Goal: Share content: Share content

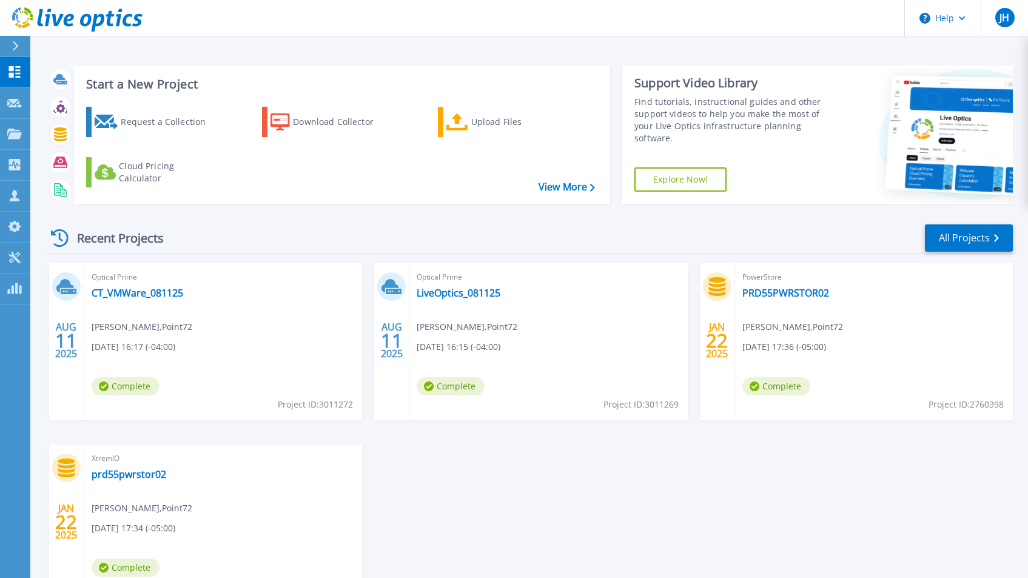
click at [172, 332] on span "Michael Kotzum , Point72" at bounding box center [142, 326] width 101 height 13
click at [134, 293] on link "CT_VMWare_081125" at bounding box center [138, 293] width 92 height 12
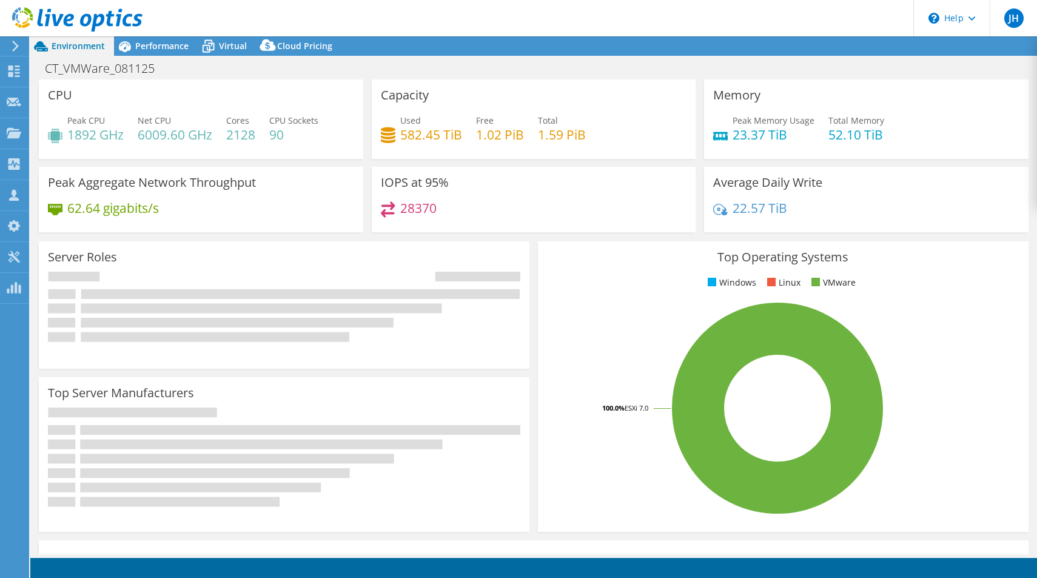
select select "USD"
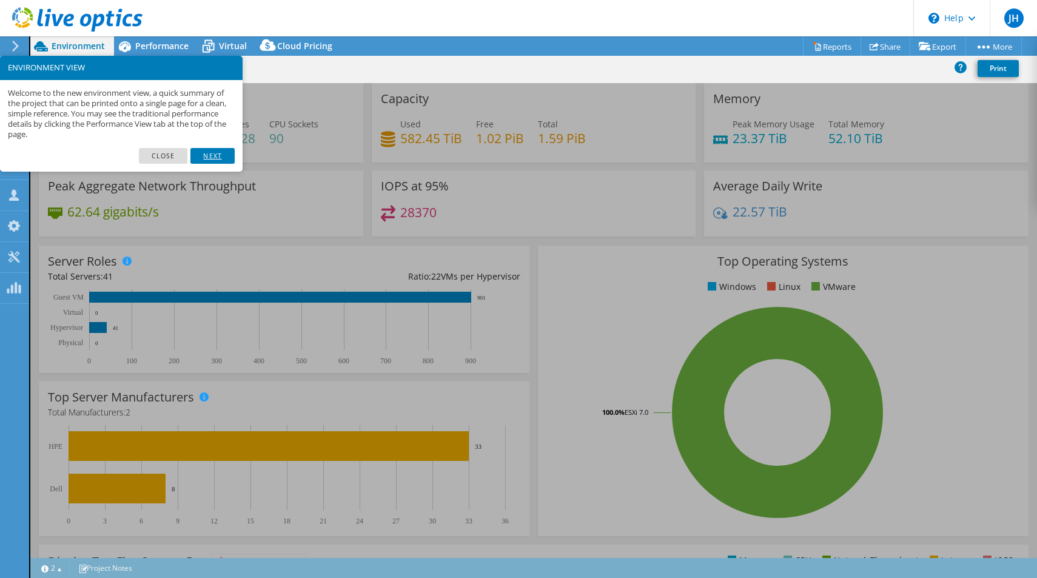
click at [222, 153] on link "Next" at bounding box center [212, 156] width 44 height 16
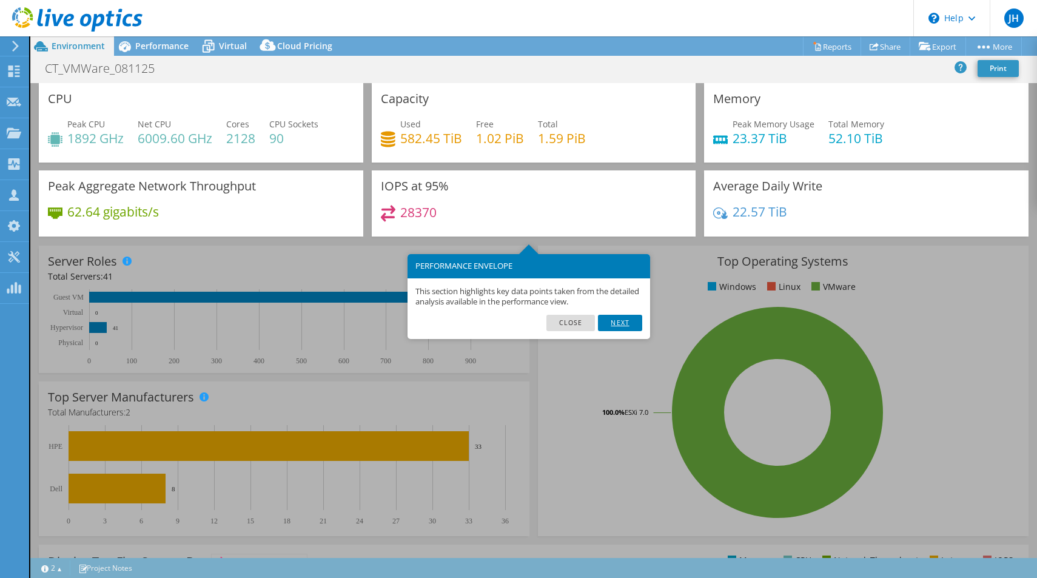
click at [621, 321] on link "Next" at bounding box center [620, 323] width 44 height 16
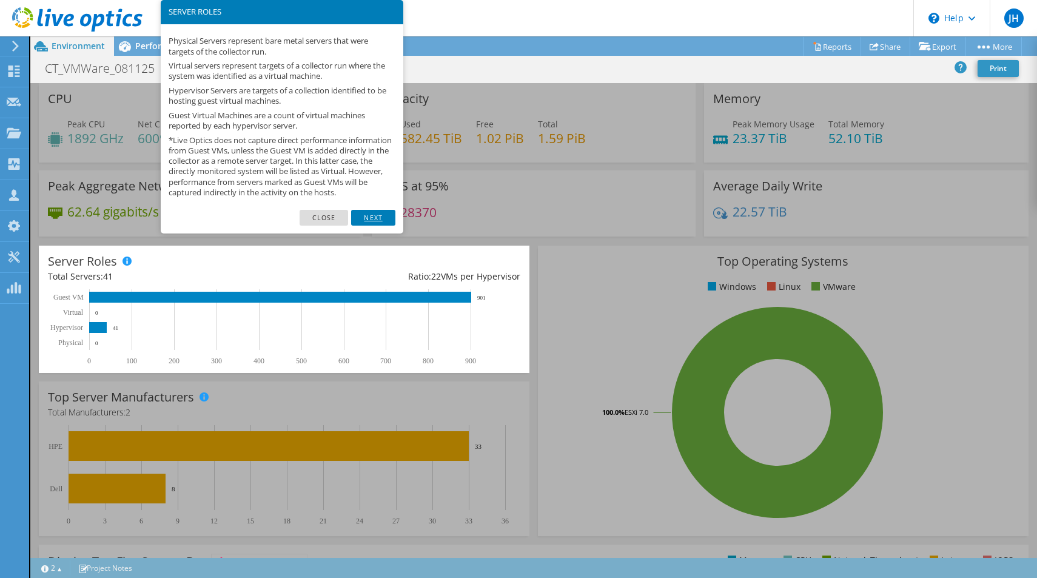
click at [379, 221] on link "Next" at bounding box center [373, 218] width 44 height 16
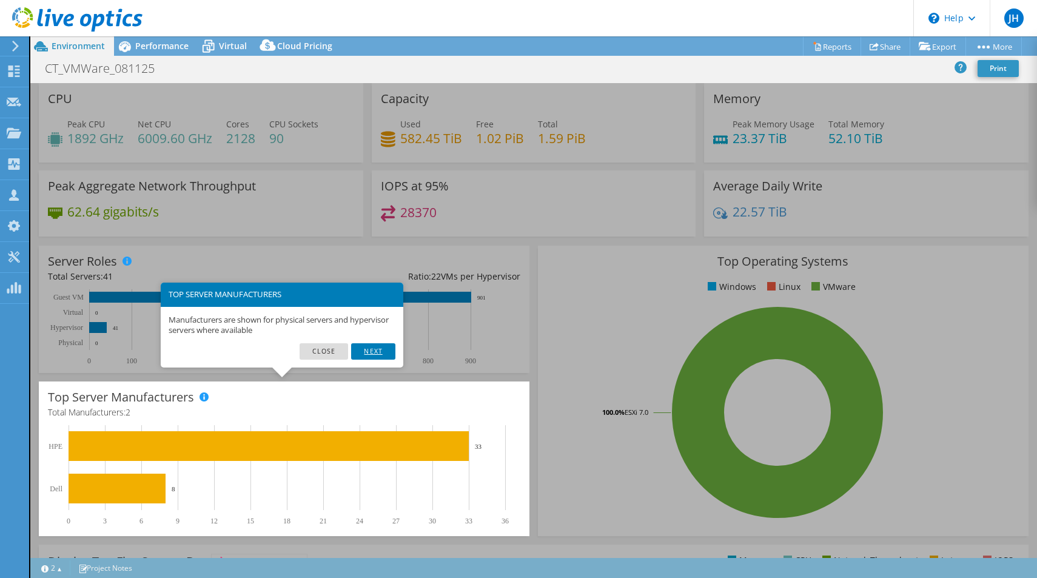
click at [366, 352] on link "Next" at bounding box center [373, 351] width 44 height 16
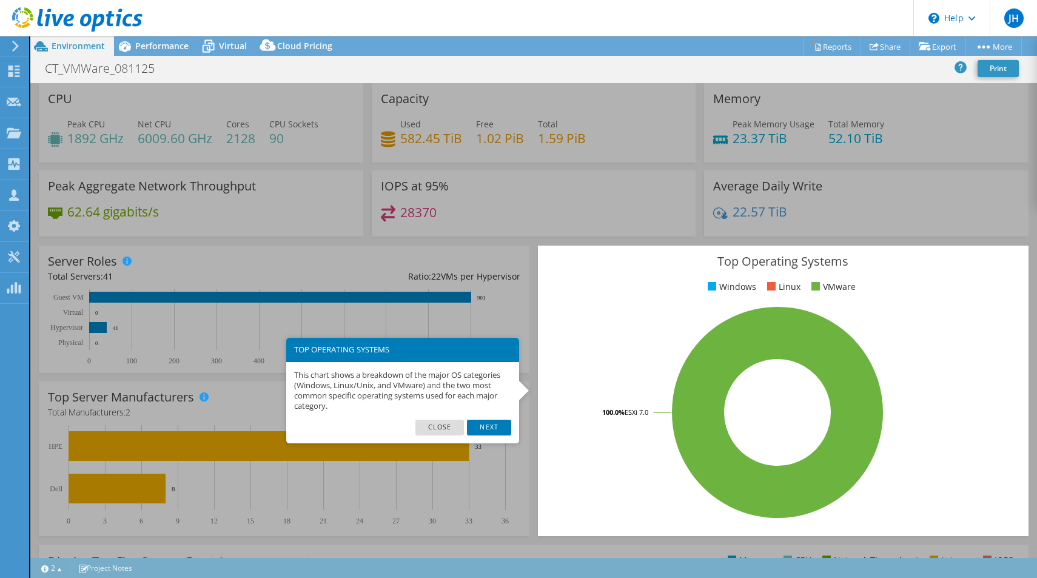
click at [491, 427] on link "Next" at bounding box center [489, 428] width 44 height 16
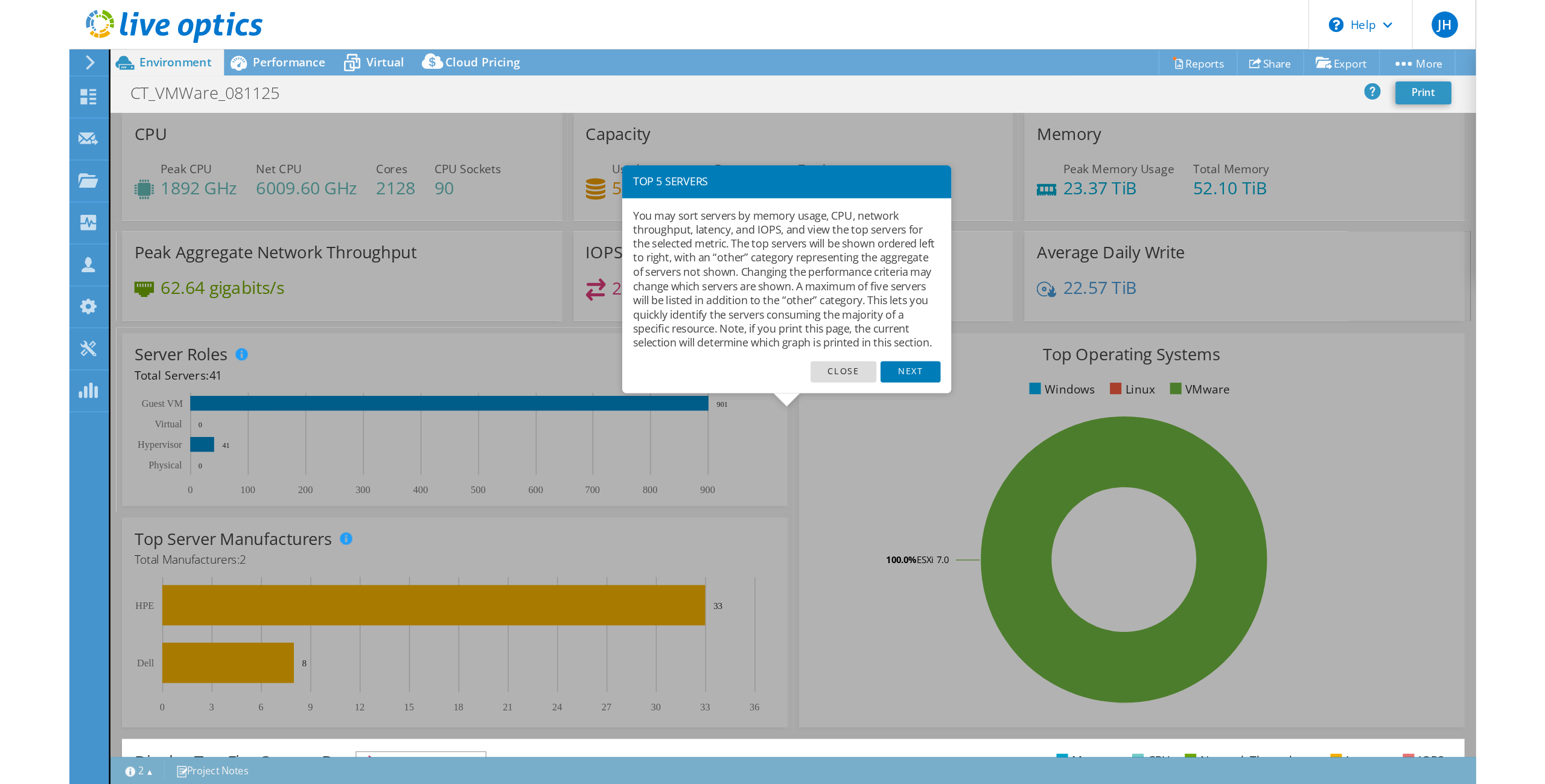
scroll to position [230, 0]
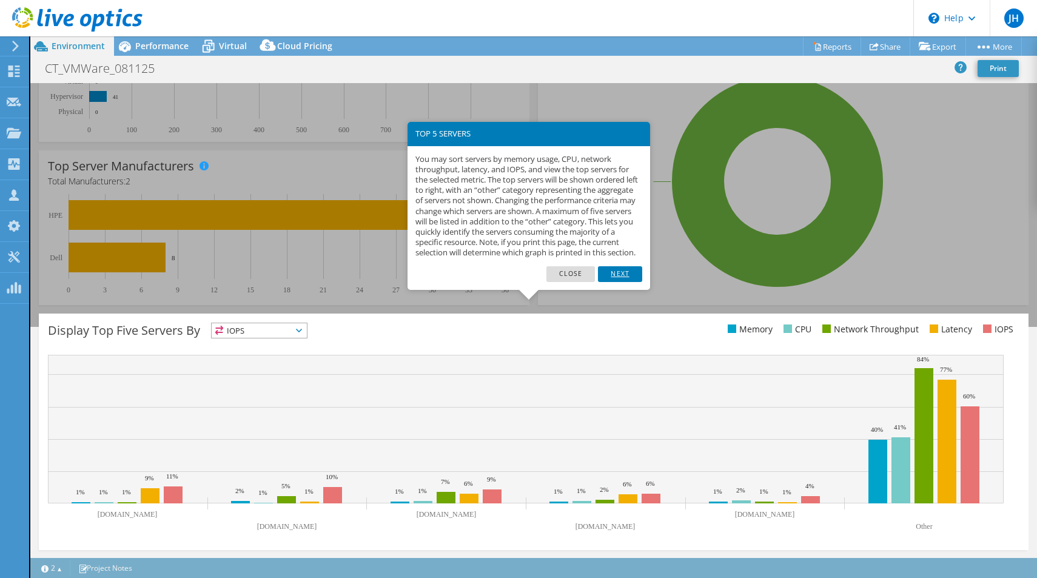
click at [617, 282] on link "Next" at bounding box center [620, 274] width 44 height 16
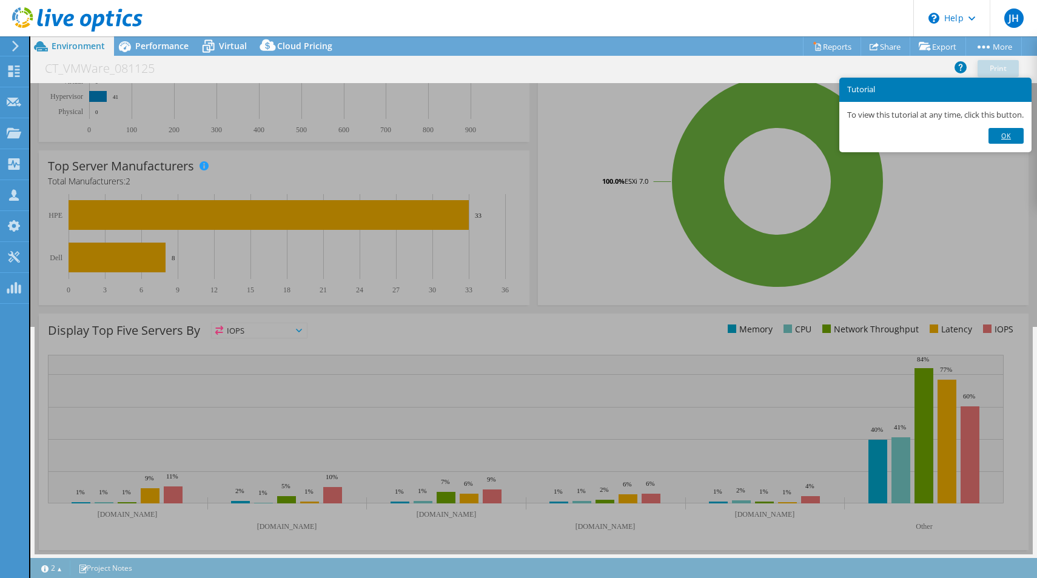
click at [1023, 132] on link "Ok" at bounding box center [1005, 136] width 35 height 16
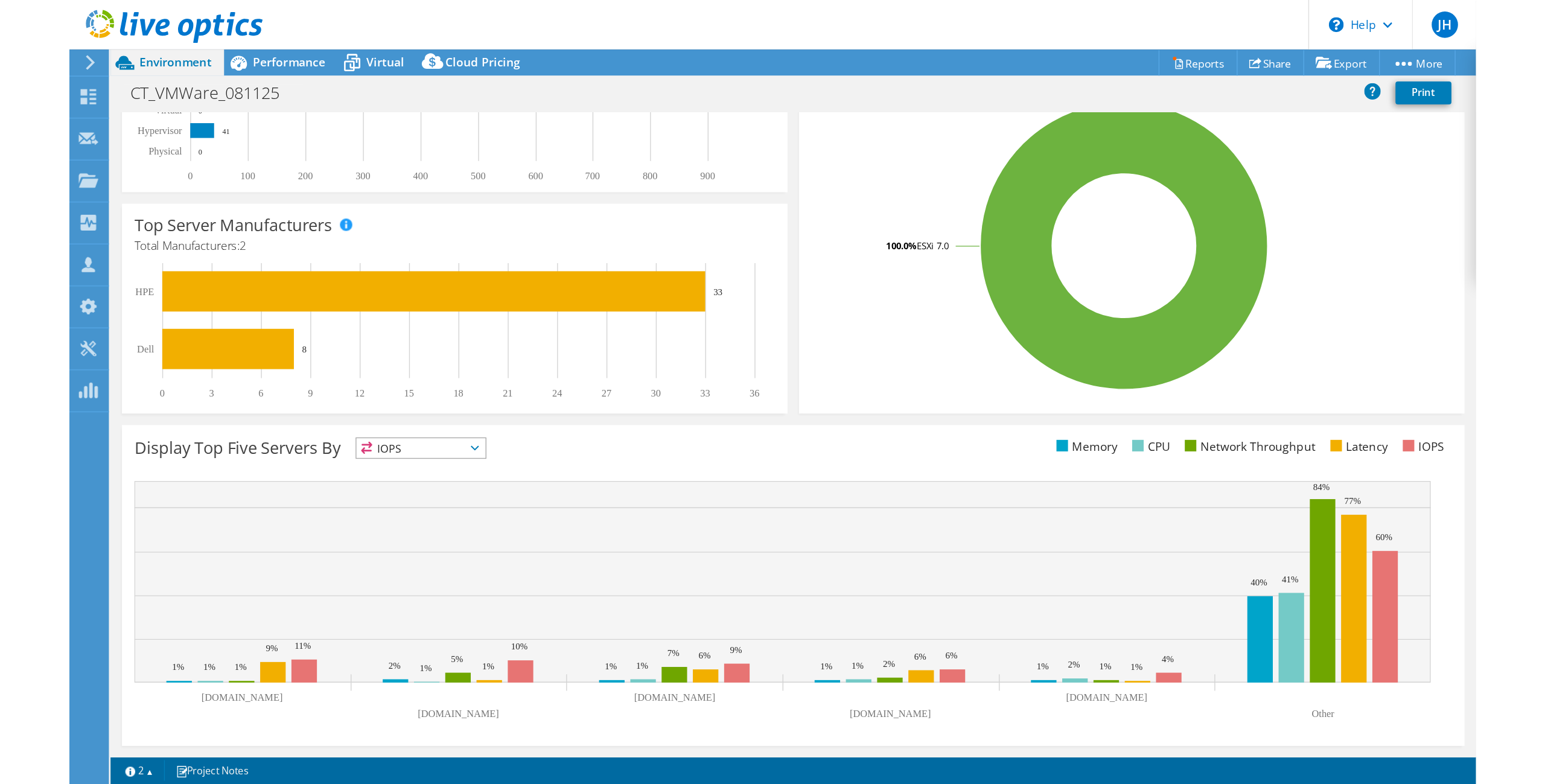
scroll to position [21, 0]
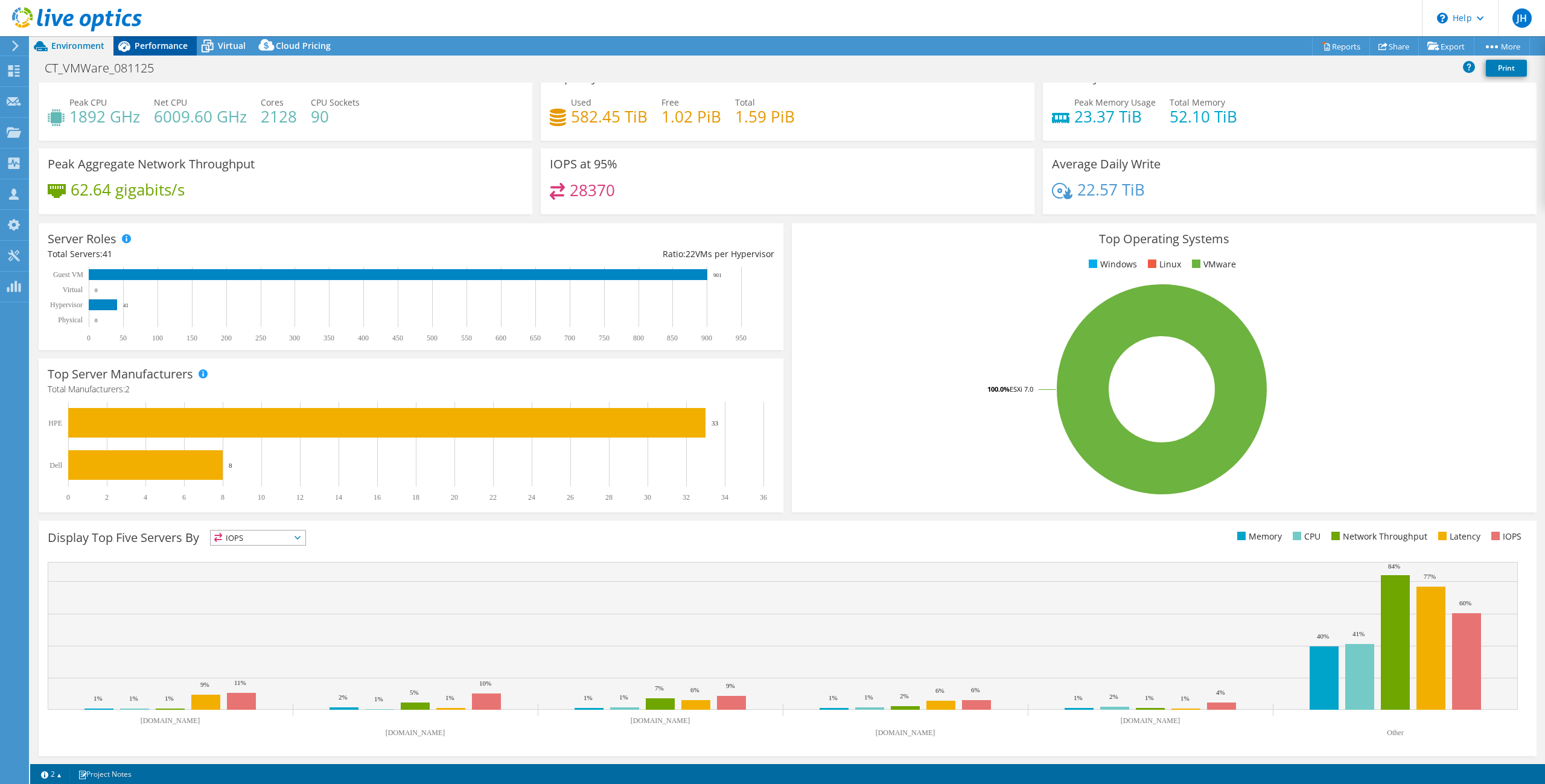
click at [156, 43] on span "Performance" at bounding box center [160, 46] width 53 height 12
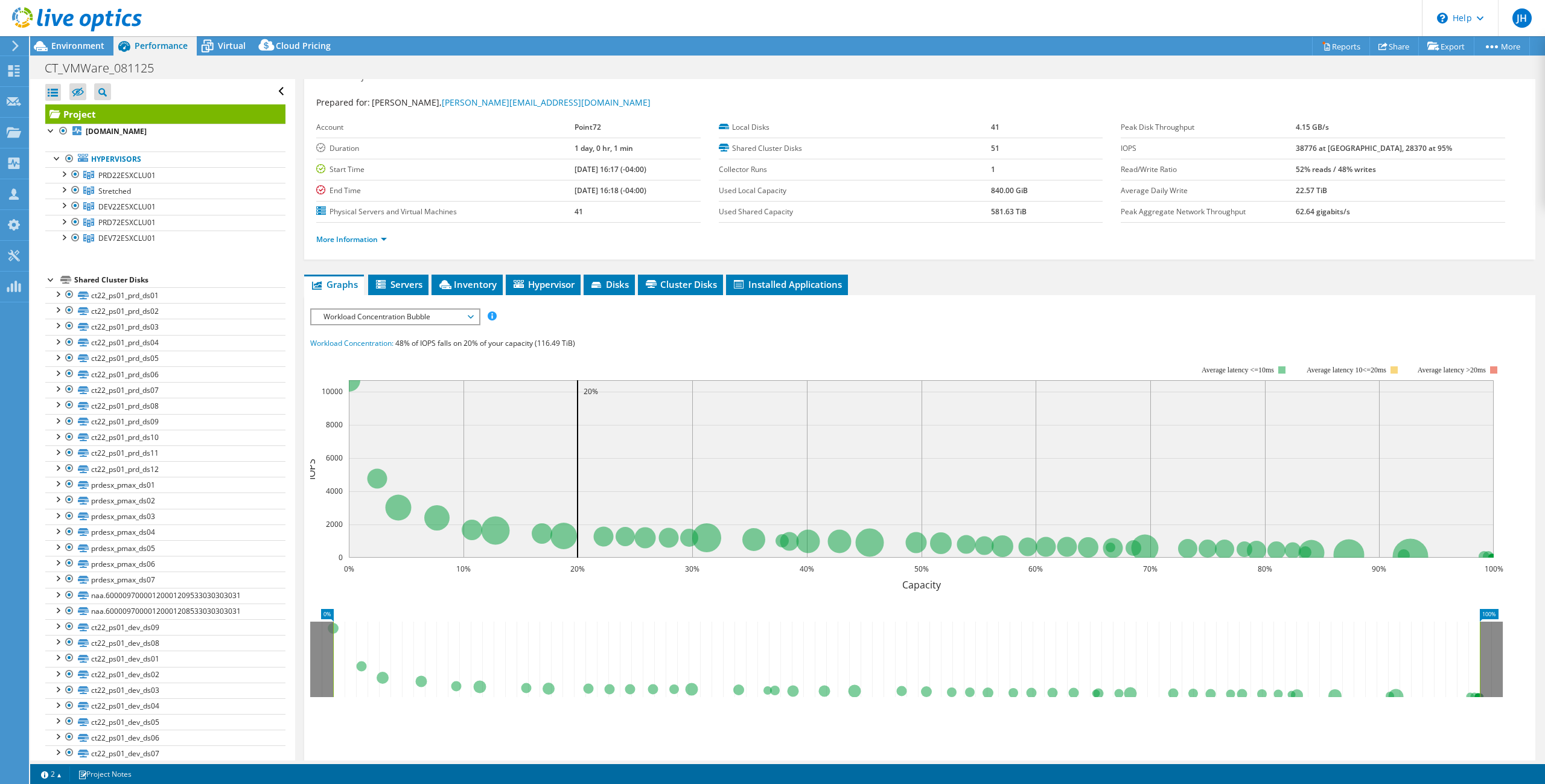
scroll to position [0, 0]
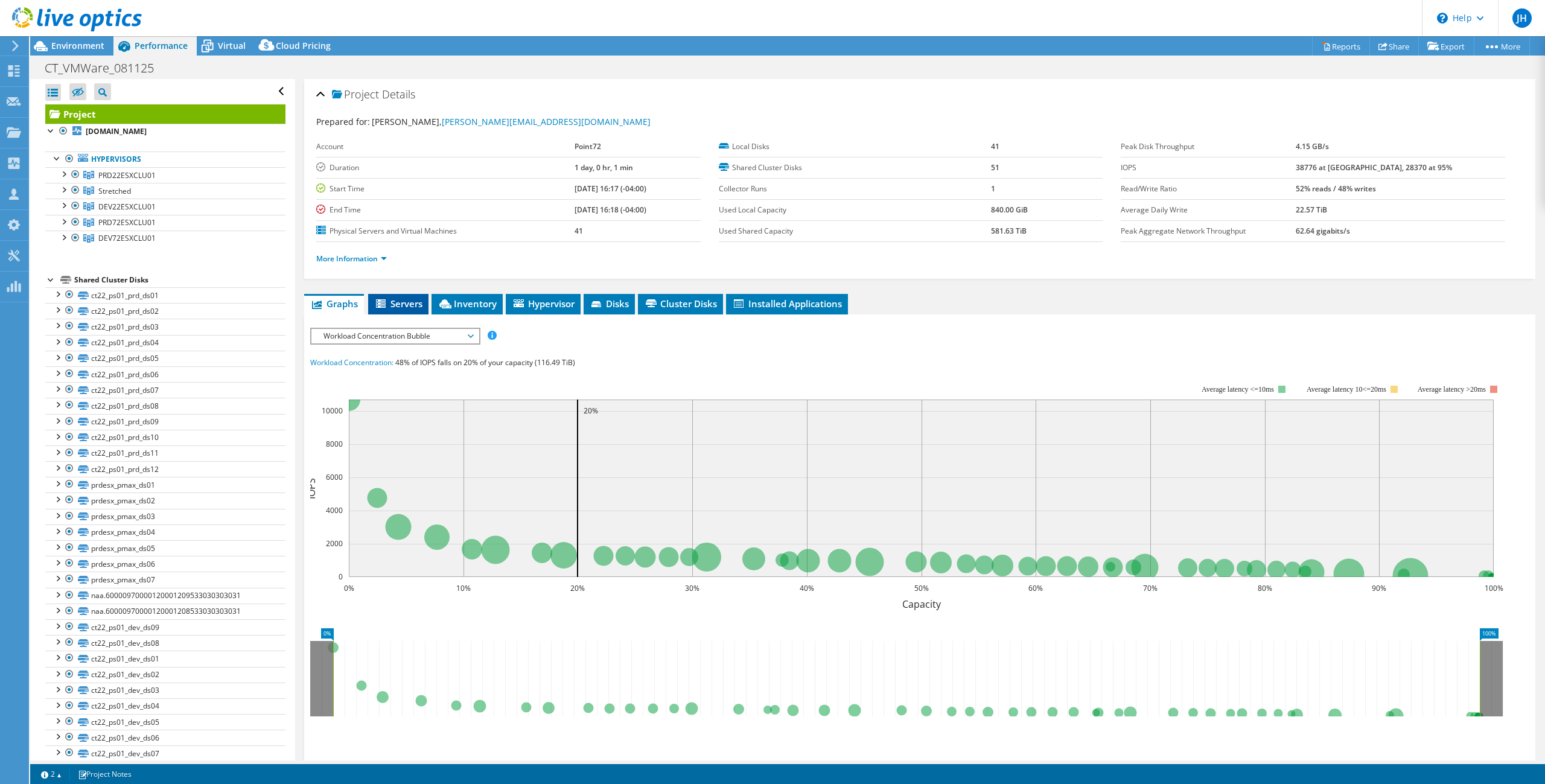
click at [413, 300] on span "Servers" at bounding box center [398, 303] width 48 height 12
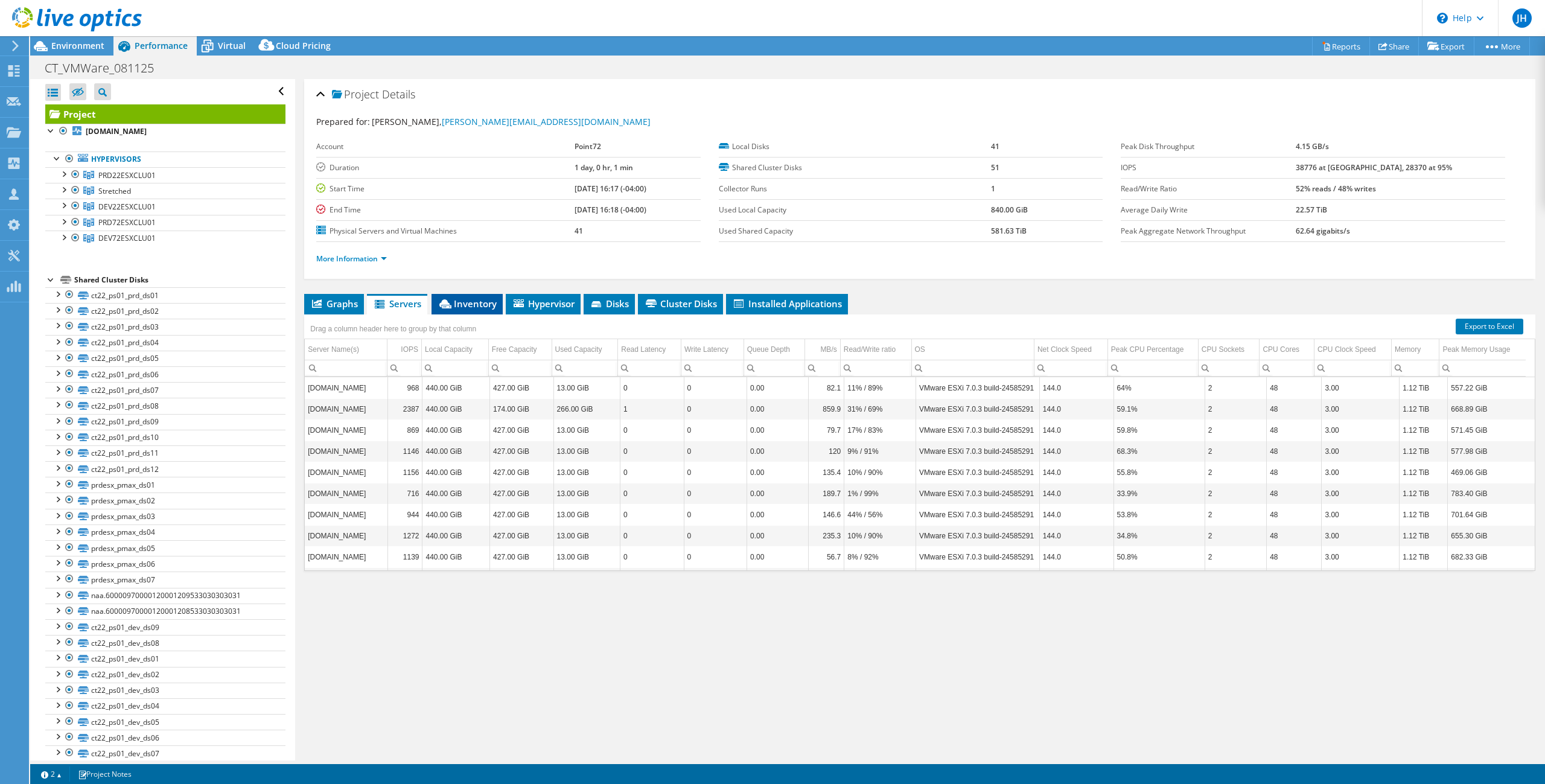
click at [461, 301] on span "Inventory" at bounding box center [467, 303] width 59 height 12
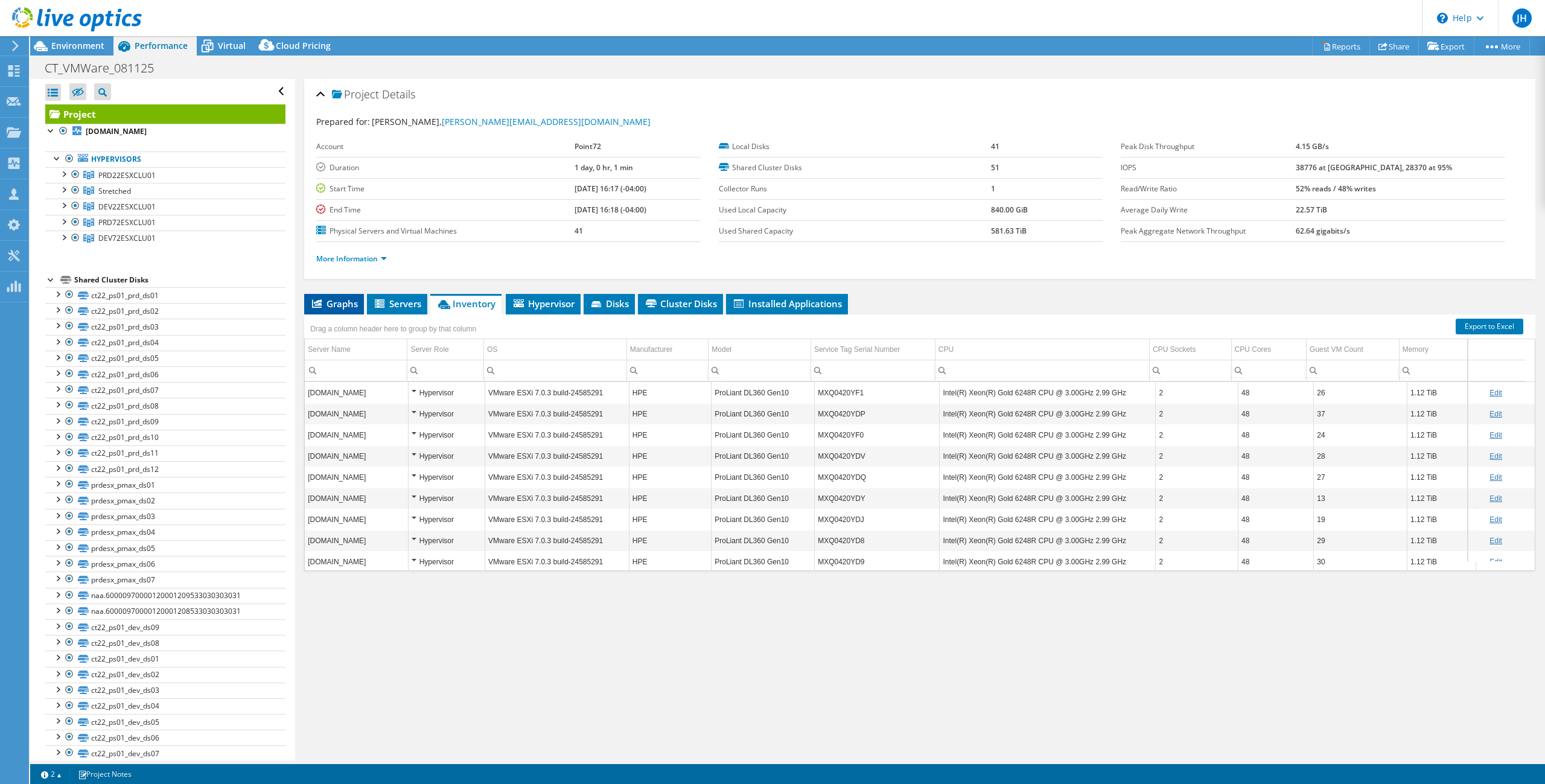
click at [330, 305] on span "Graphs" at bounding box center [334, 303] width 48 height 12
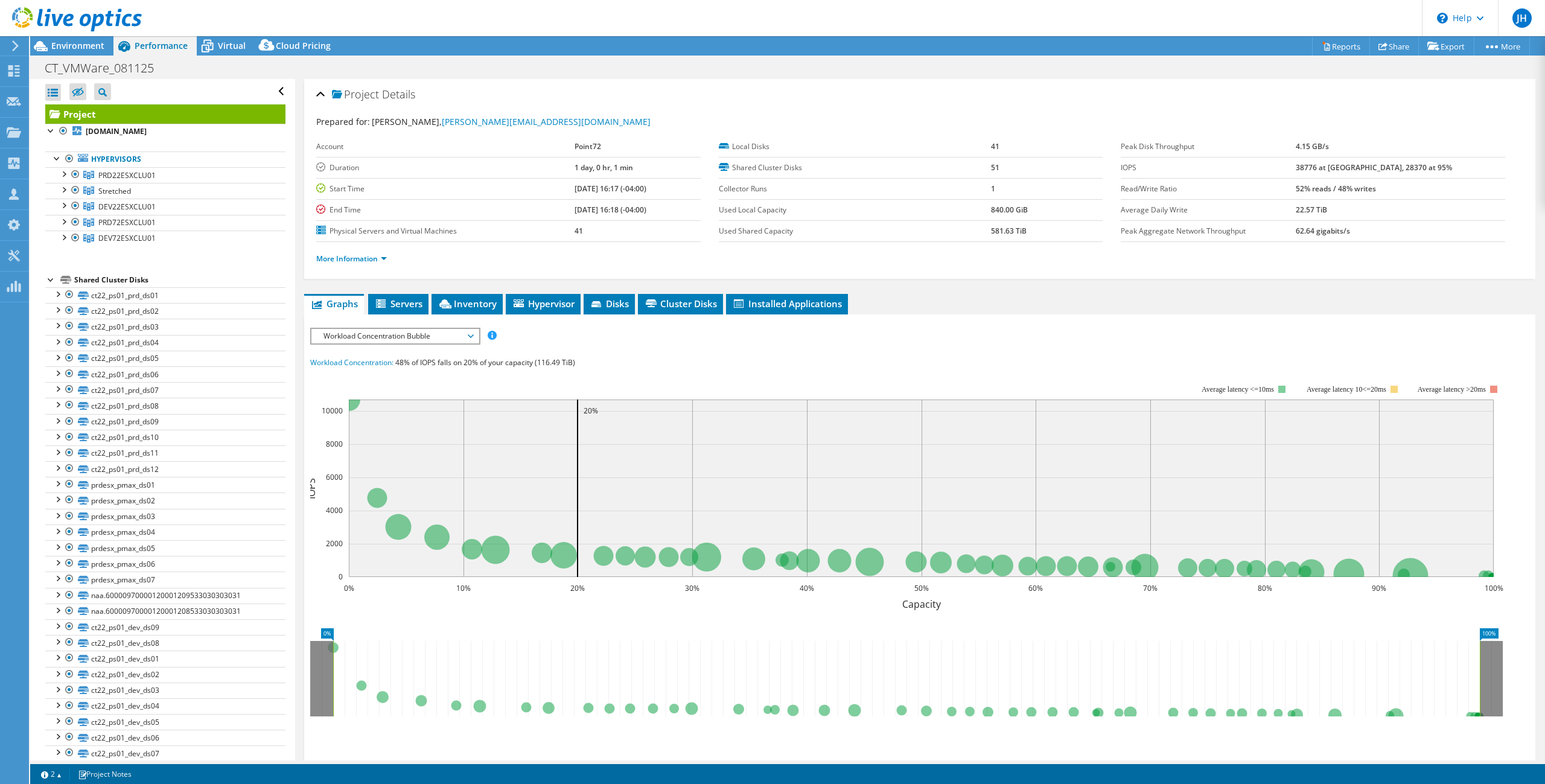
click at [428, 341] on span "Workload Concentration Bubble" at bounding box center [395, 335] width 155 height 15
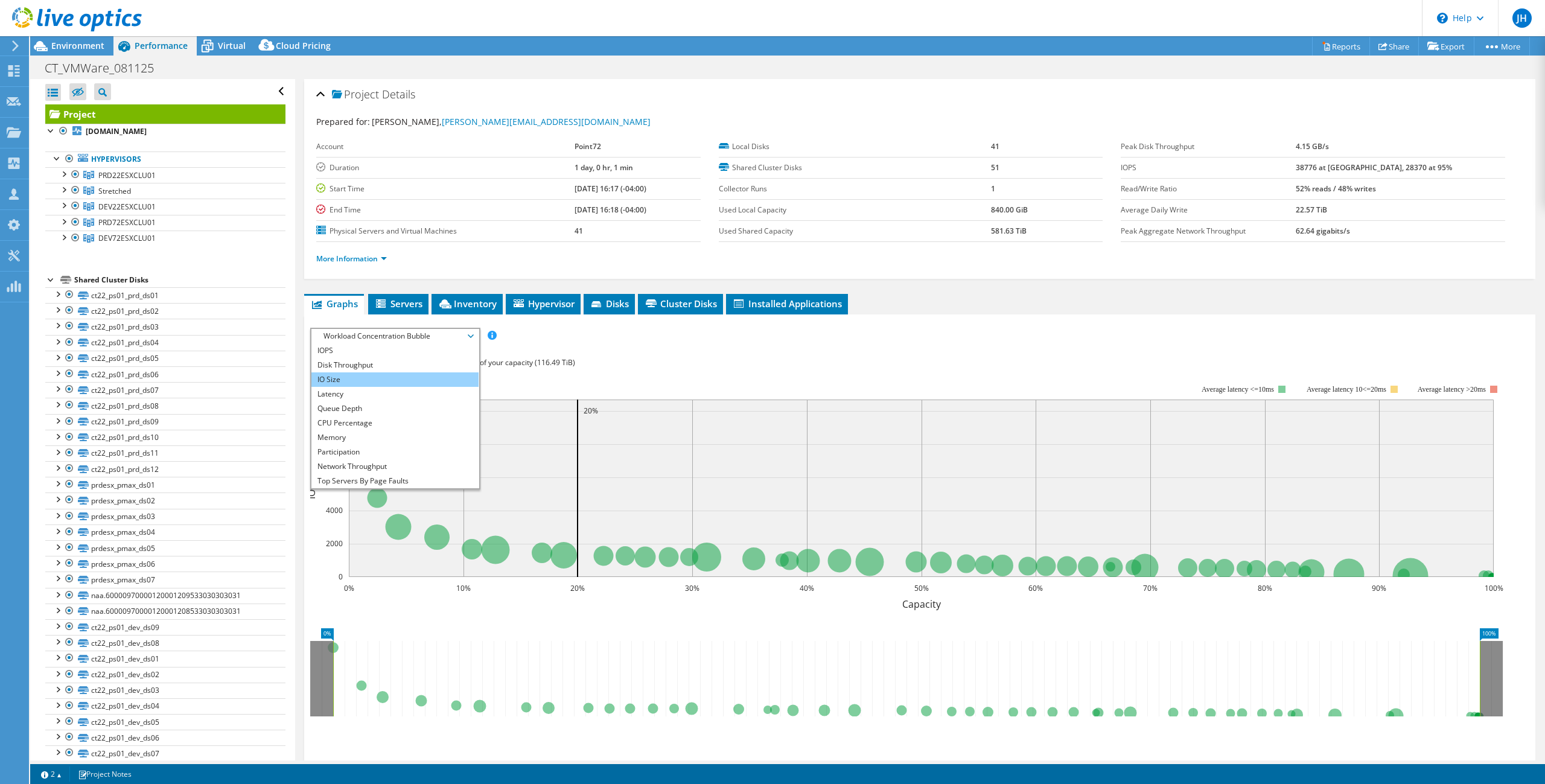
click at [368, 378] on li "IO Size" at bounding box center [395, 379] width 167 height 15
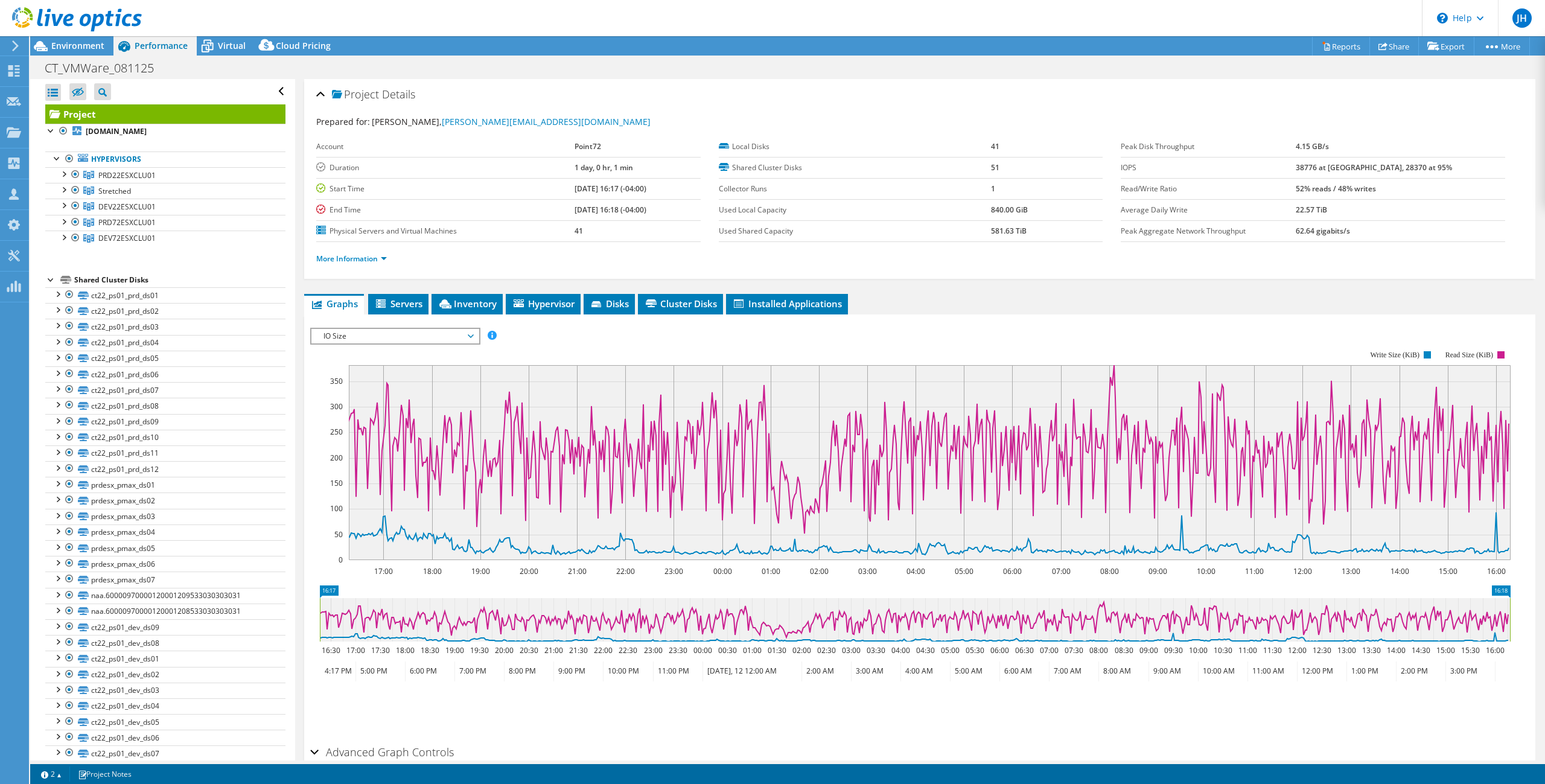
click at [359, 337] on span "IO Size" at bounding box center [395, 335] width 155 height 15
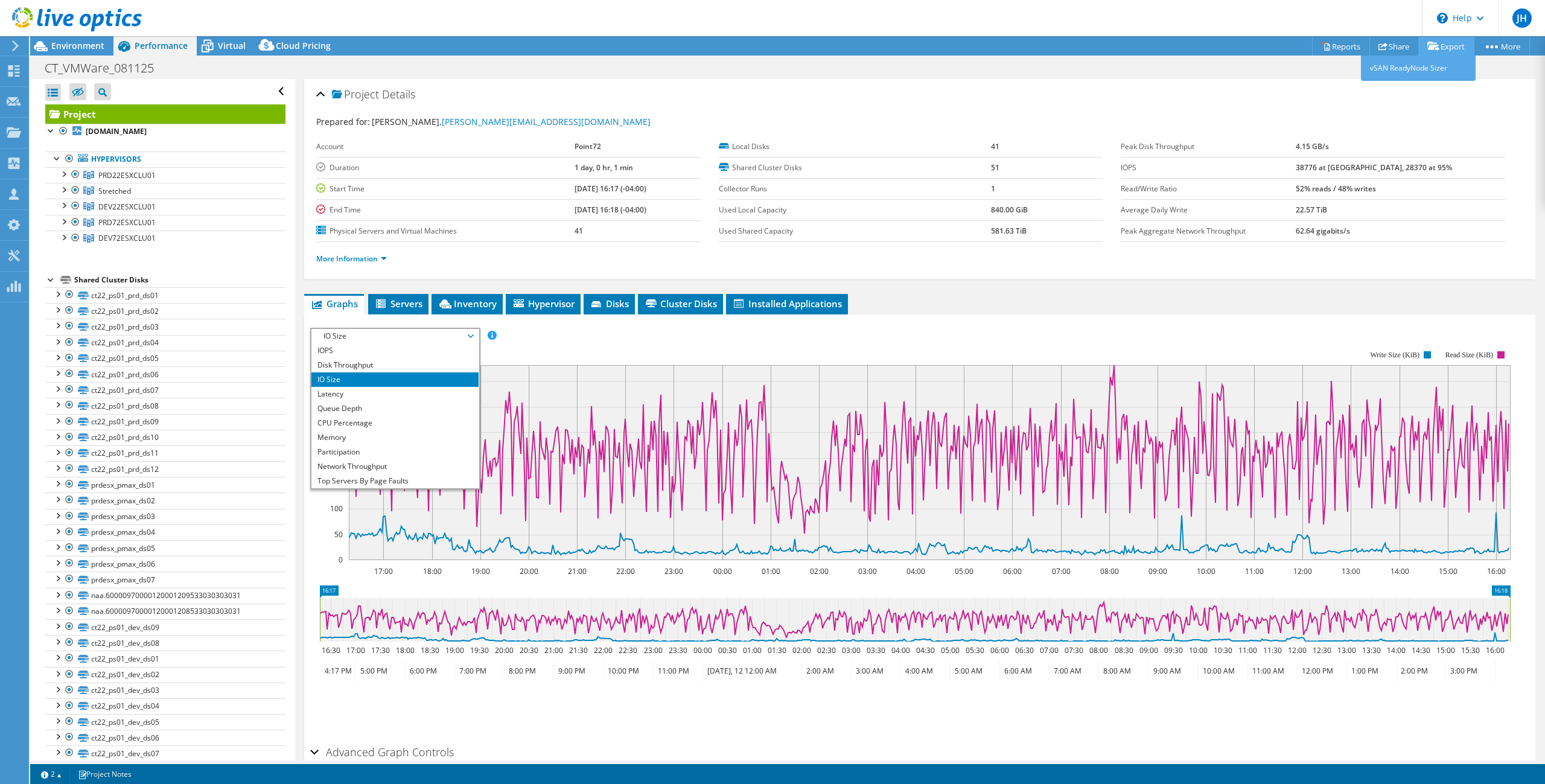
click at [1031, 45] on link "Export" at bounding box center [1446, 46] width 56 height 19
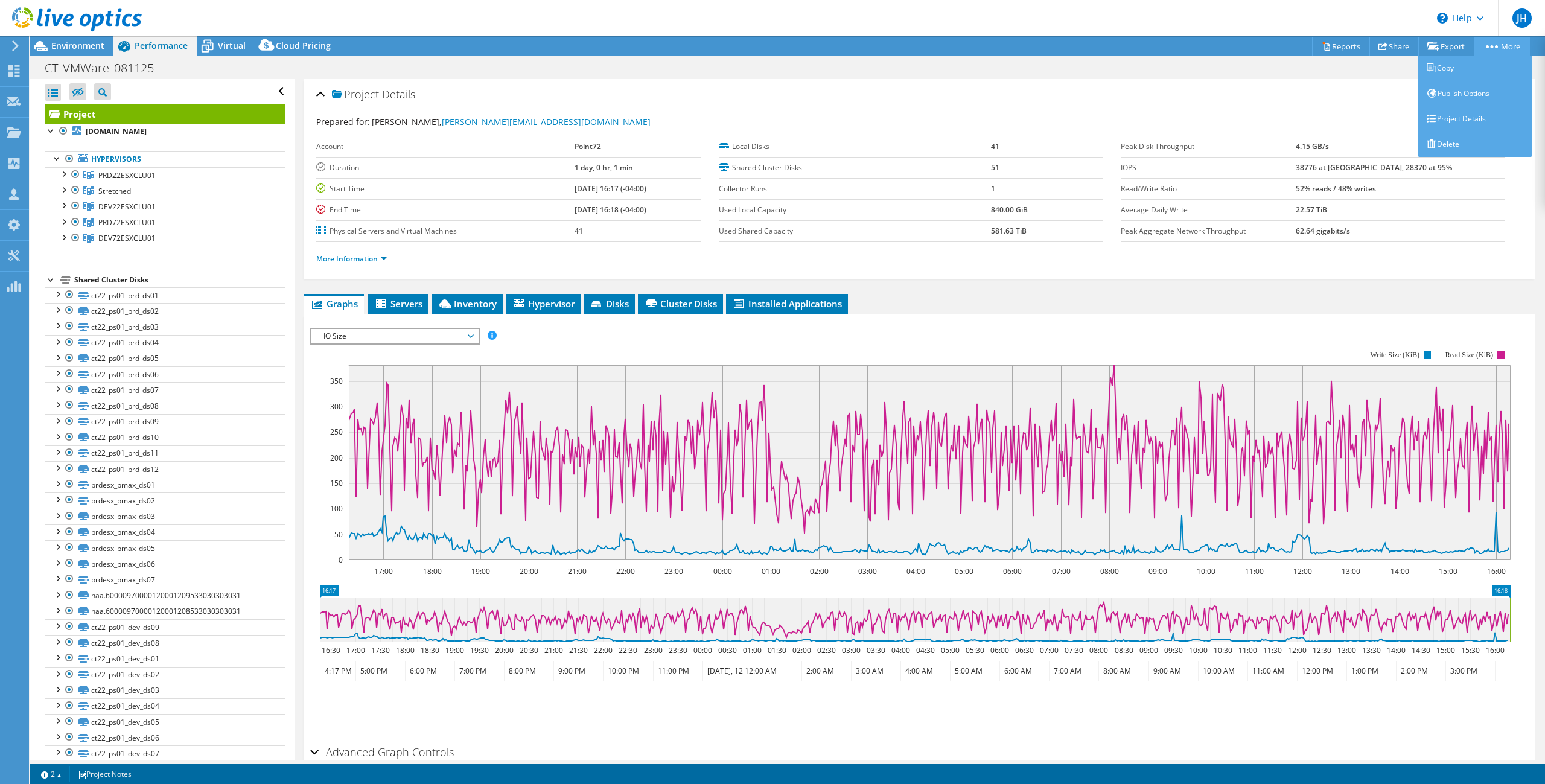
click at [1031, 41] on link "More" at bounding box center [1501, 46] width 56 height 19
click at [1031, 94] on link "Publish Options" at bounding box center [1474, 93] width 114 height 25
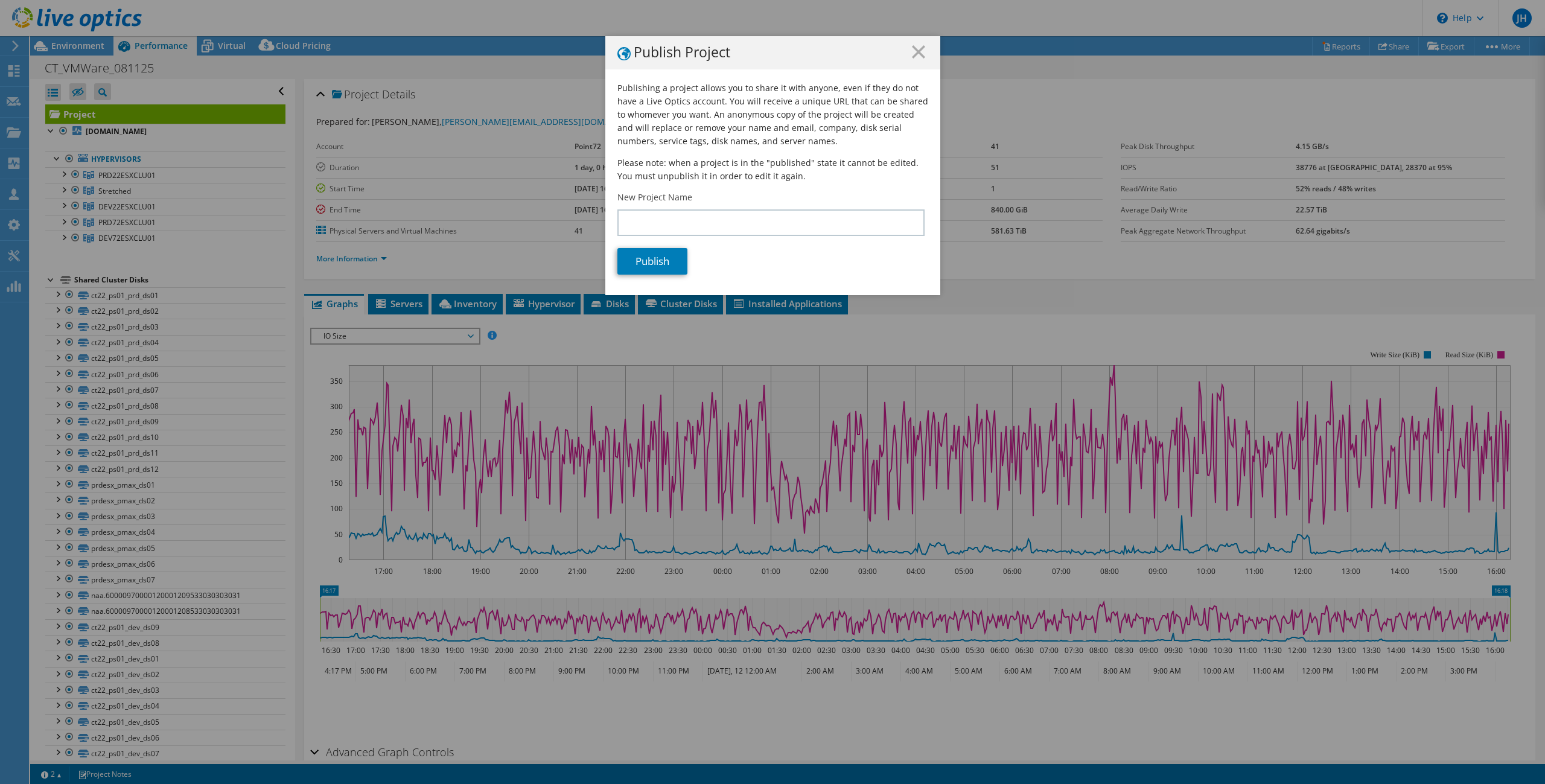
click at [914, 53] on line at bounding box center [919, 52] width 12 height 12
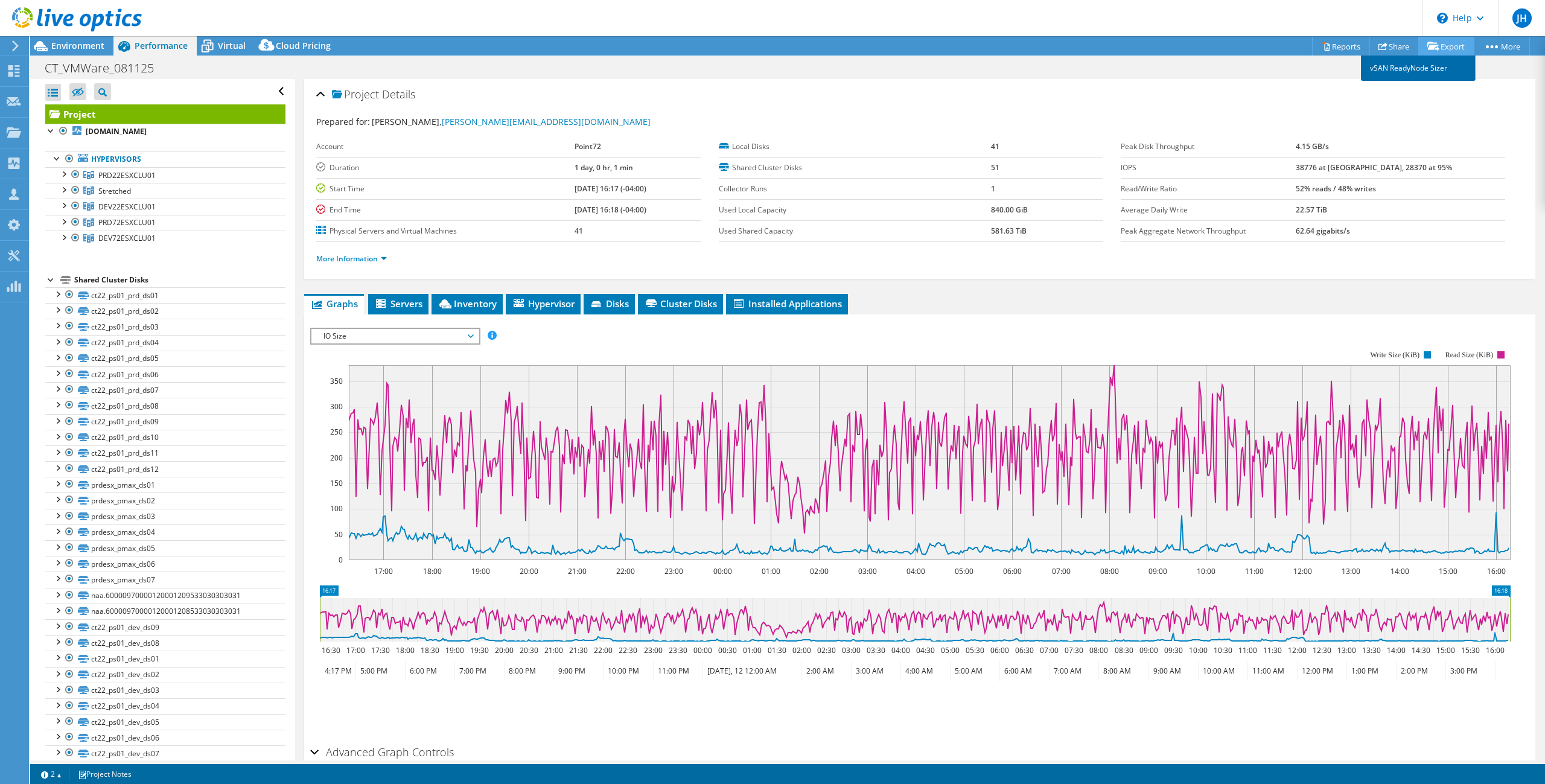
click at [1031, 75] on link "vSAN ReadyNode Sizer" at bounding box center [1418, 68] width 114 height 25
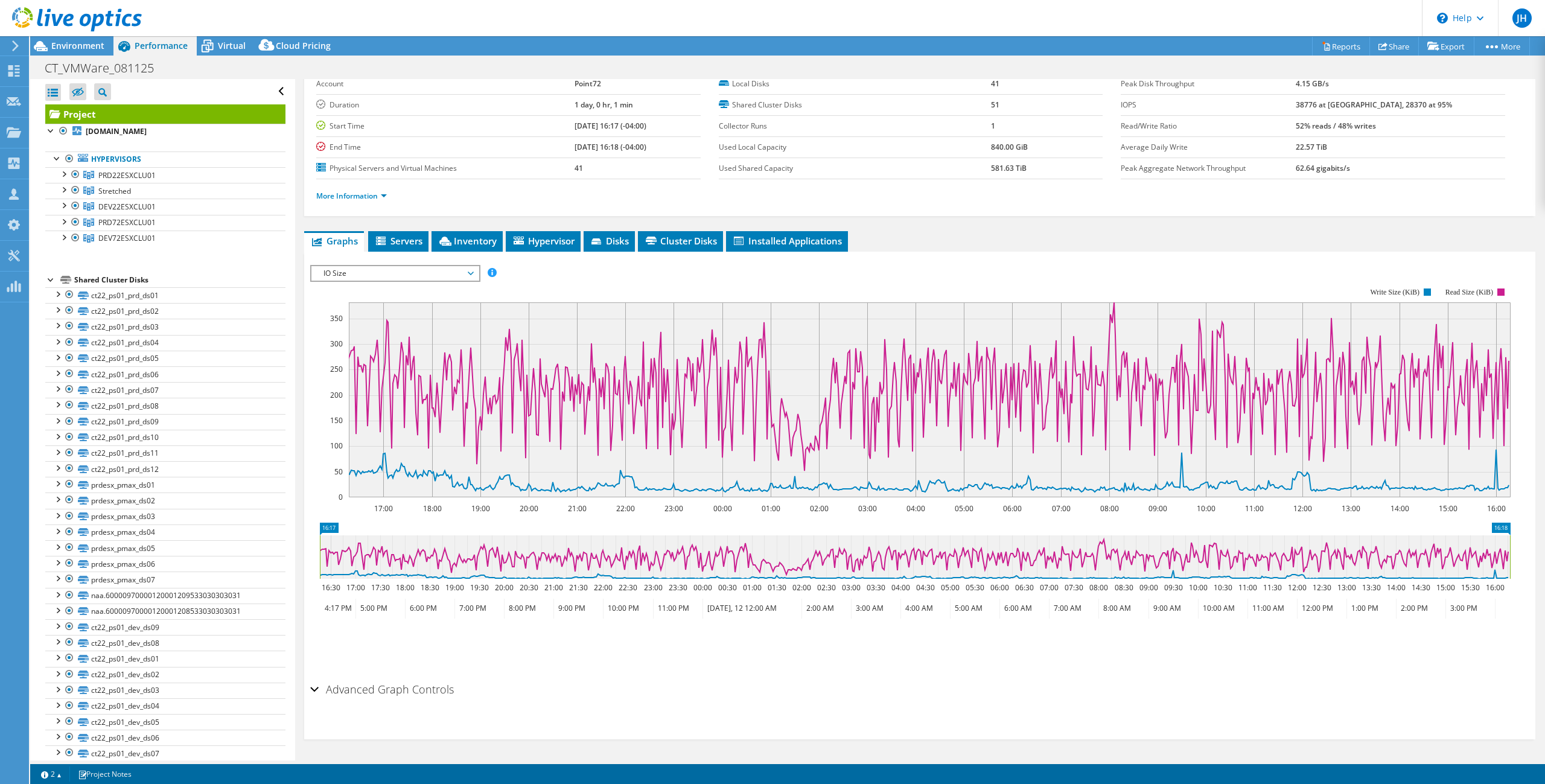
click at [369, 574] on h2 "Advanced Graph Controls" at bounding box center [382, 688] width 143 height 24
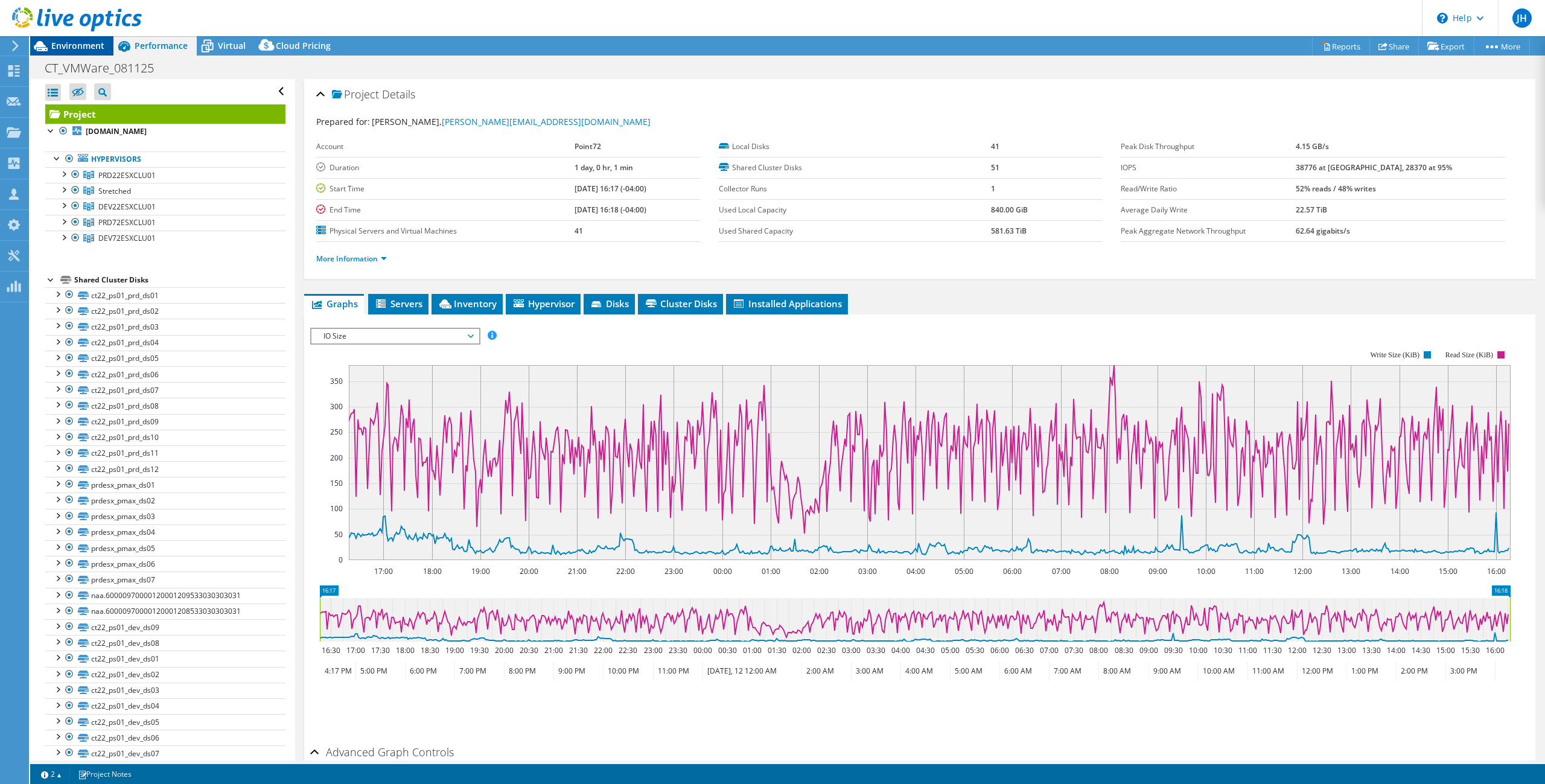
click at [60, 49] on span "Environment" at bounding box center [78, 46] width 53 height 12
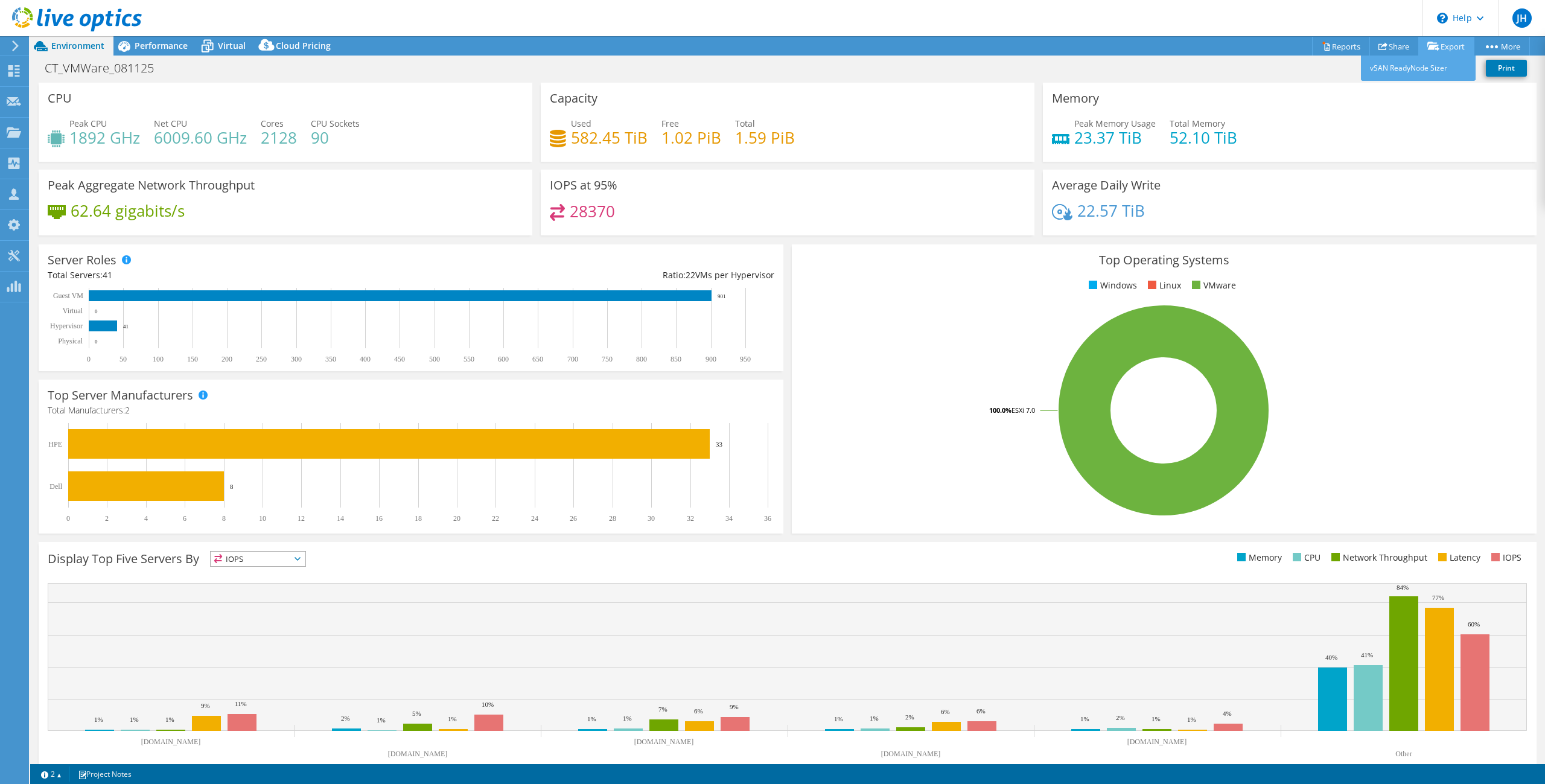
click at [1031, 44] on icon at bounding box center [1434, 46] width 12 height 9
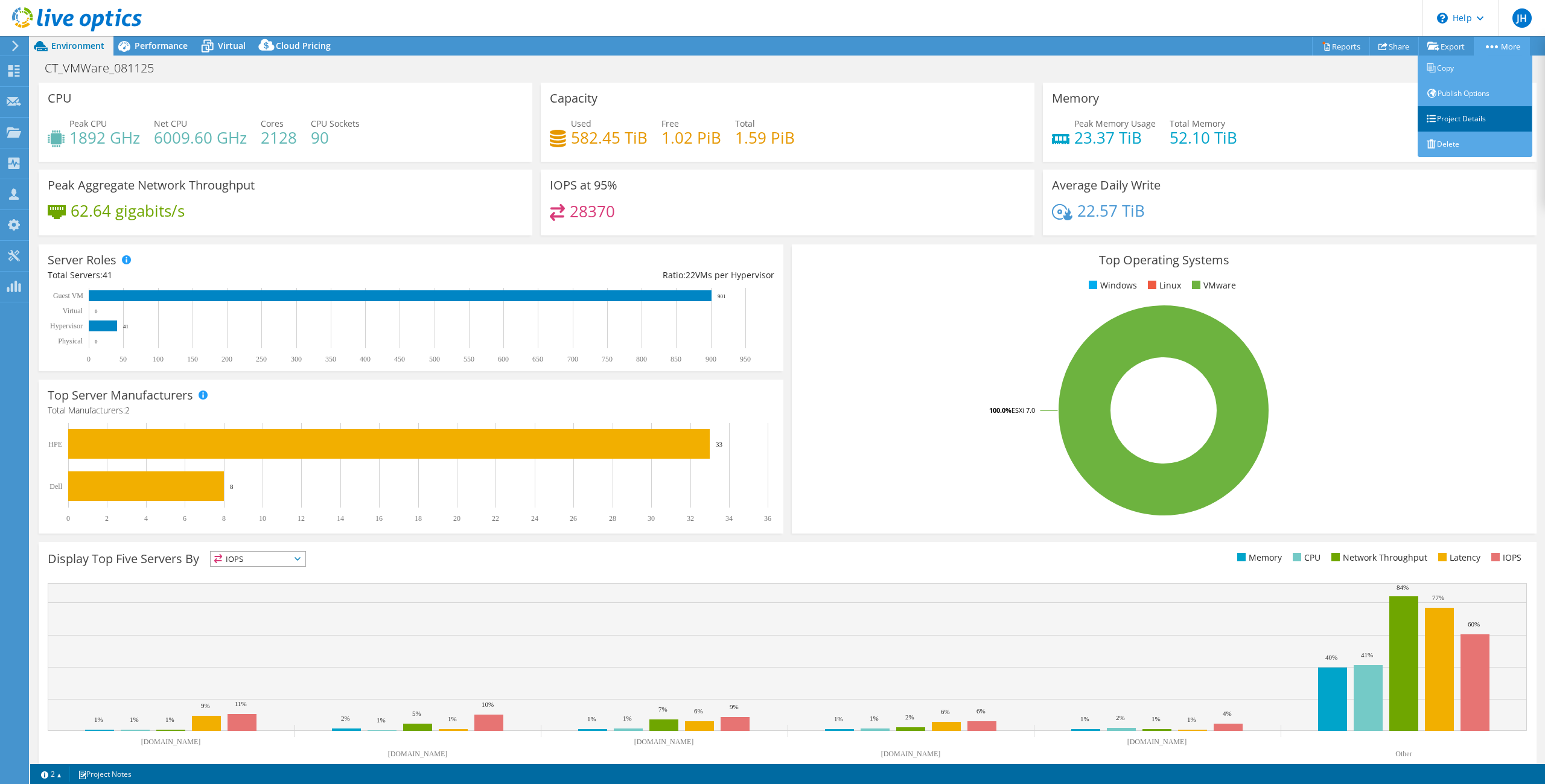
click at [1031, 121] on link "Project Details" at bounding box center [1474, 118] width 114 height 25
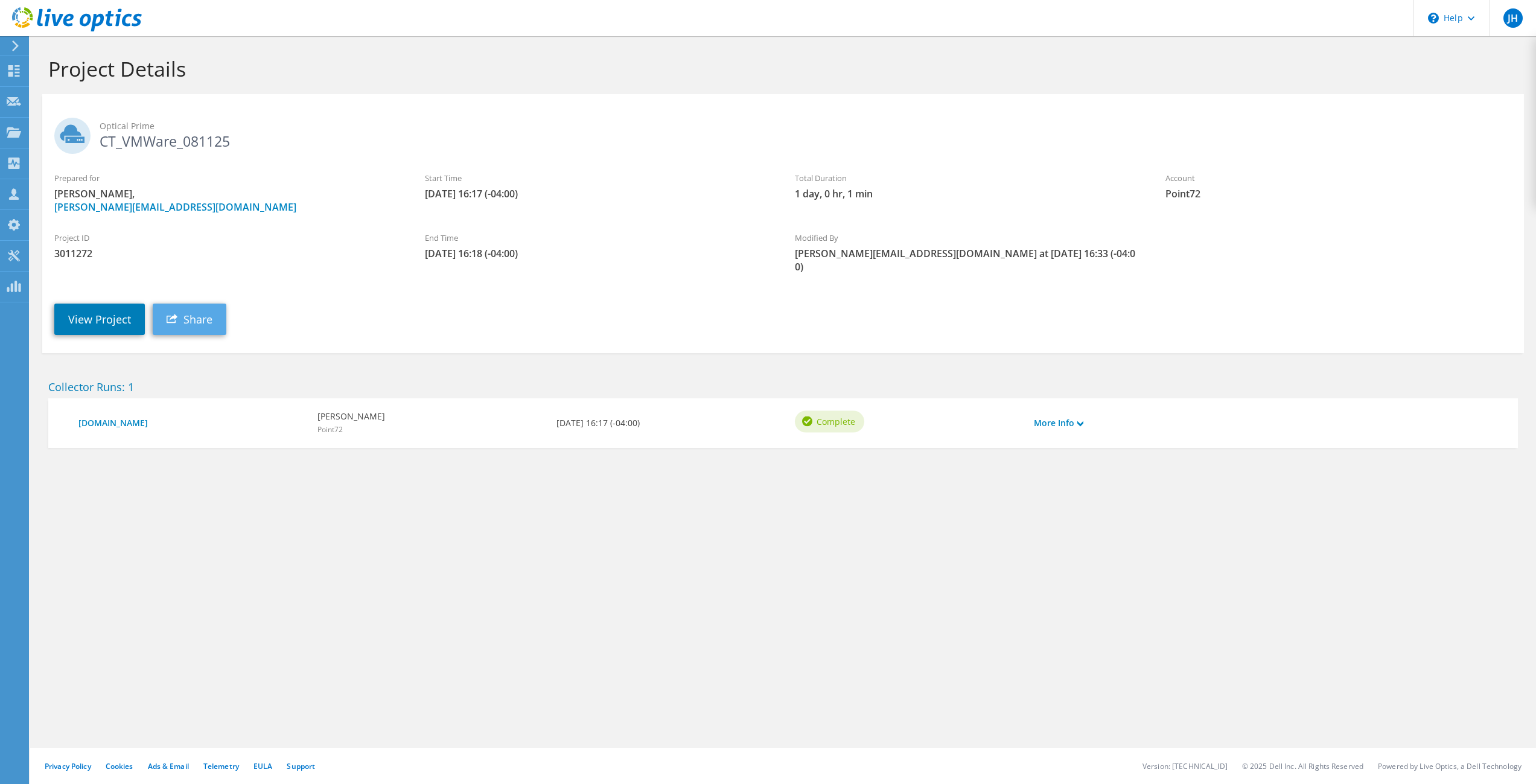
click at [178, 305] on link "Share" at bounding box center [189, 319] width 74 height 32
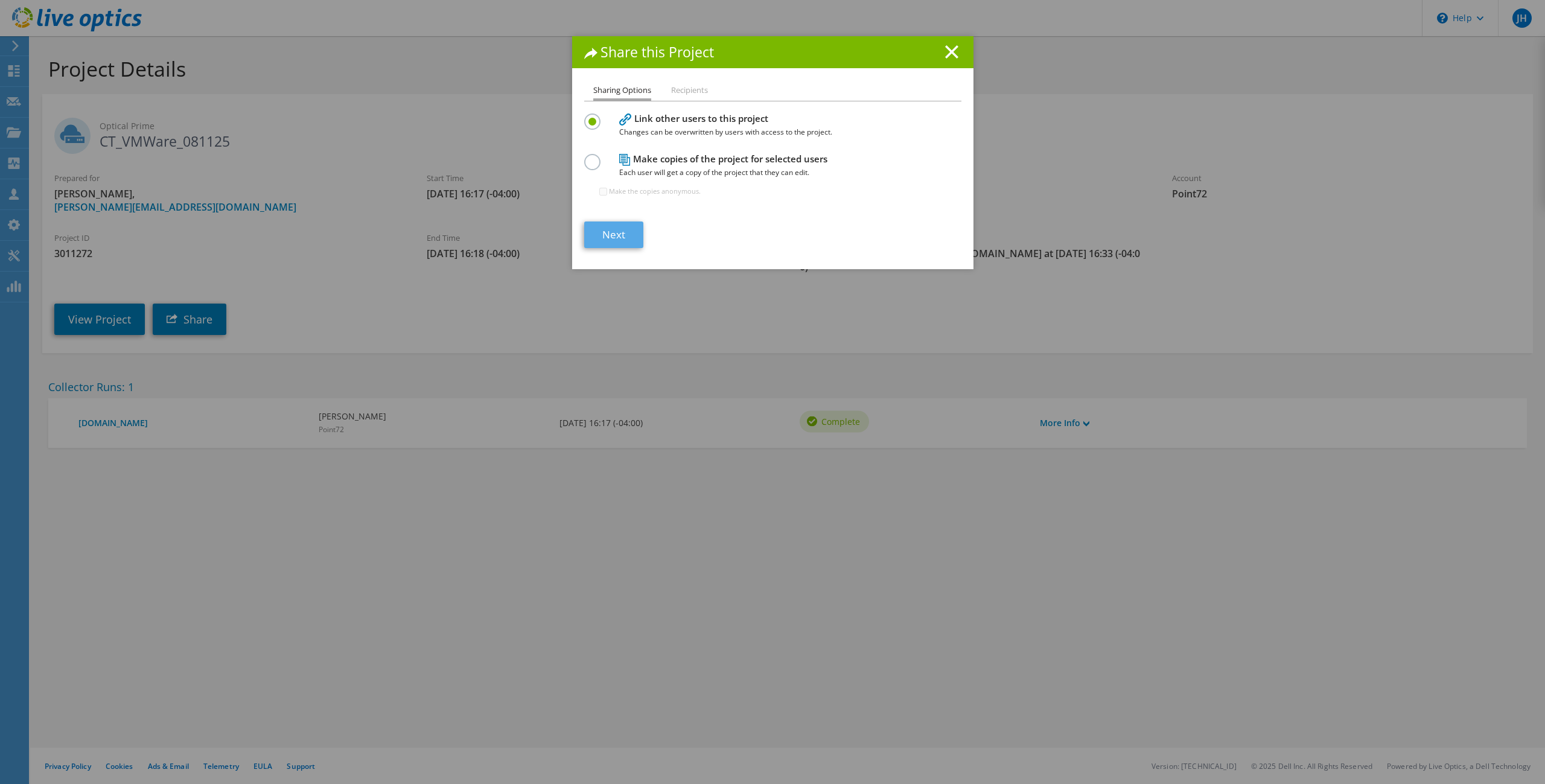
click at [613, 240] on link "Next" at bounding box center [613, 234] width 59 height 27
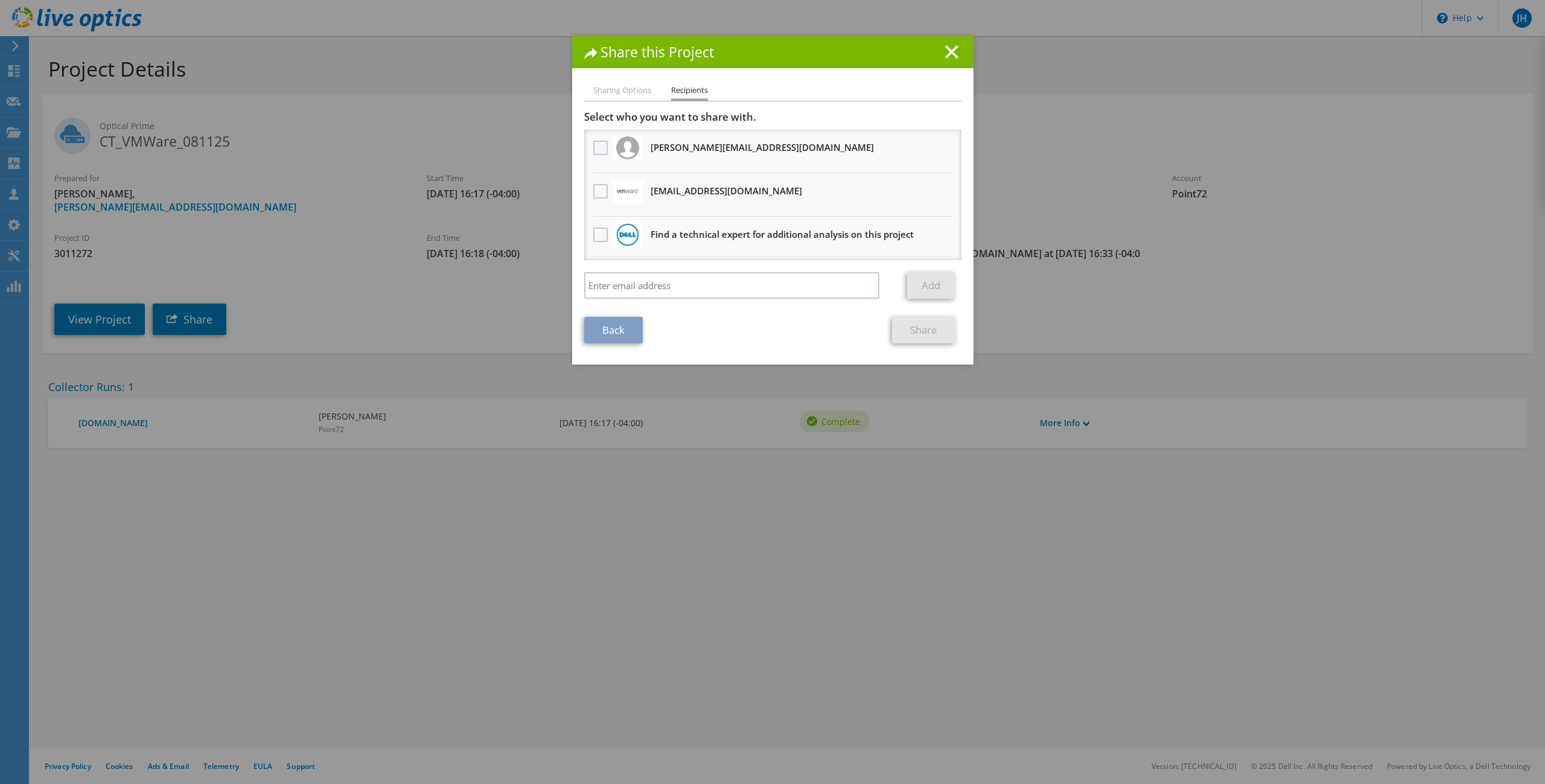
click at [598, 144] on label at bounding box center [602, 147] width 18 height 15
click at [0, 0] on input "checkbox" at bounding box center [0, 0] width 0 height 0
click at [621, 284] on input "search" at bounding box center [732, 285] width 296 height 27
click at [597, 289] on input "ben.sohn@point72.com" at bounding box center [732, 285] width 296 height 27
click at [598, 289] on input "ben.sohn@point72.com" at bounding box center [732, 285] width 296 height 27
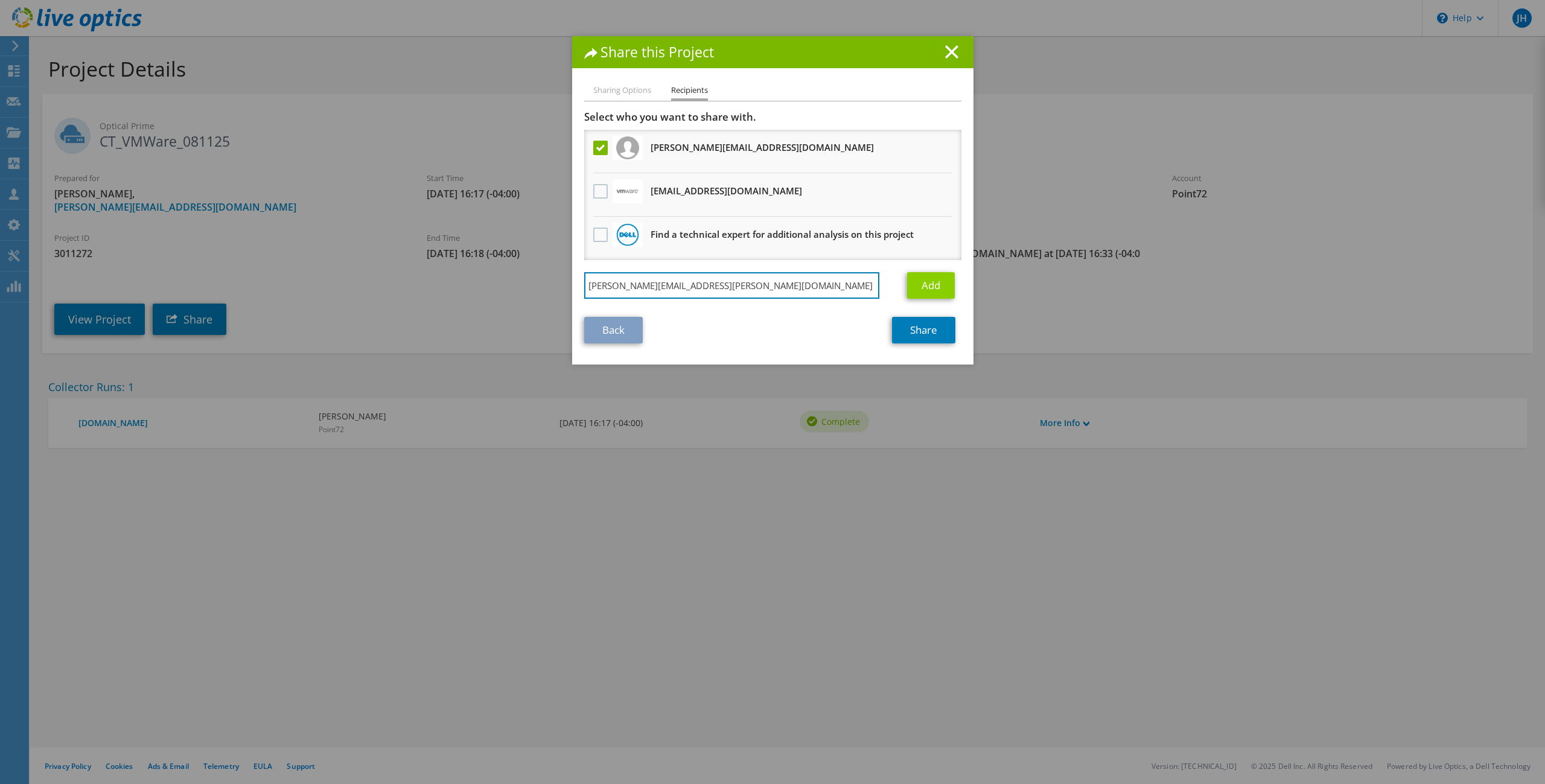
type input "benjamin.sohn@point72.com"
click at [923, 285] on link "Add" at bounding box center [931, 285] width 48 height 27
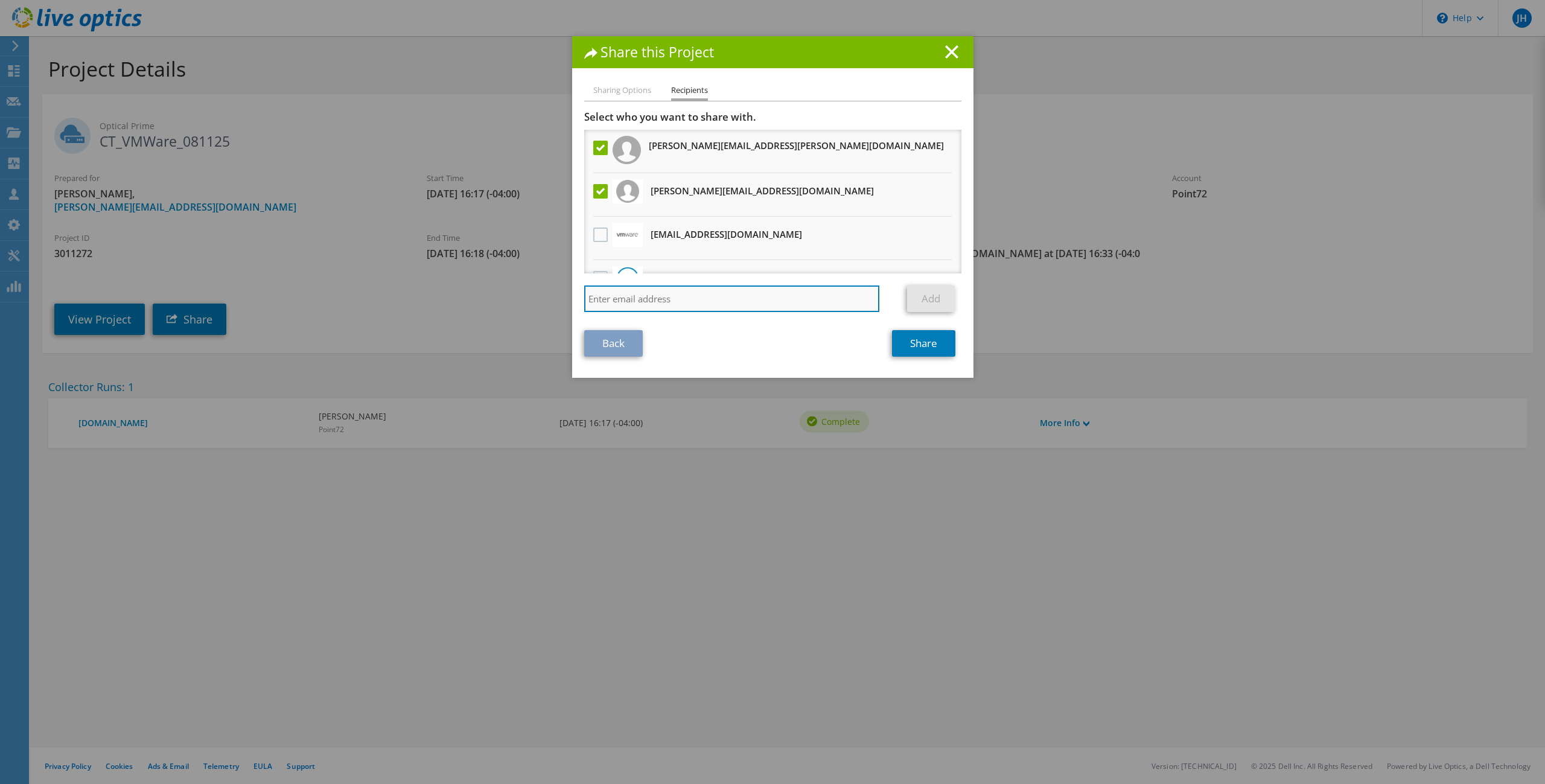
click at [634, 302] on input "search" at bounding box center [732, 298] width 296 height 27
type input "j.kersh@dell.com"
click at [909, 295] on link "Add" at bounding box center [931, 298] width 48 height 27
click at [680, 300] on input "search" at bounding box center [732, 298] width 296 height 27
type input "j"
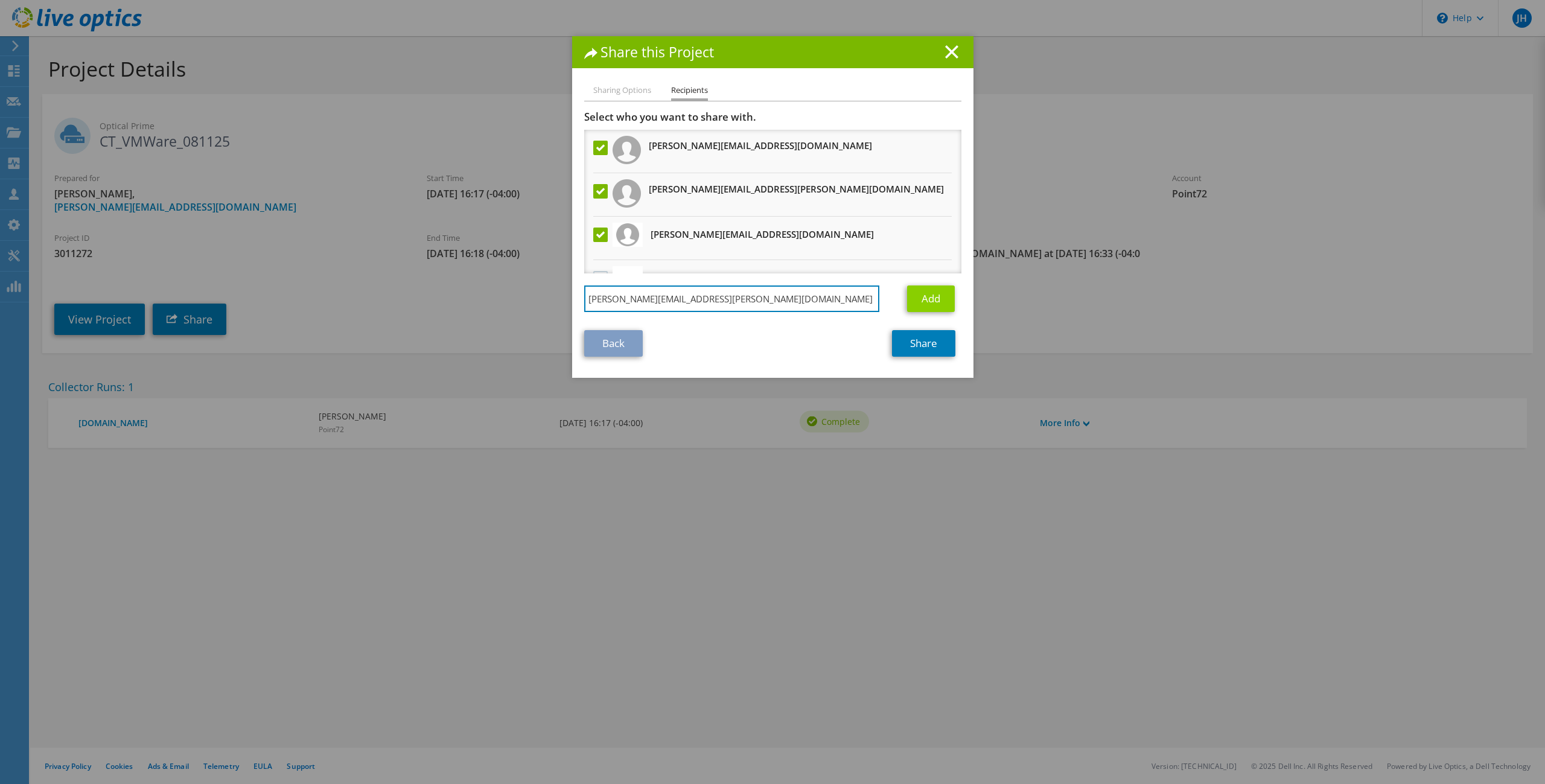
type input "Adam.rosenberg@dell.com"
click at [925, 297] on link "Add" at bounding box center [931, 298] width 48 height 27
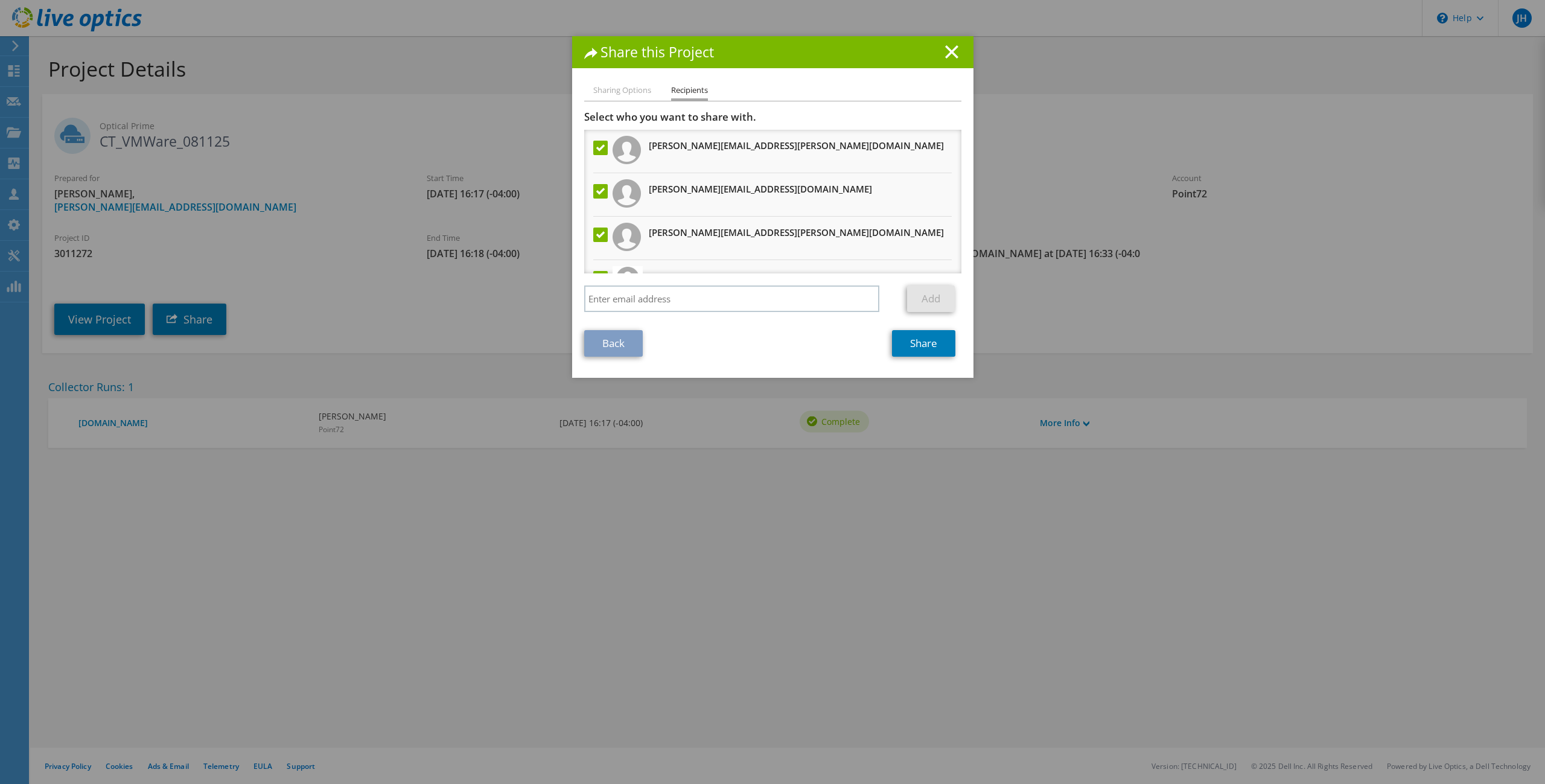
scroll to position [117, 0]
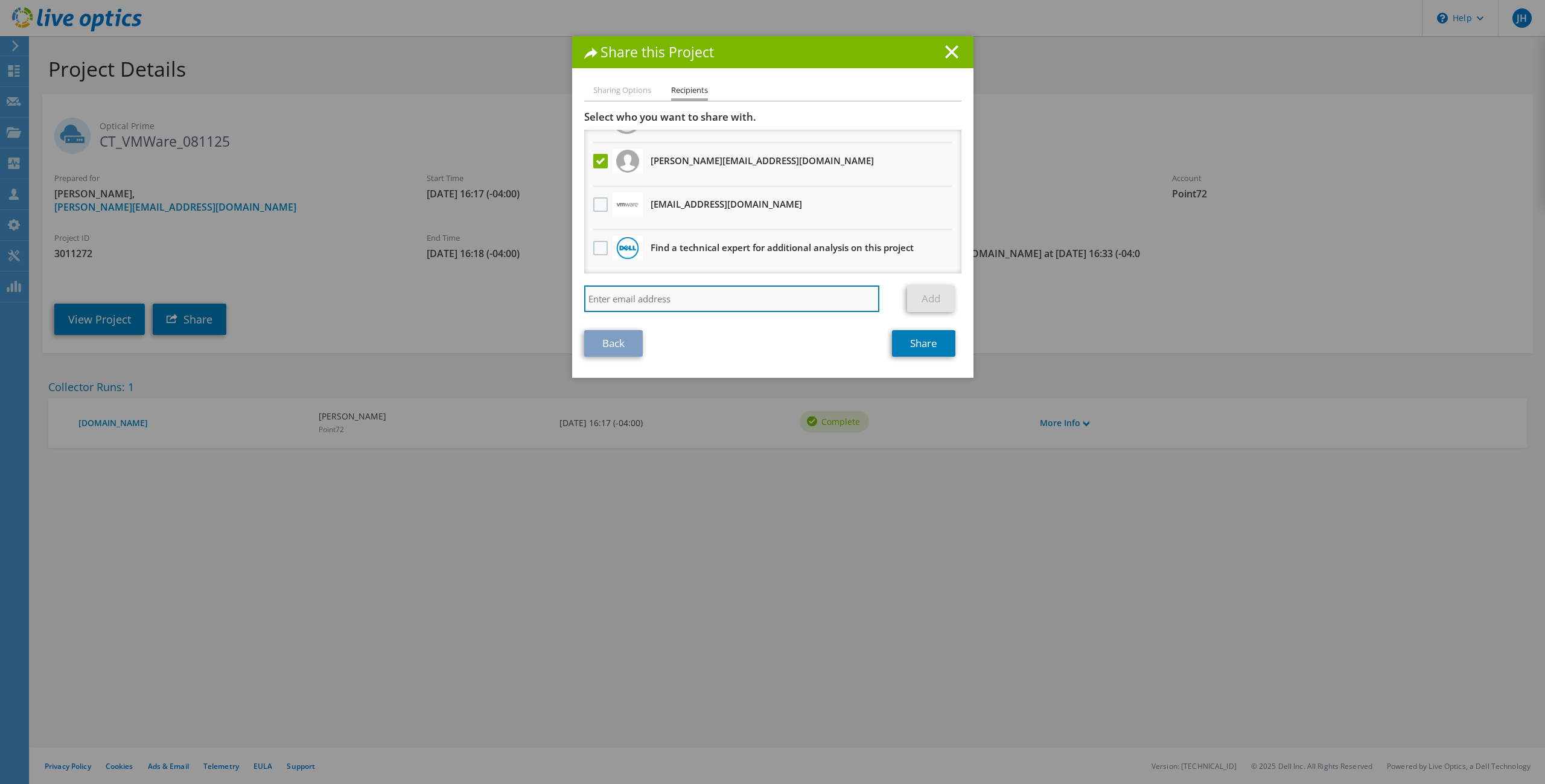
click at [641, 295] on input "search" at bounding box center [732, 298] width 296 height 27
drag, startPoint x: 657, startPoint y: 307, endPoint x: 688, endPoint y: 309, distance: 31.1
click at [688, 309] on input "Kenneth" at bounding box center [732, 298] width 296 height 27
type input "Ken.barbosa@dell.com"
click at [924, 302] on link "Add" at bounding box center [931, 298] width 48 height 27
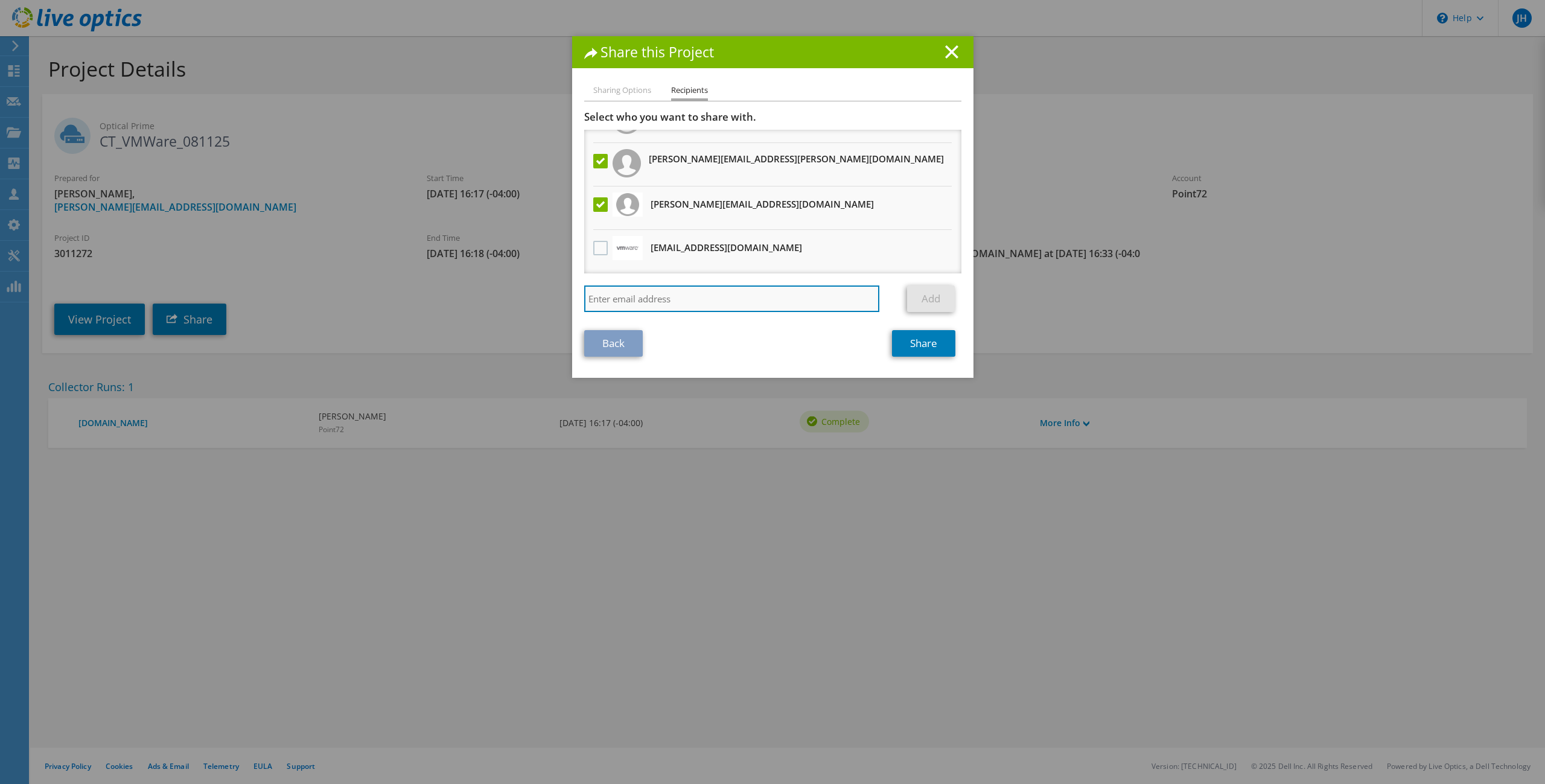
click at [659, 298] on input "search" at bounding box center [732, 298] width 296 height 27
type input "Jesse.carretta@dell.com"
click at [925, 292] on link "Add" at bounding box center [931, 298] width 48 height 27
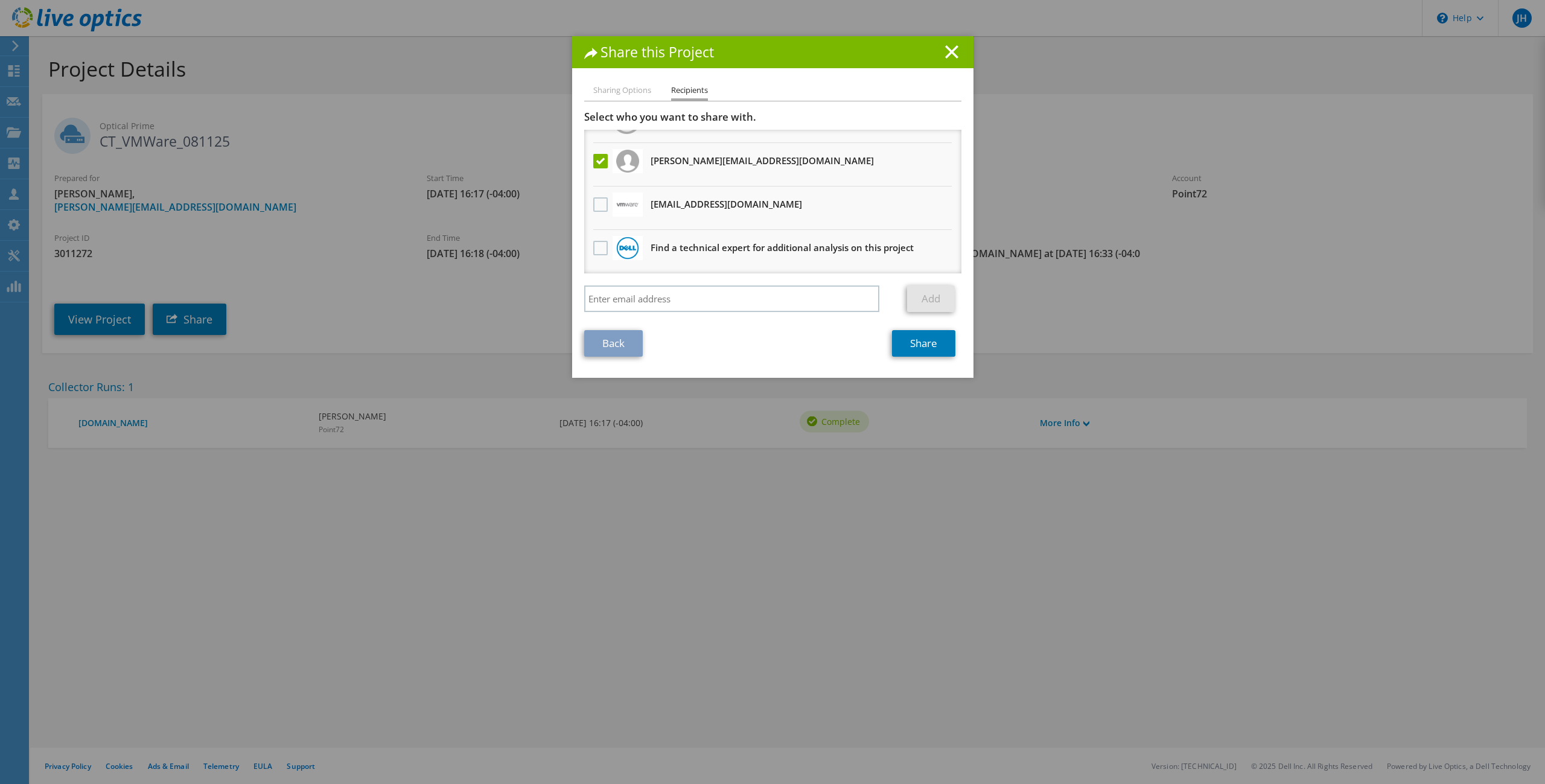
scroll to position [0, 0]
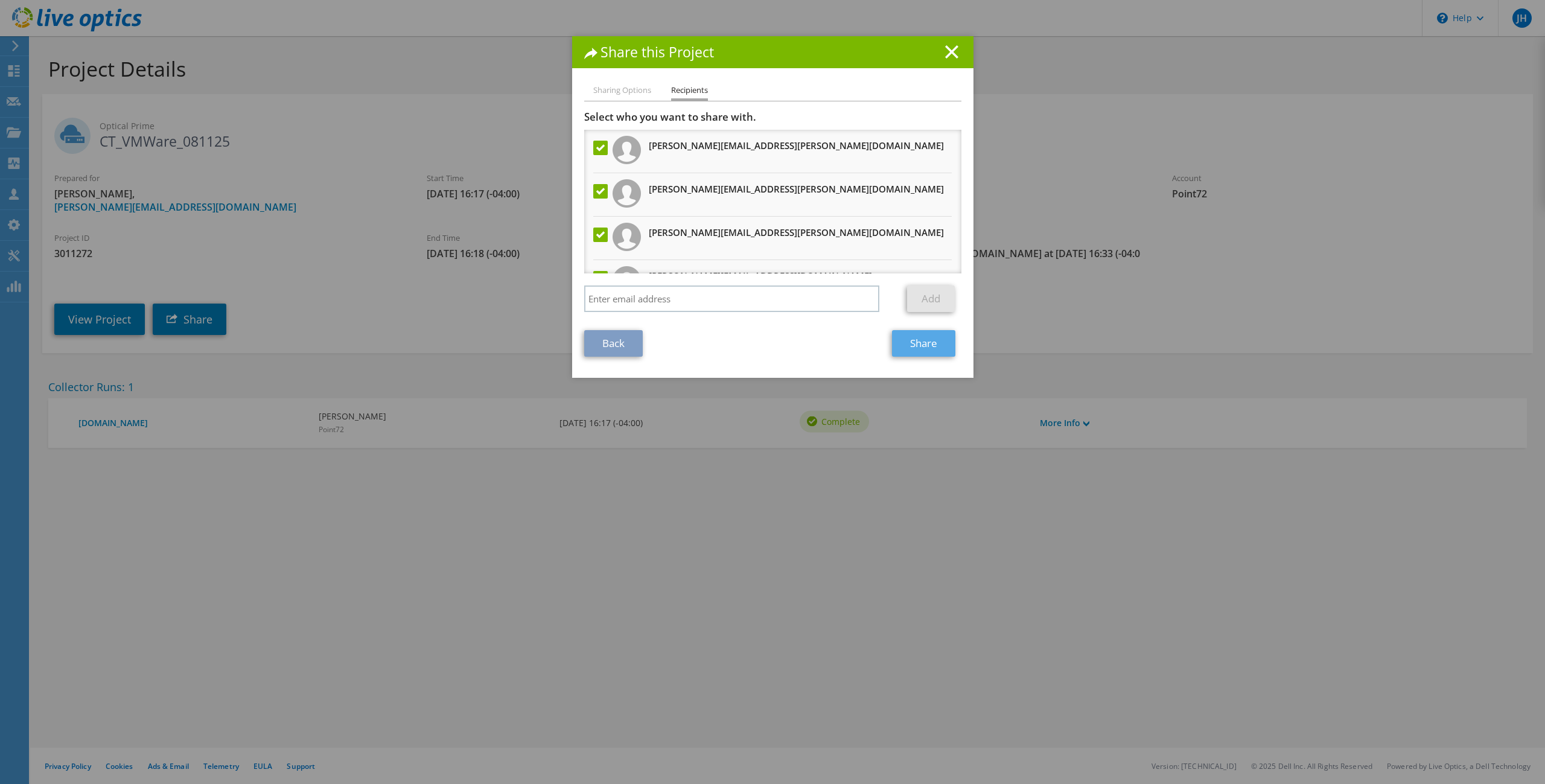
click at [904, 339] on link "Share" at bounding box center [924, 343] width 64 height 27
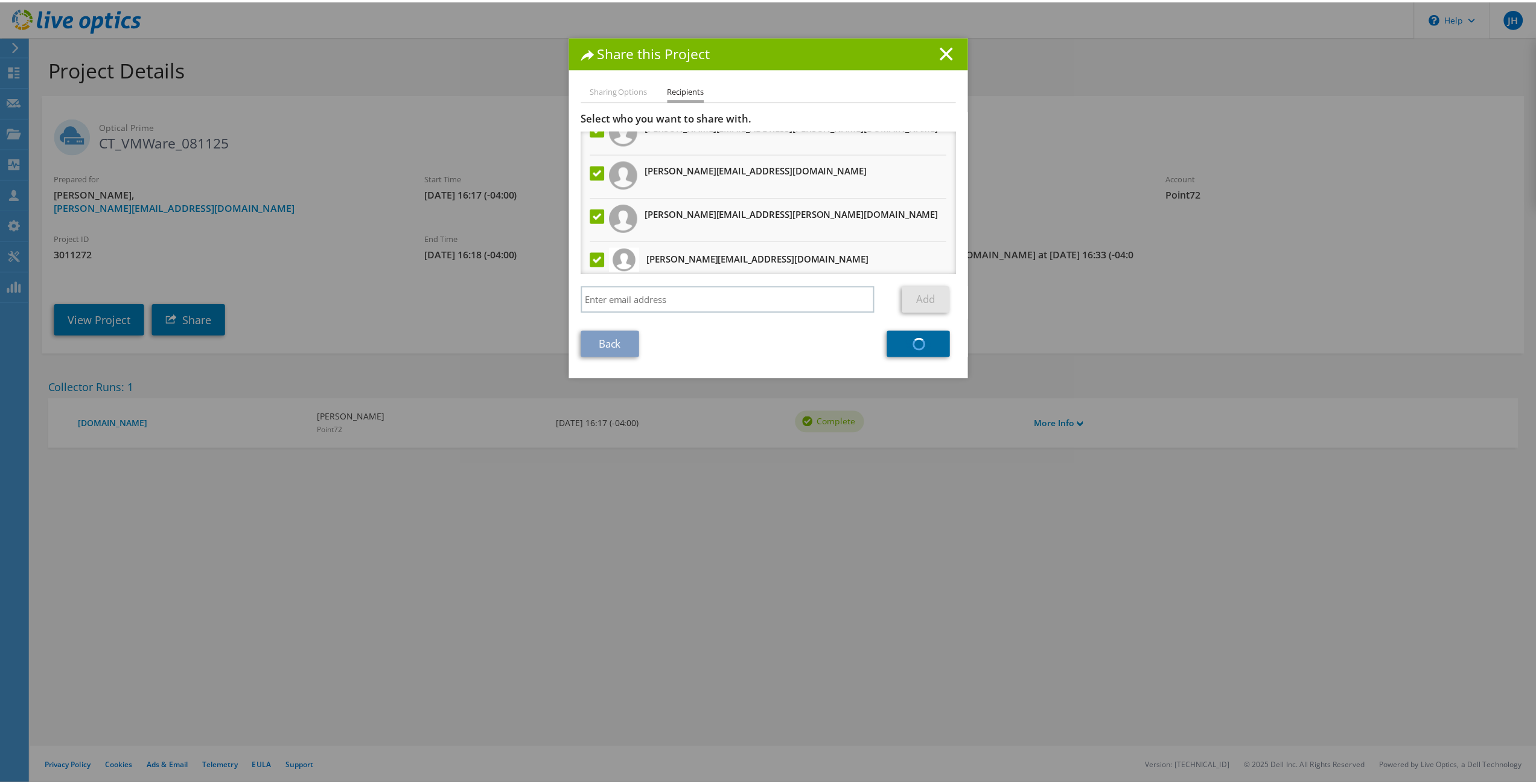
scroll to position [204, 0]
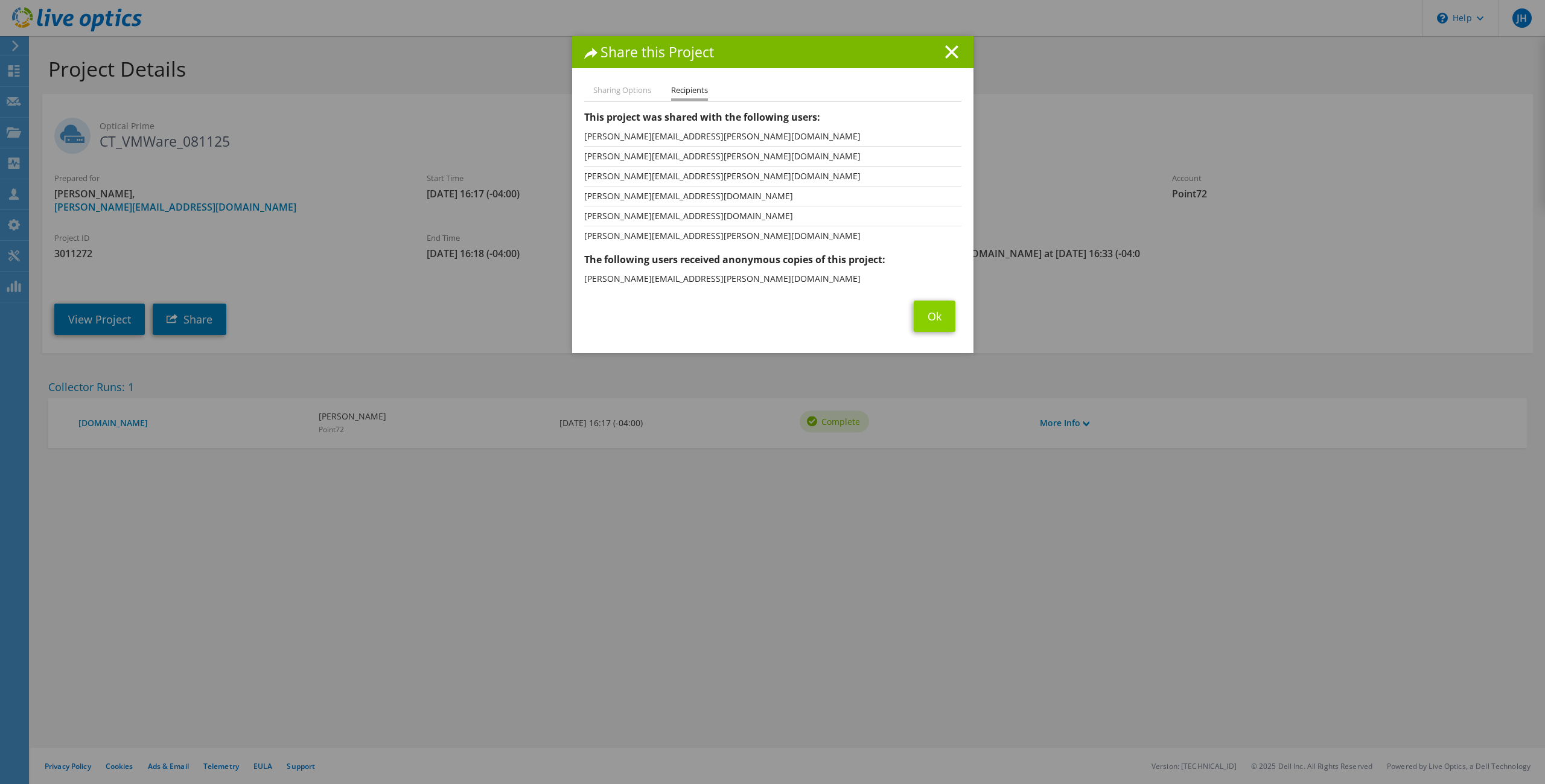
click at [927, 315] on link "Ok" at bounding box center [935, 316] width 42 height 32
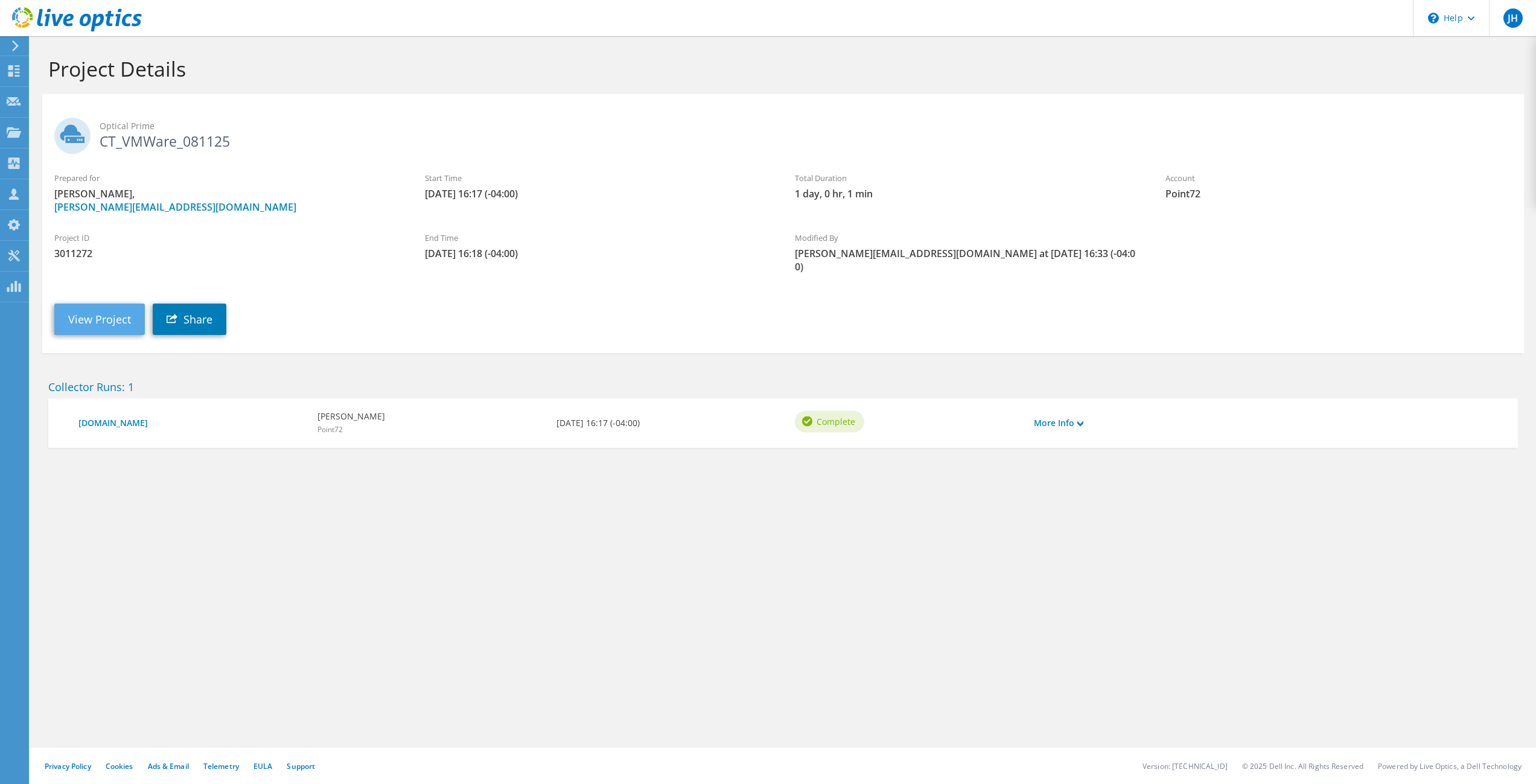
click at [90, 310] on link "View Project" at bounding box center [100, 319] width 91 height 32
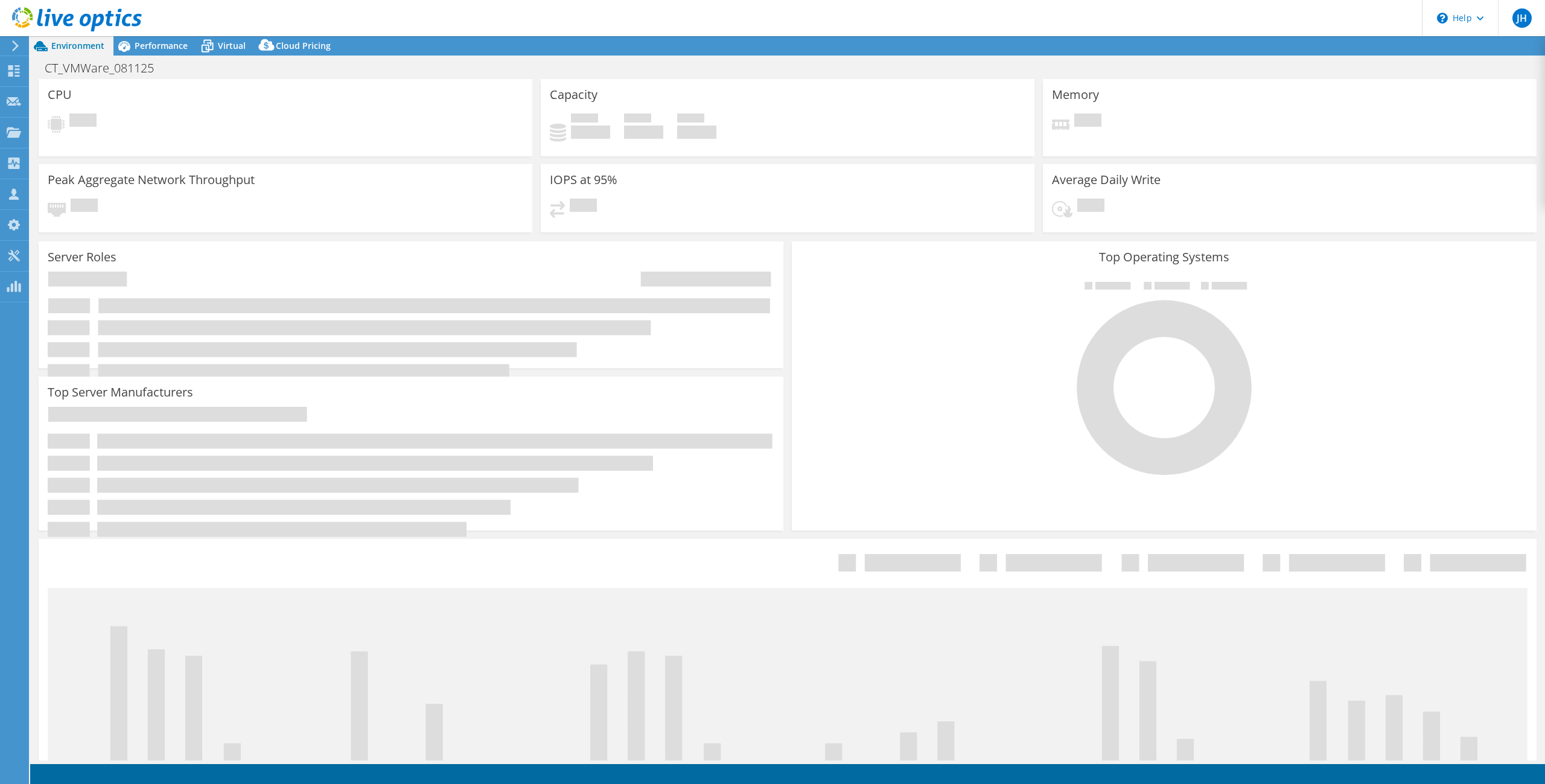
select select "USD"
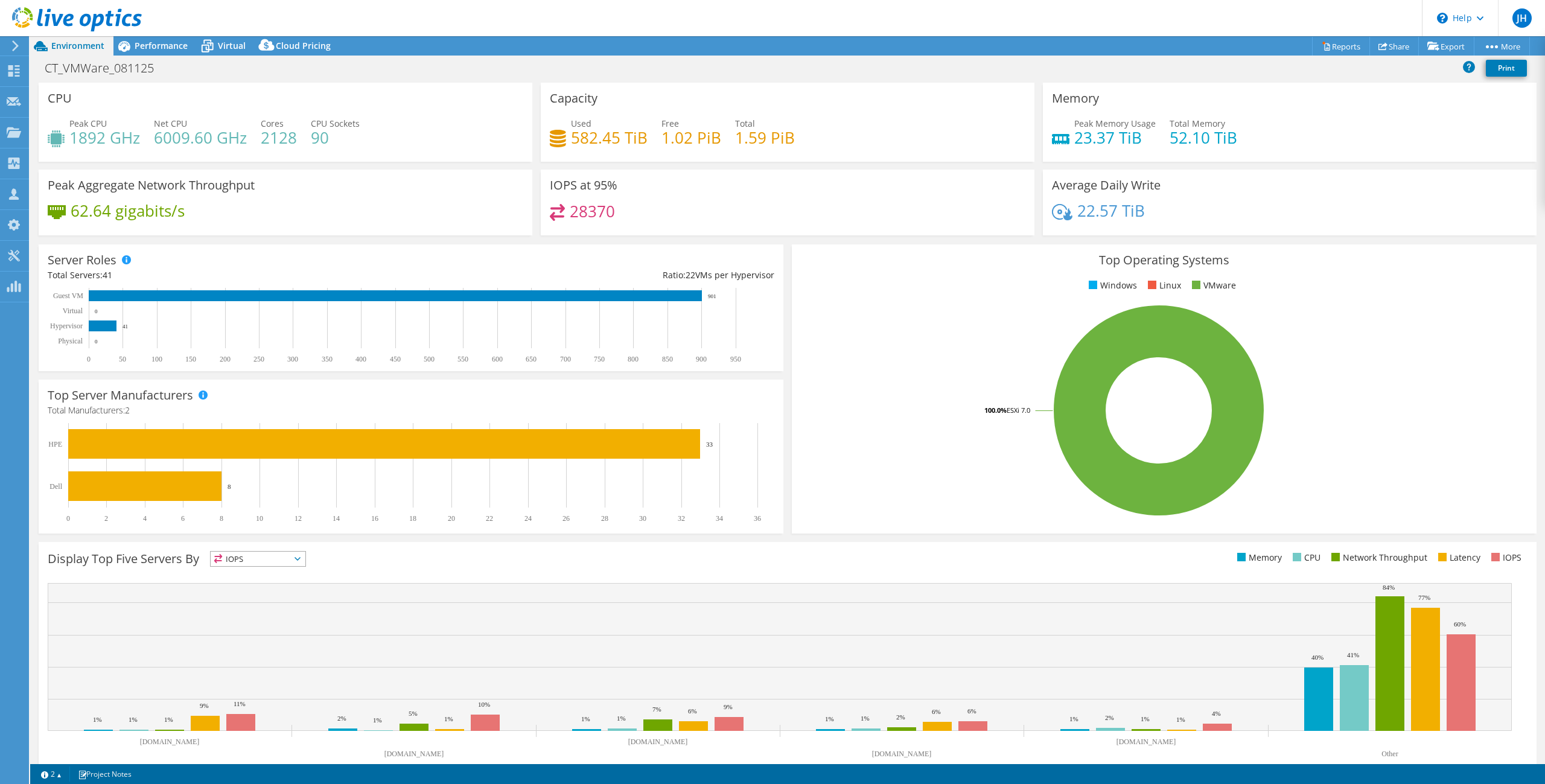
click at [282, 551] on span "IOPS" at bounding box center [258, 558] width 95 height 15
click at [240, 591] on li "Memory" at bounding box center [258, 591] width 95 height 17
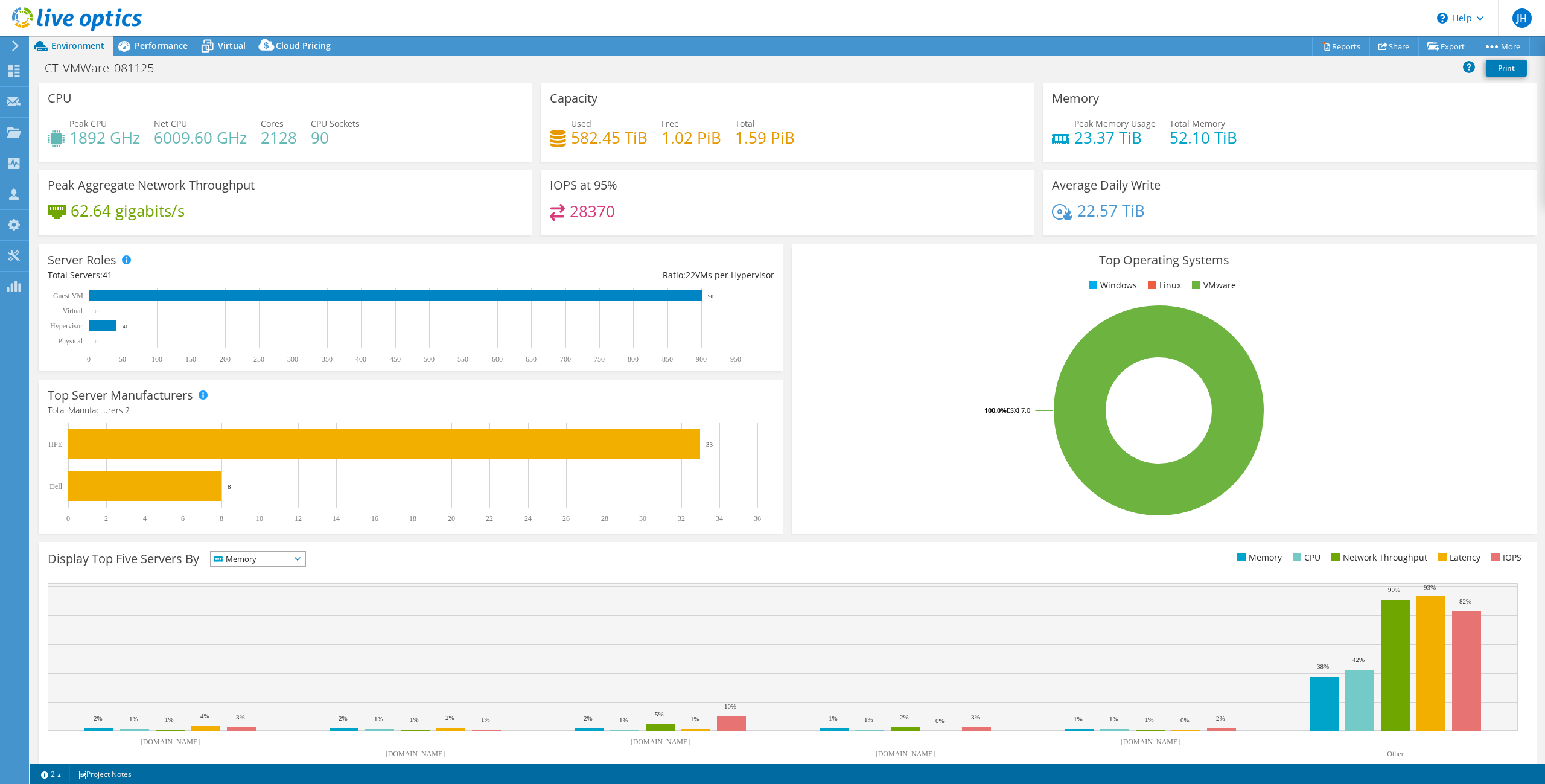
click at [249, 561] on span "Memory" at bounding box center [251, 558] width 80 height 15
click at [244, 568] on li "IOPS" at bounding box center [258, 574] width 95 height 17
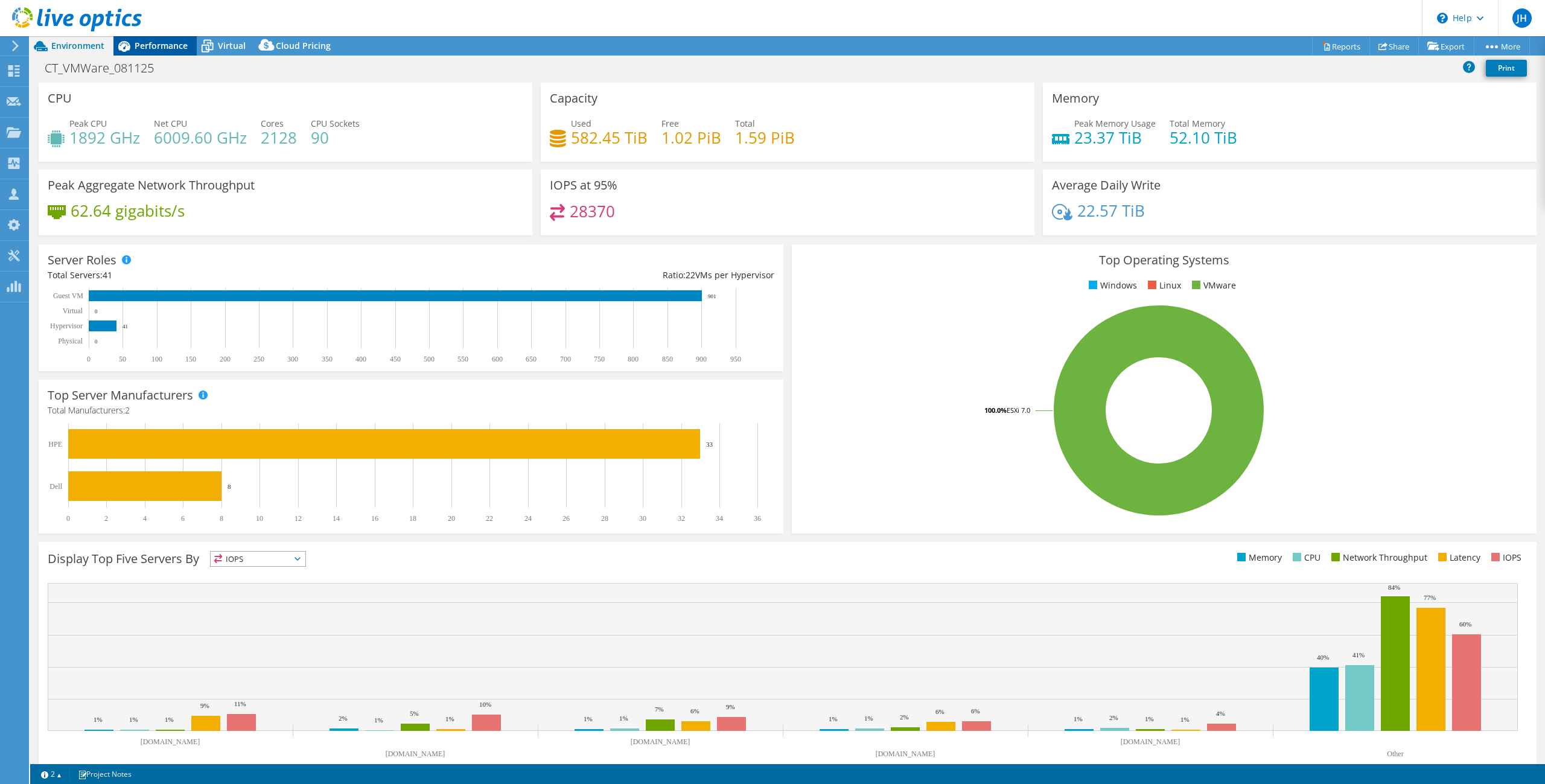
click at [144, 50] on span "Performance" at bounding box center [160, 46] width 53 height 12
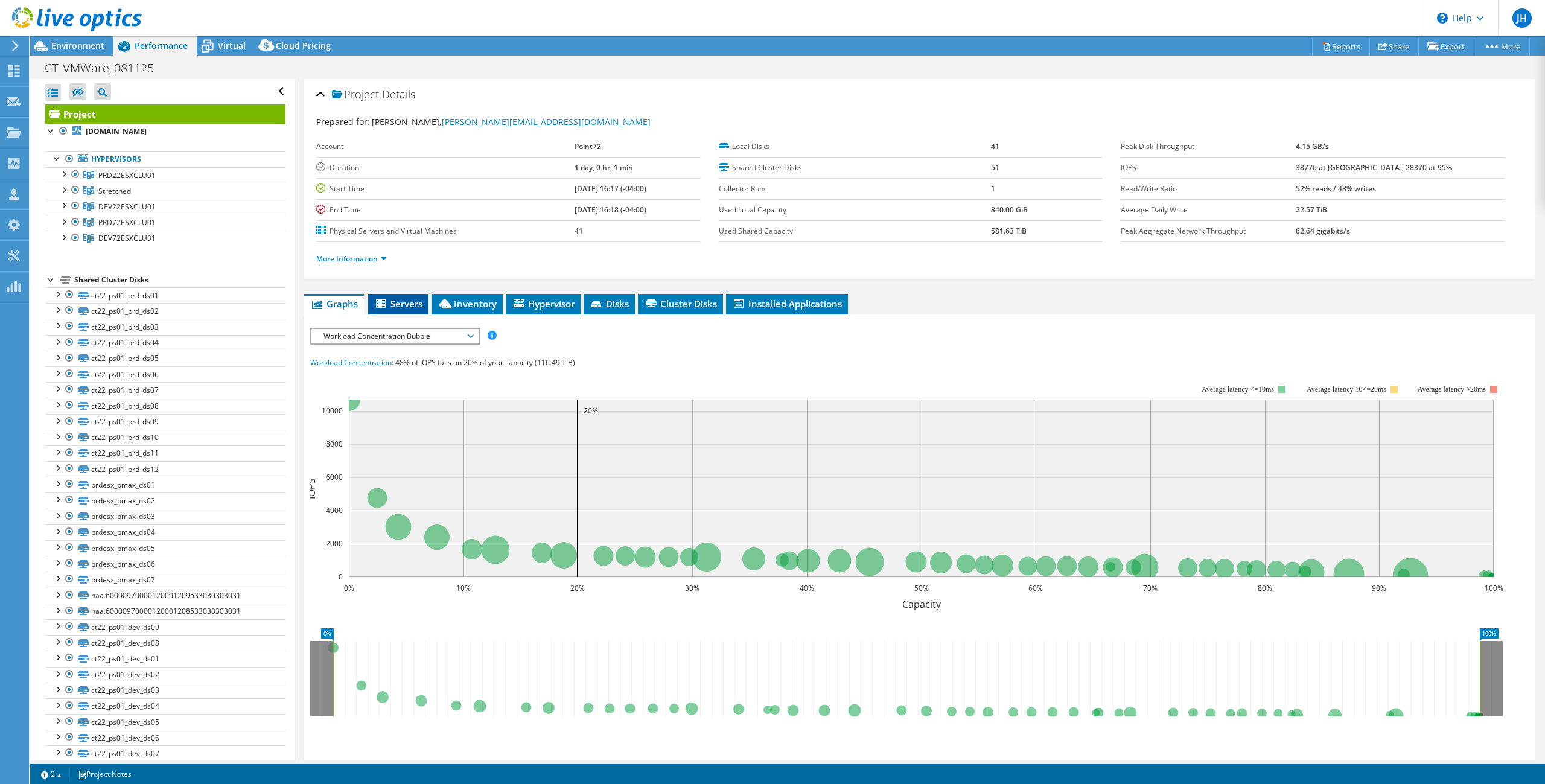
click at [388, 307] on icon at bounding box center [382, 304] width 12 height 10
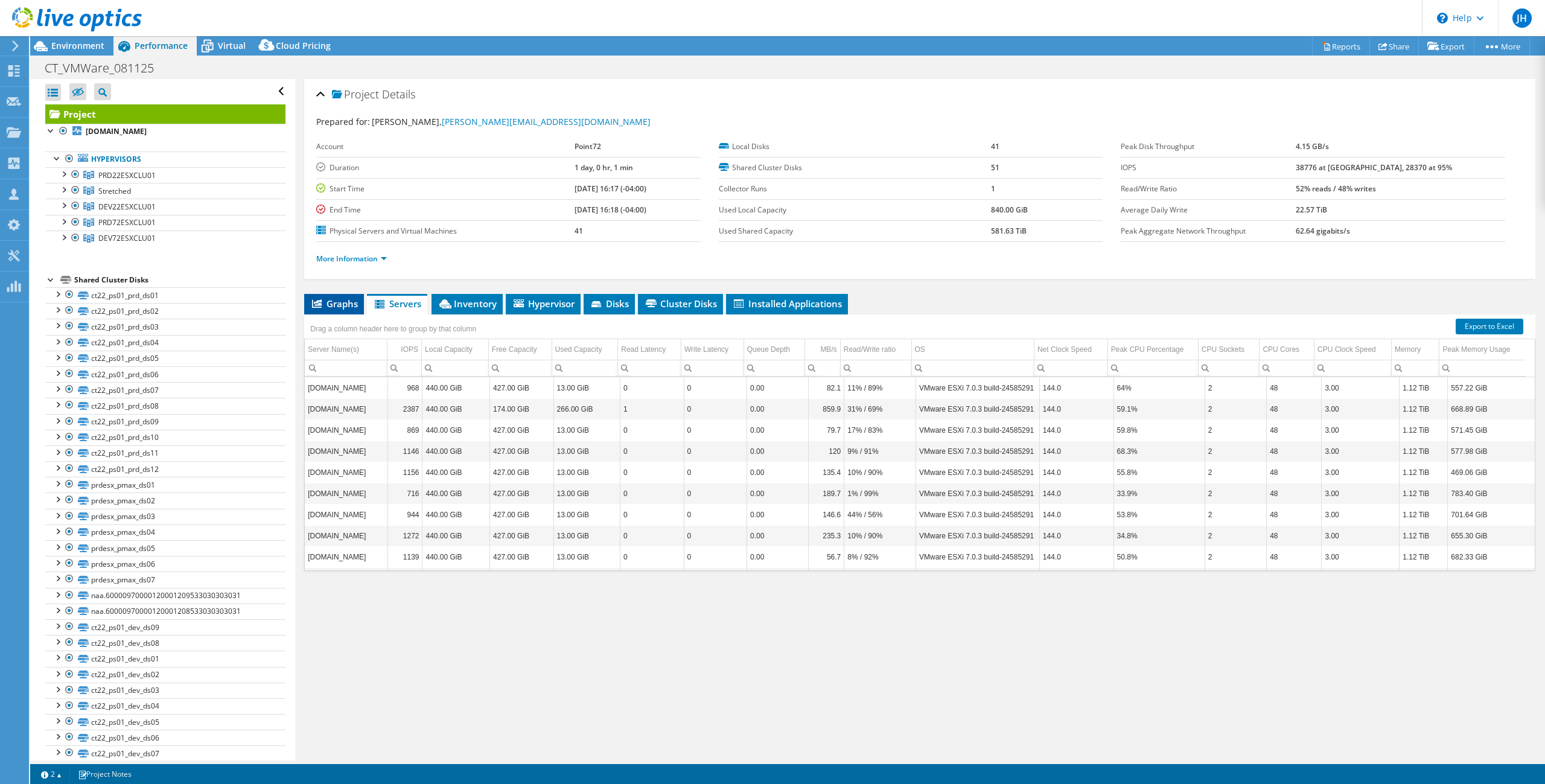
click at [344, 302] on span "Graphs" at bounding box center [334, 303] width 48 height 12
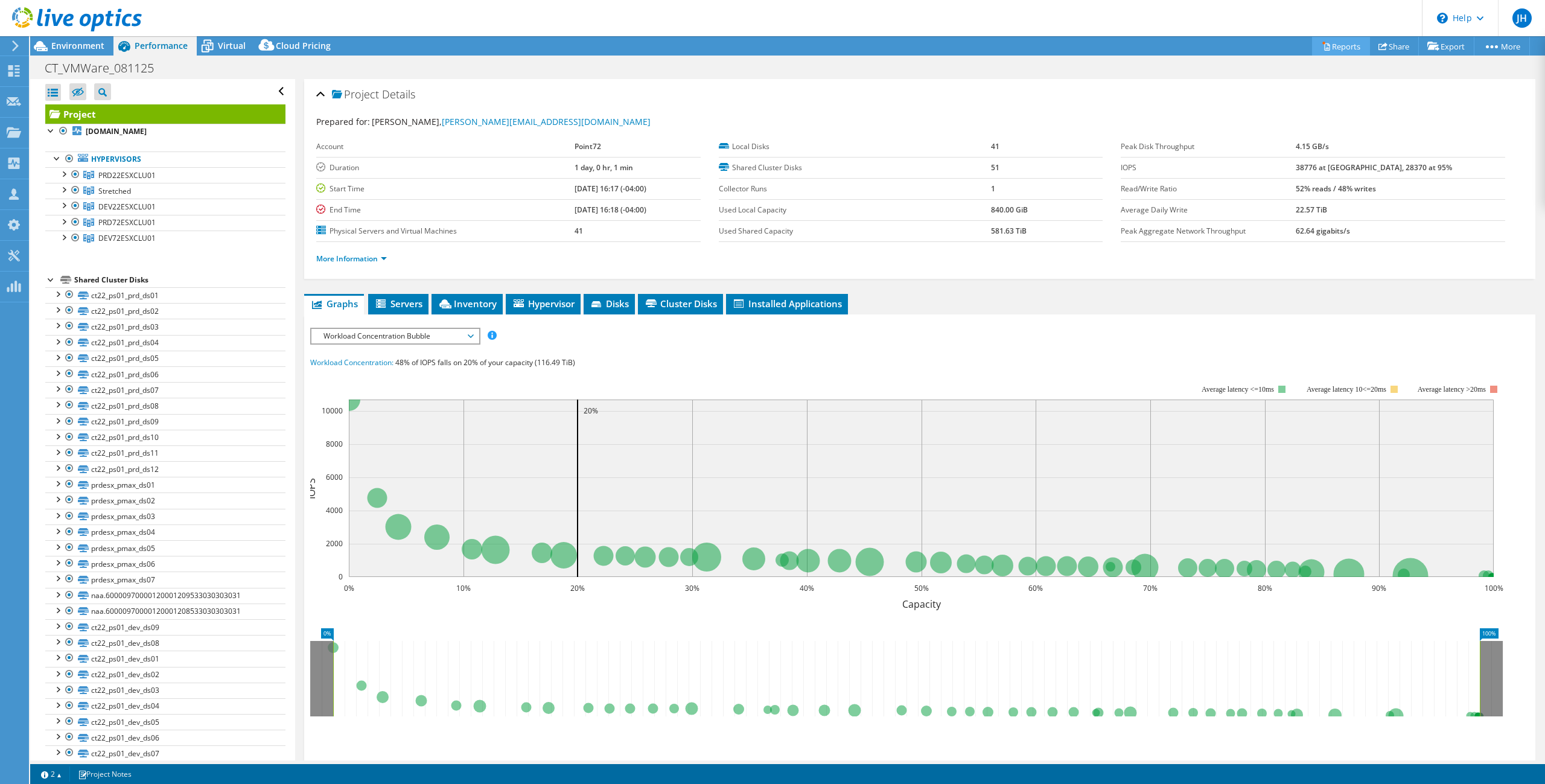
click at [1350, 50] on link "Reports" at bounding box center [1341, 46] width 58 height 19
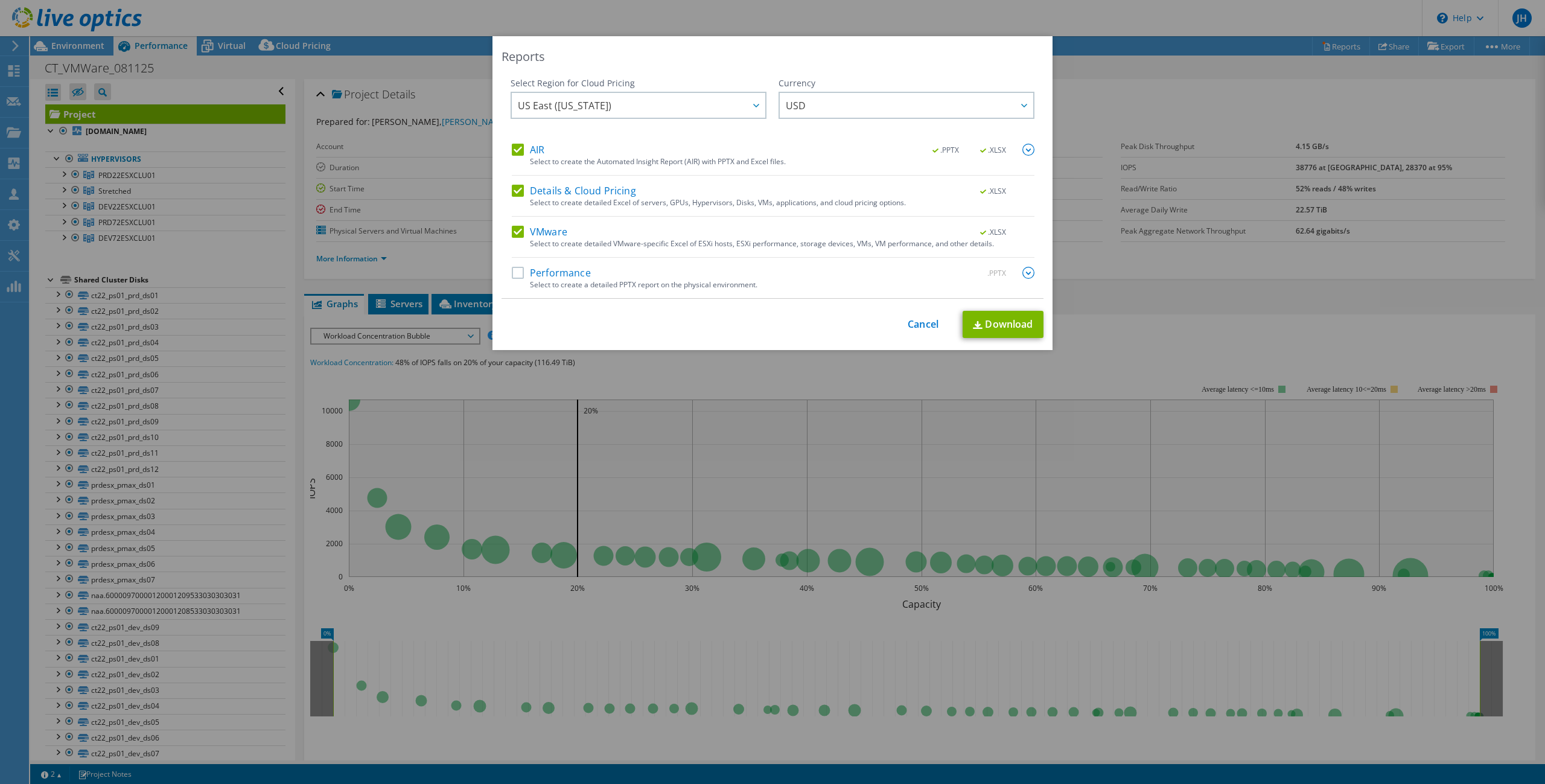
click at [513, 272] on label "Performance" at bounding box center [551, 273] width 79 height 12
click at [0, 0] on input "Performance" at bounding box center [0, 0] width 0 height 0
click at [991, 328] on link "Download" at bounding box center [1002, 323] width 81 height 27
click at [913, 326] on link "Cancel" at bounding box center [923, 324] width 31 height 12
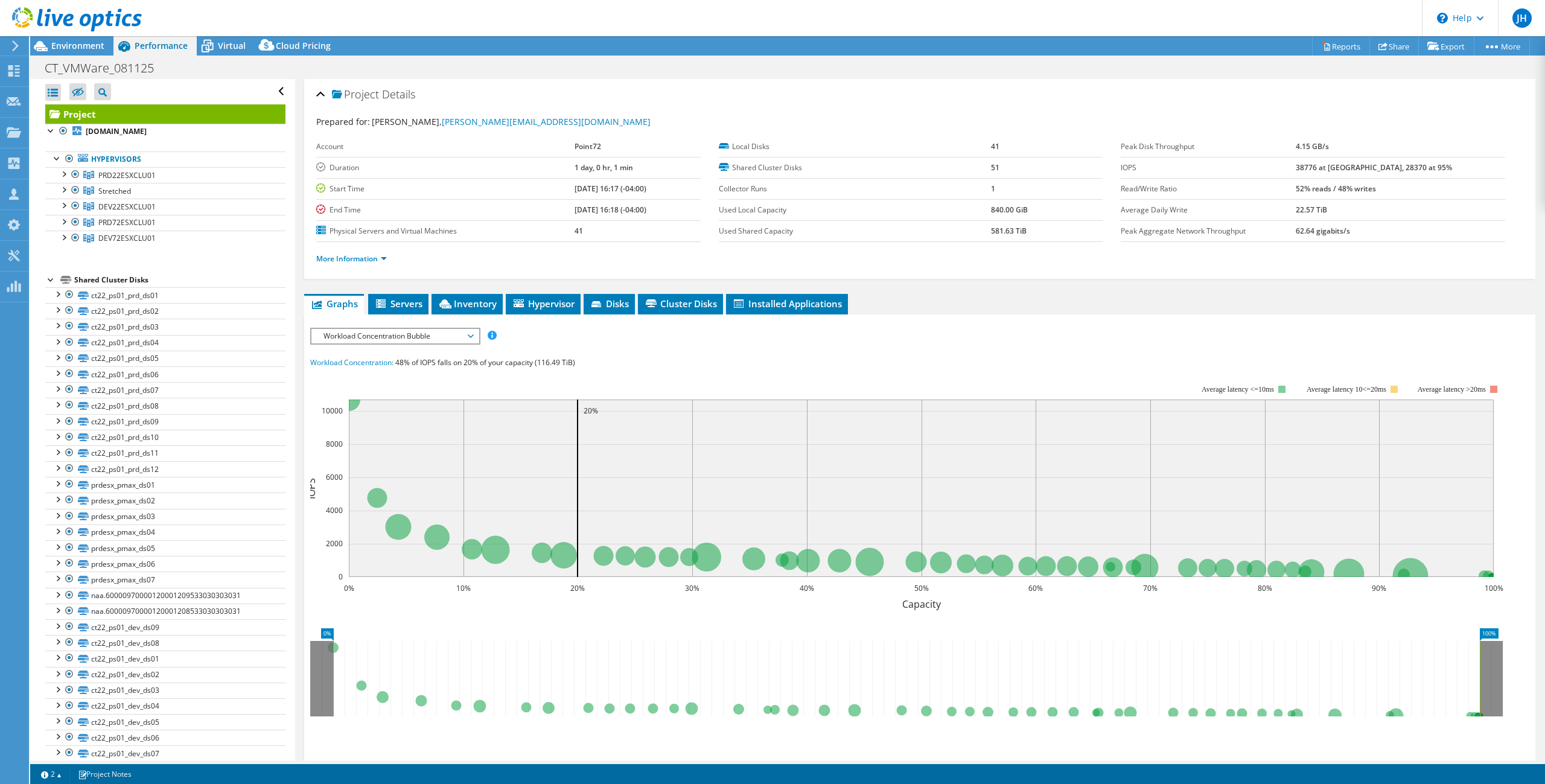
click at [375, 334] on span "Workload Concentration Bubble" at bounding box center [395, 335] width 155 height 15
click at [336, 388] on li "Latency" at bounding box center [395, 394] width 167 height 15
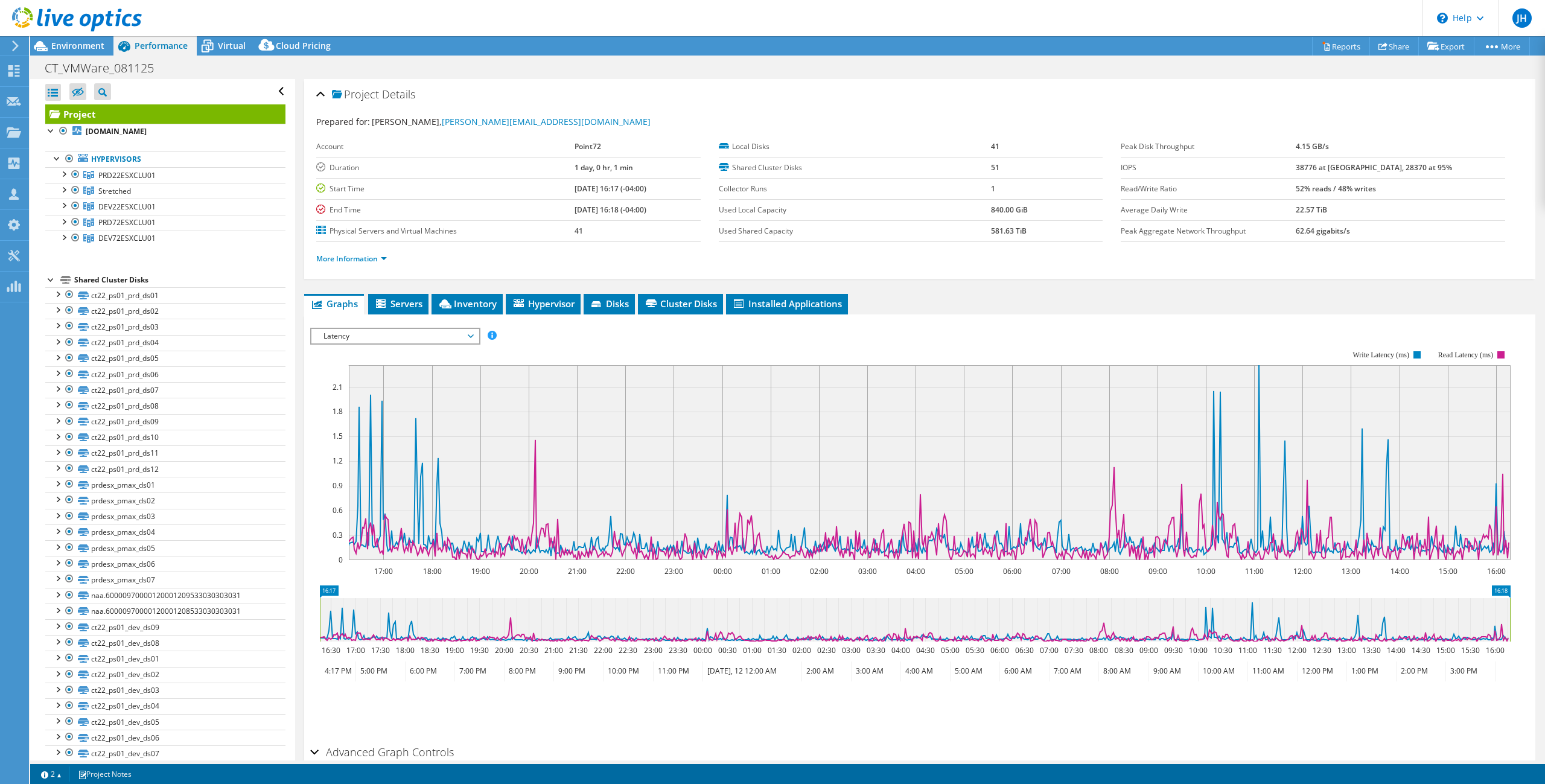
click at [373, 342] on span "Latency" at bounding box center [395, 335] width 155 height 15
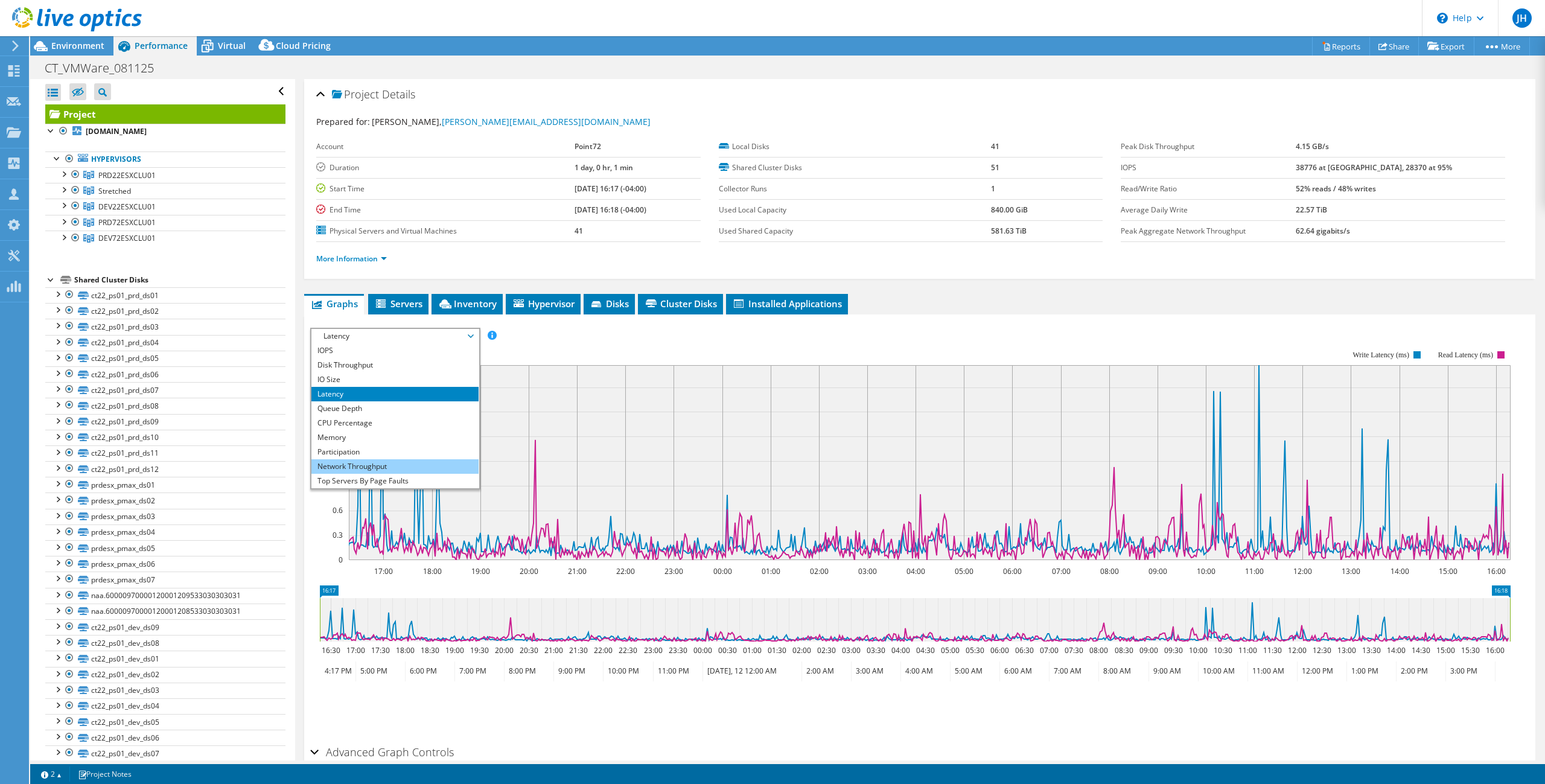
click at [341, 465] on li "Network Throughput" at bounding box center [395, 466] width 167 height 15
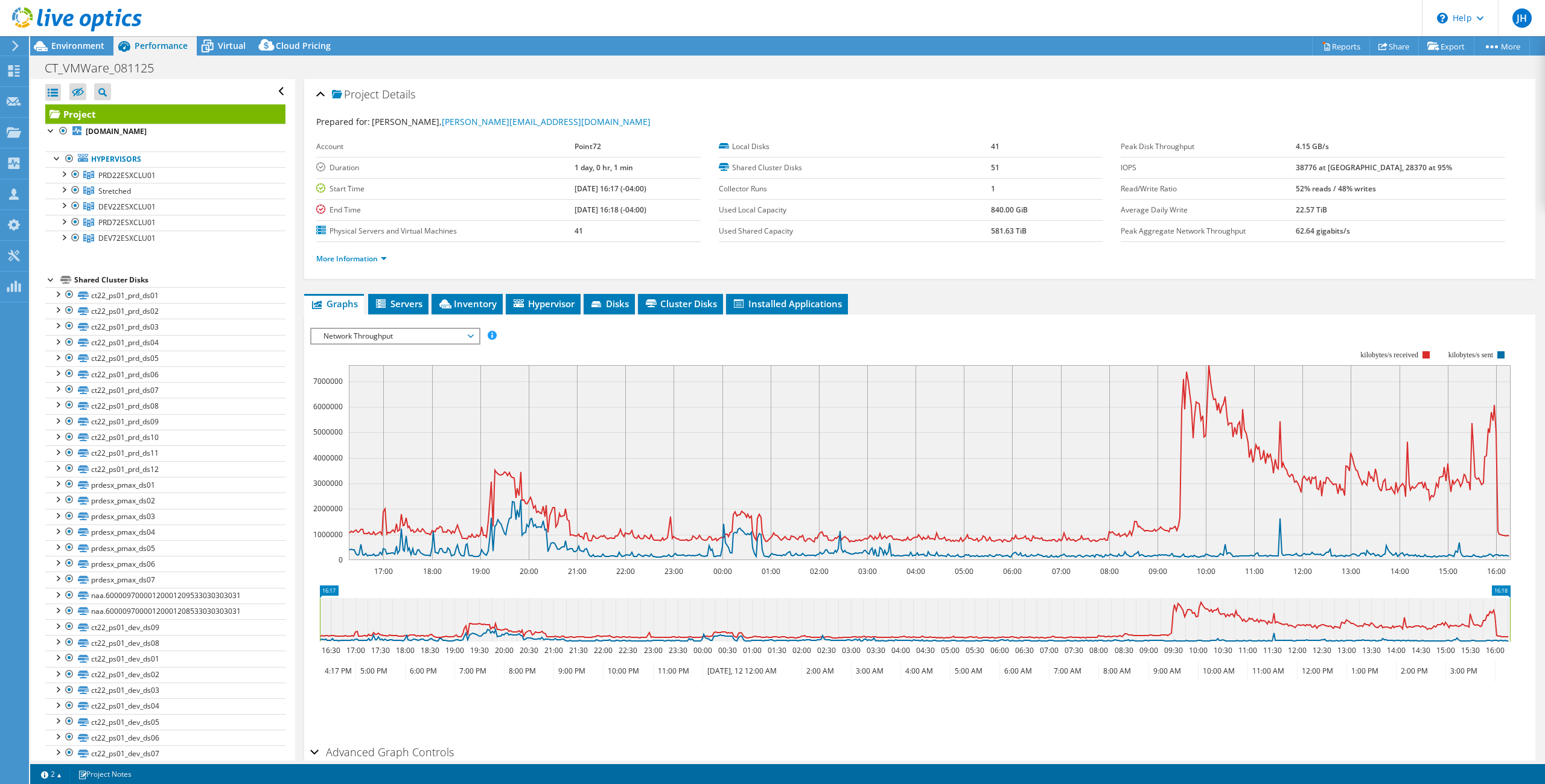
click at [379, 336] on span "Network Throughput" at bounding box center [395, 335] width 155 height 15
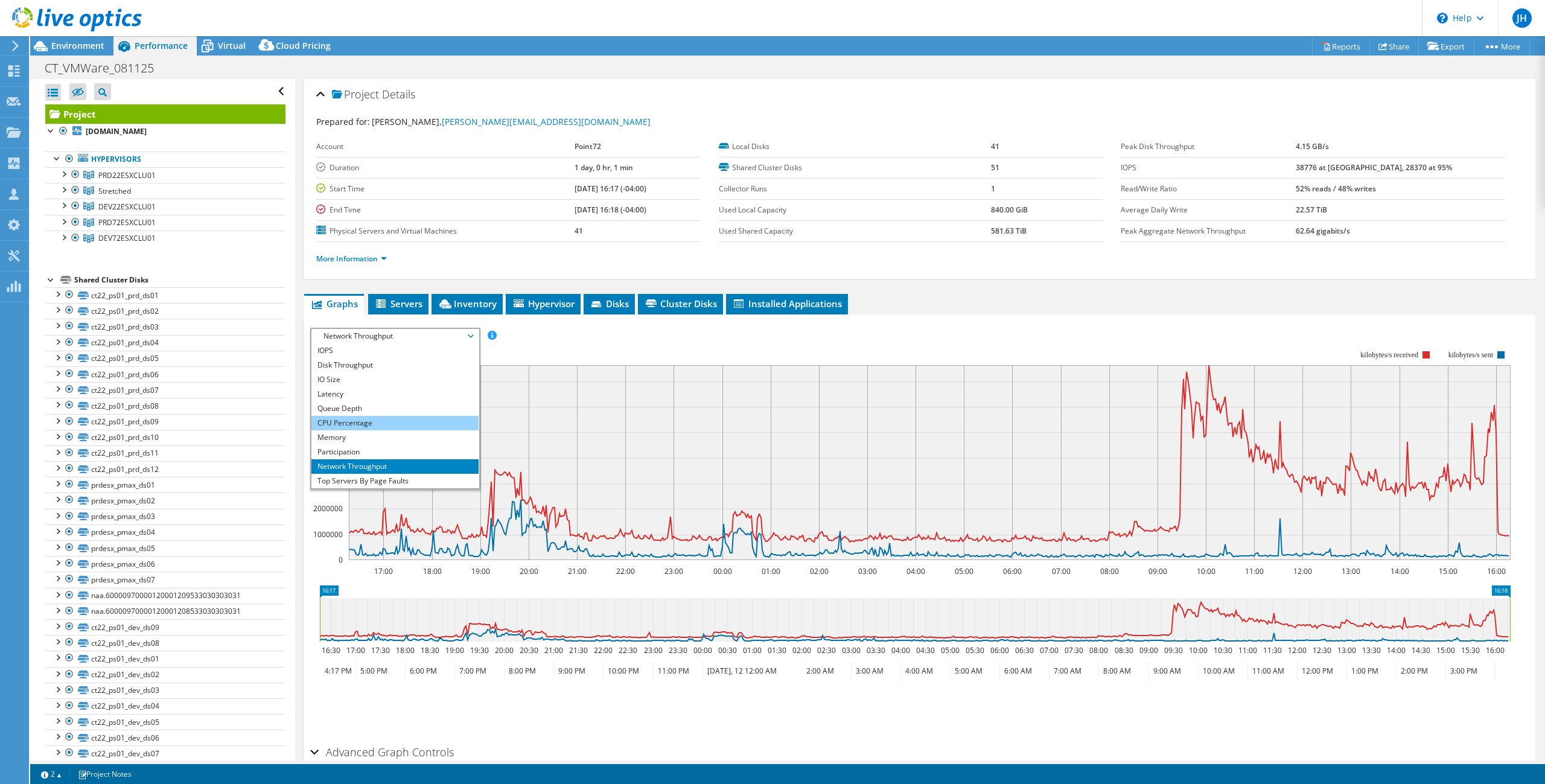
click at [342, 419] on li "CPU Percentage" at bounding box center [395, 423] width 167 height 15
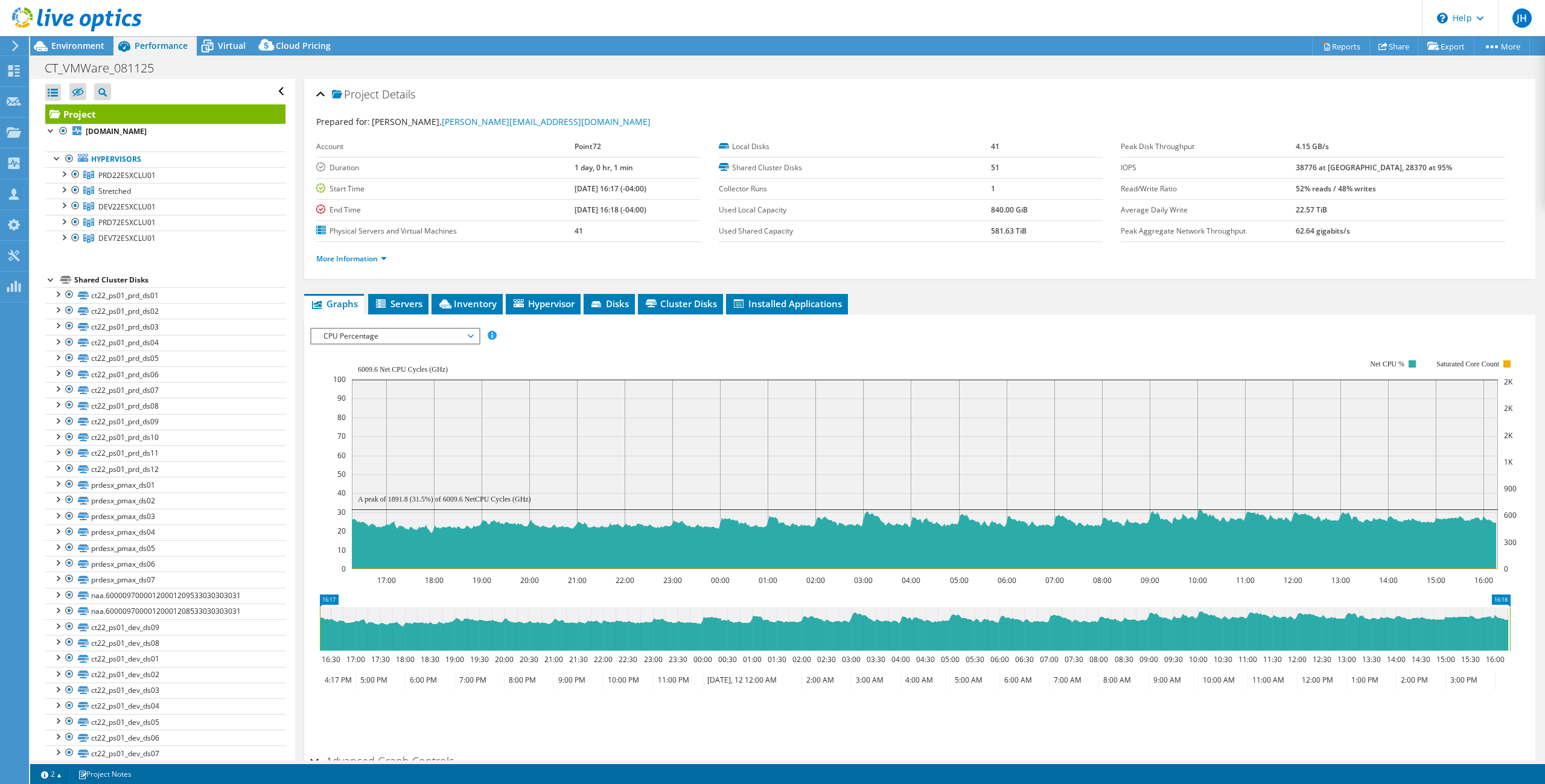
click at [371, 330] on span "CPU Percentage" at bounding box center [395, 335] width 155 height 15
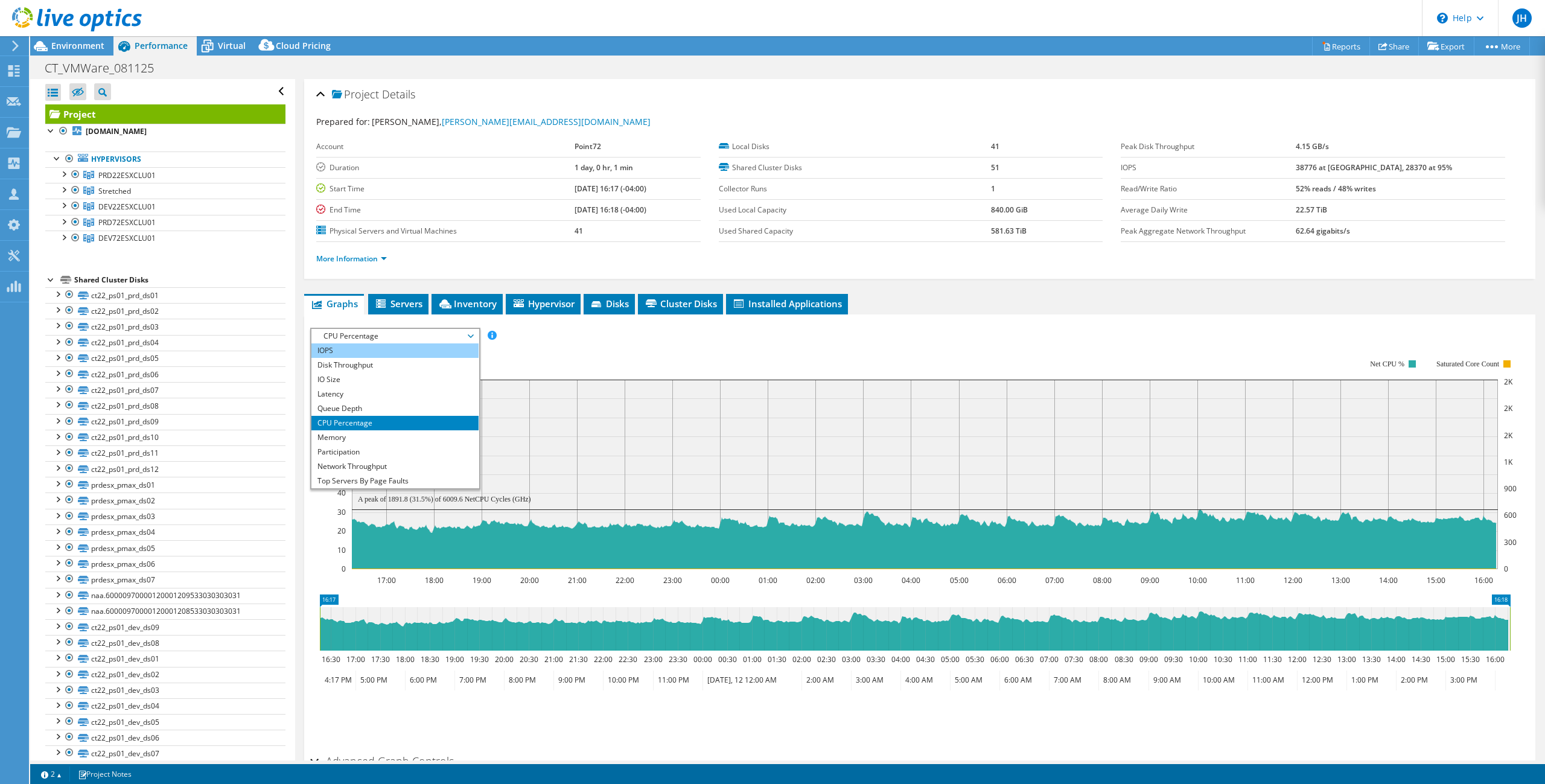
click at [346, 349] on li "IOPS" at bounding box center [395, 350] width 167 height 15
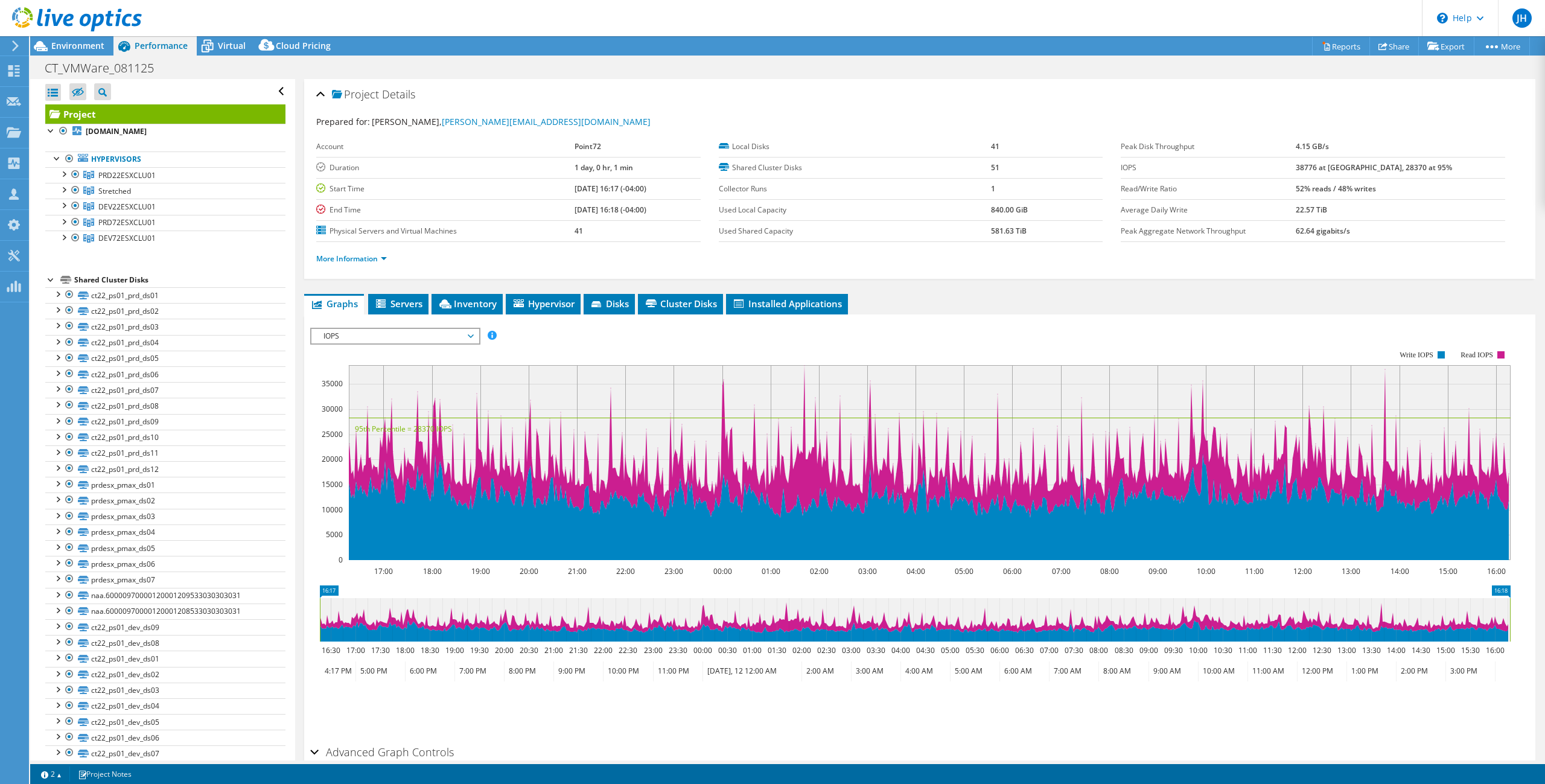
click at [371, 338] on span "IOPS" at bounding box center [395, 335] width 155 height 15
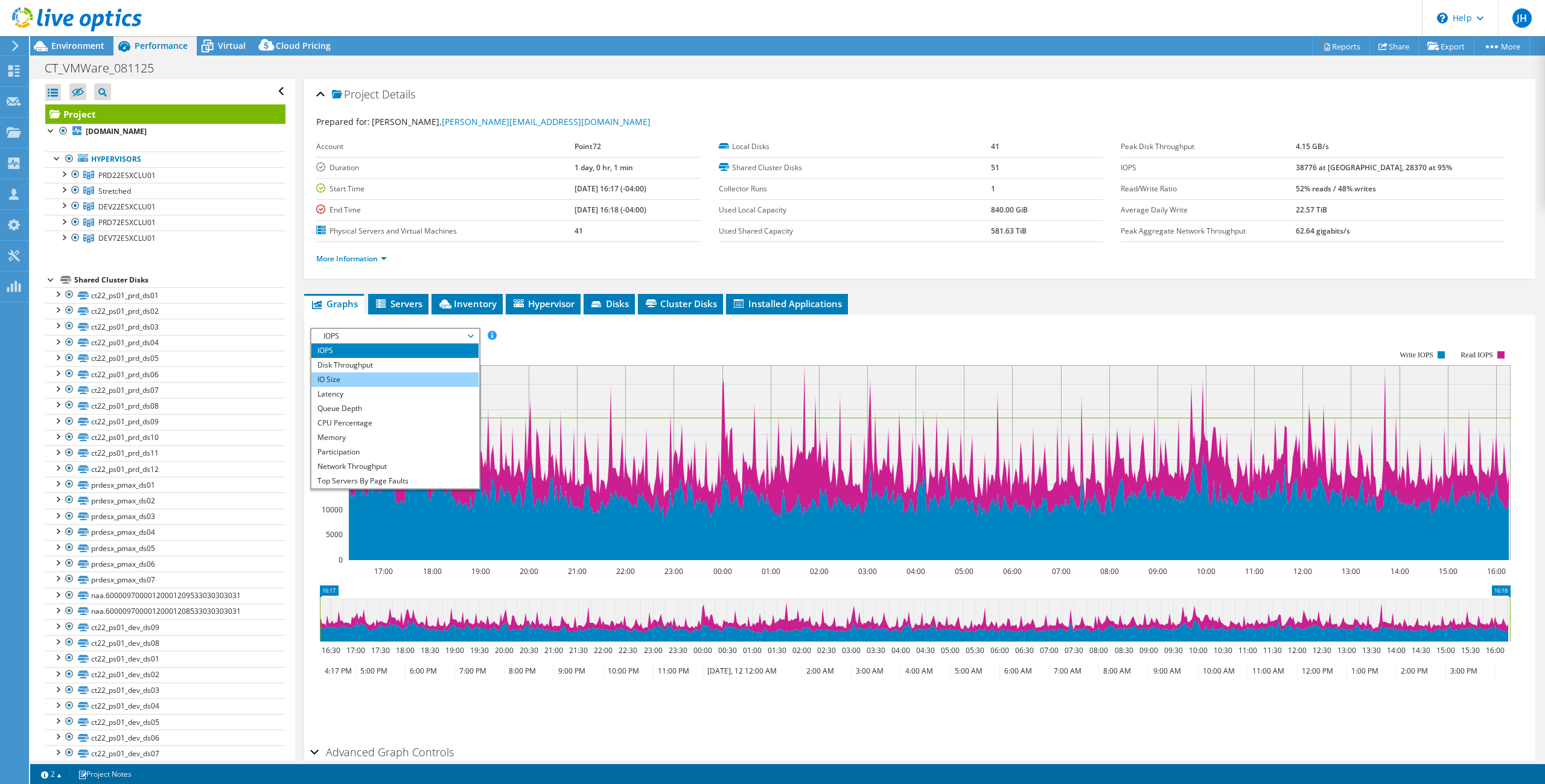
click at [331, 378] on li "IO Size" at bounding box center [395, 379] width 167 height 15
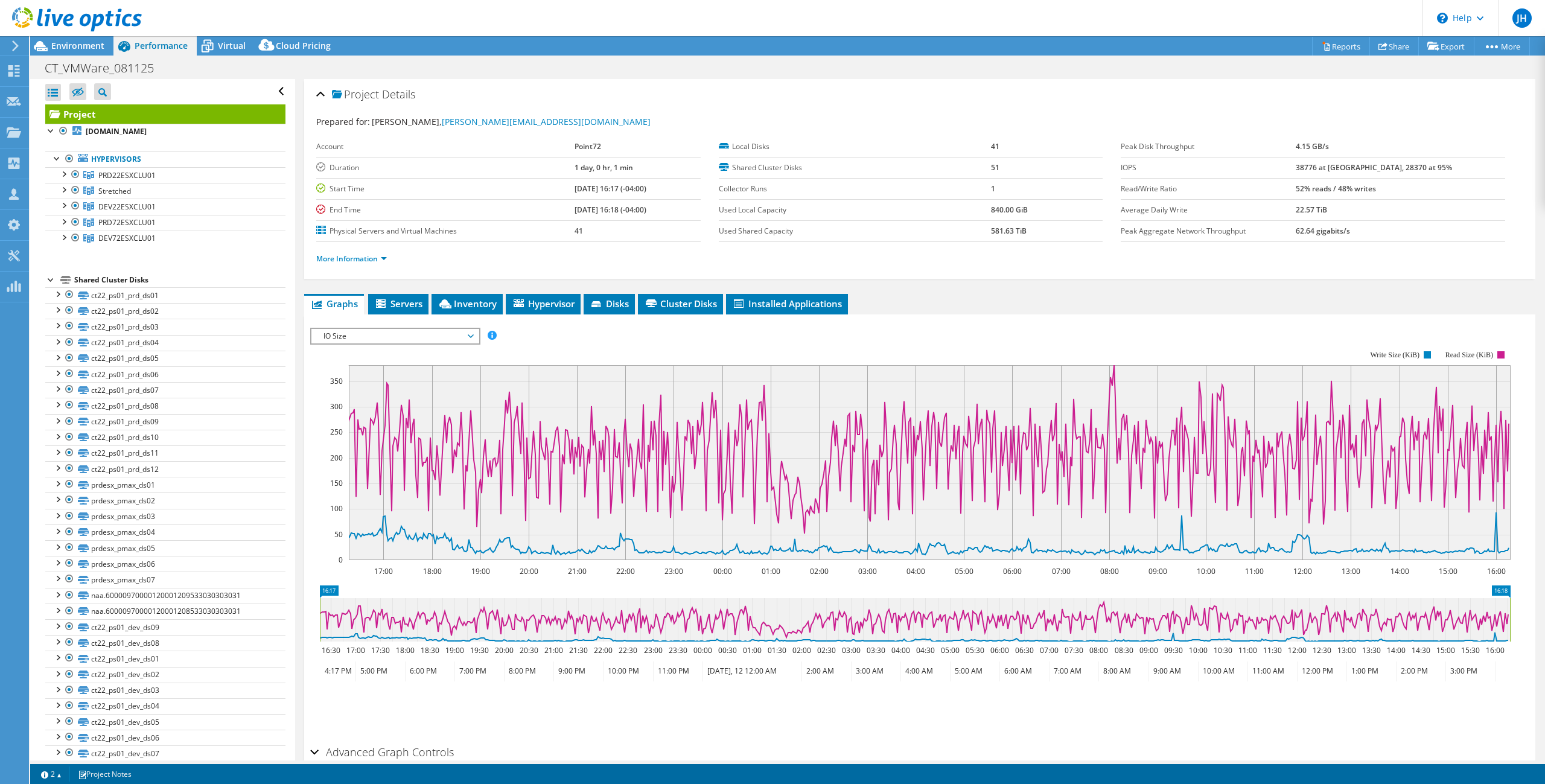
click at [359, 335] on span "IO Size" at bounding box center [395, 335] width 155 height 15
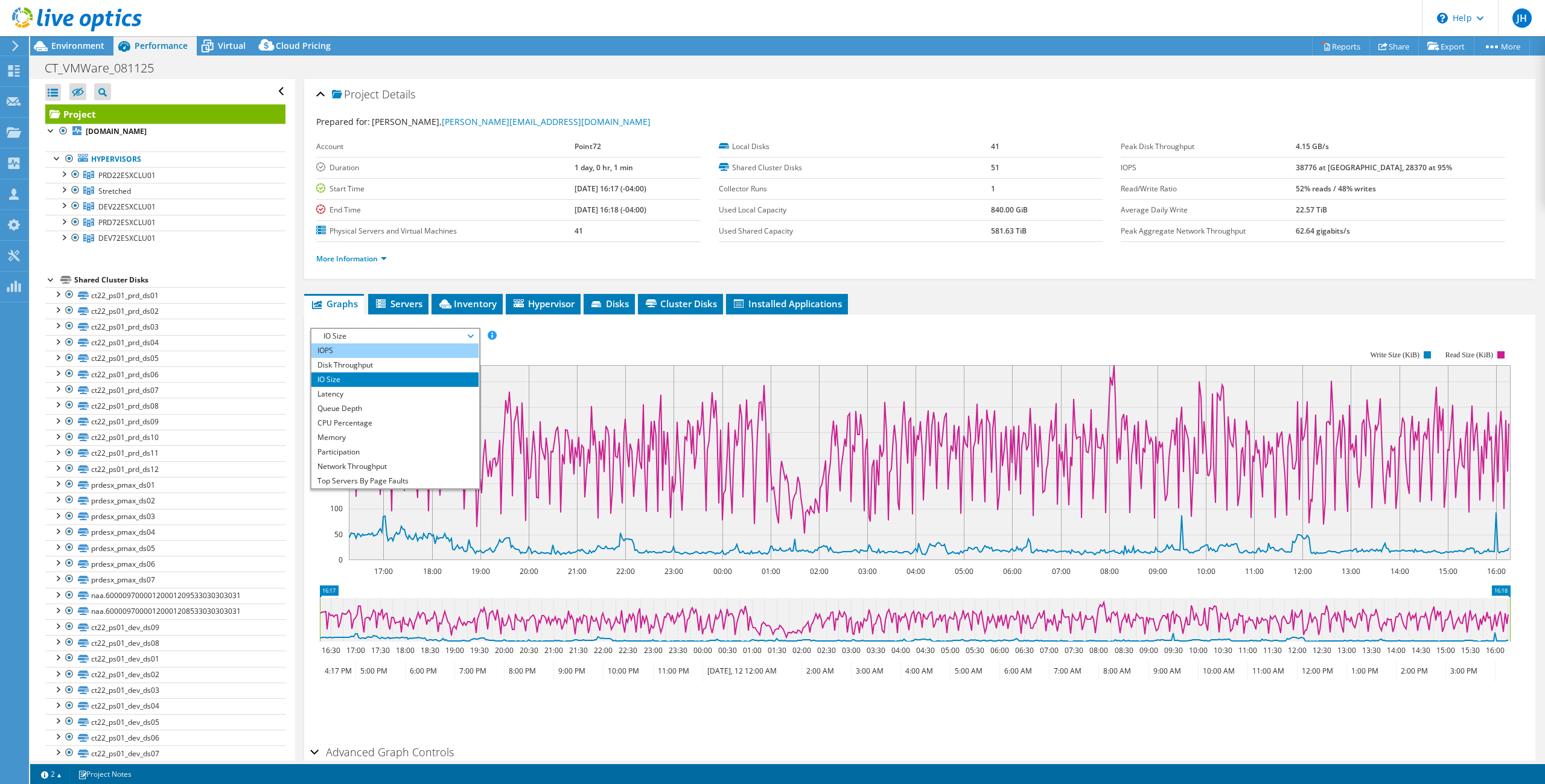
click at [337, 350] on li "IOPS" at bounding box center [395, 350] width 167 height 15
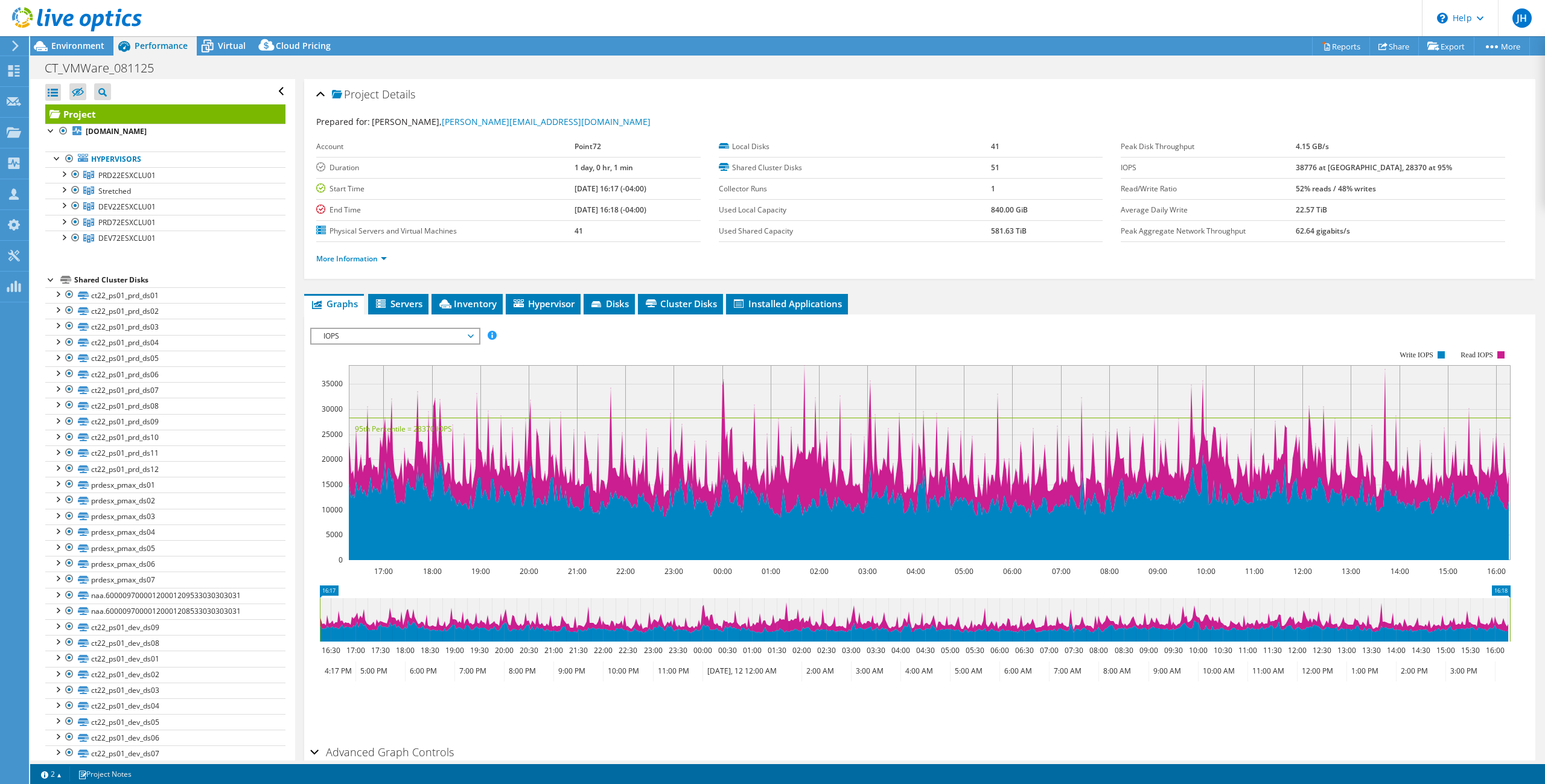
click at [371, 337] on span "IOPS" at bounding box center [395, 335] width 155 height 15
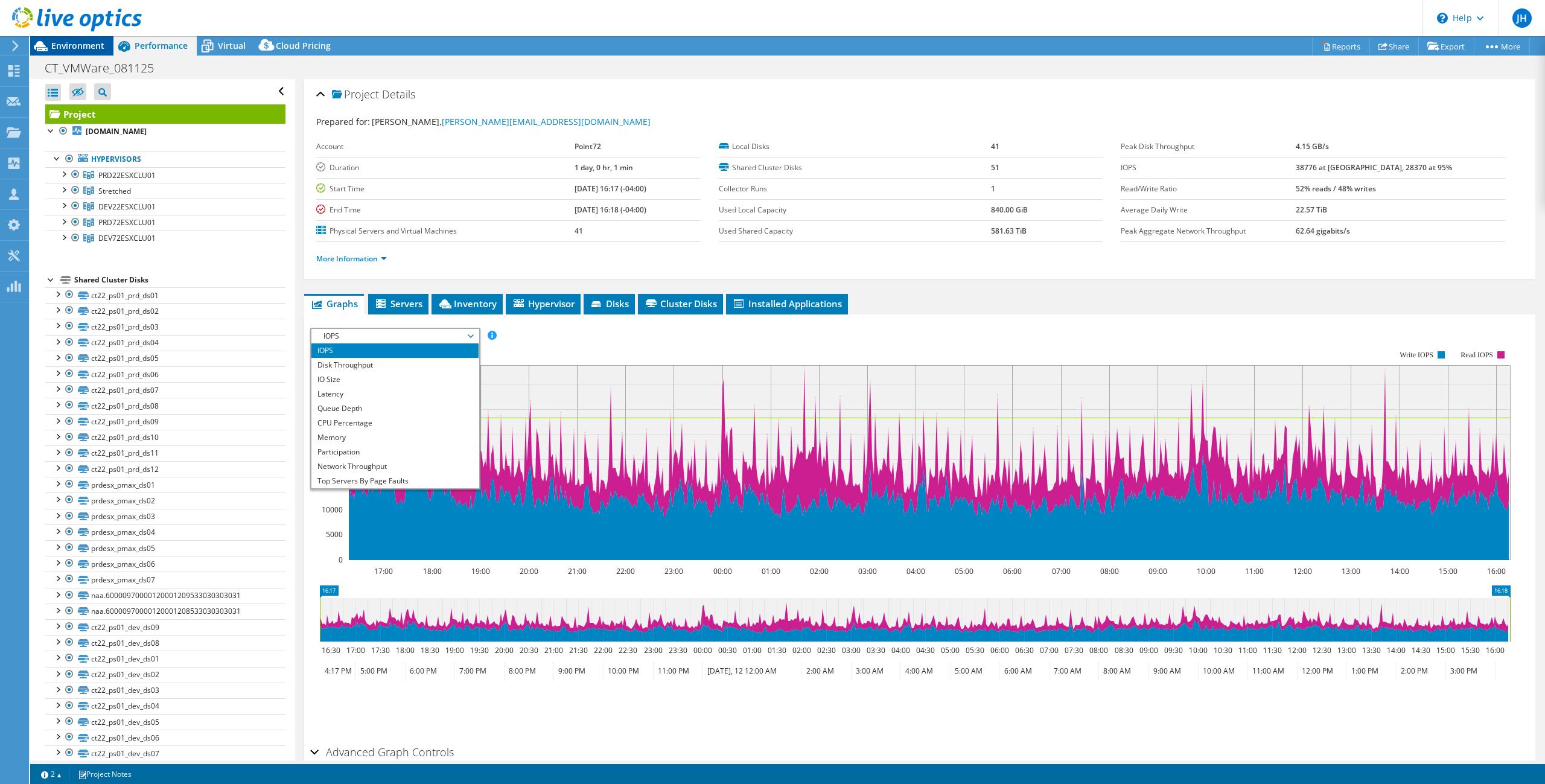
click at [77, 45] on span "Environment" at bounding box center [78, 46] width 53 height 12
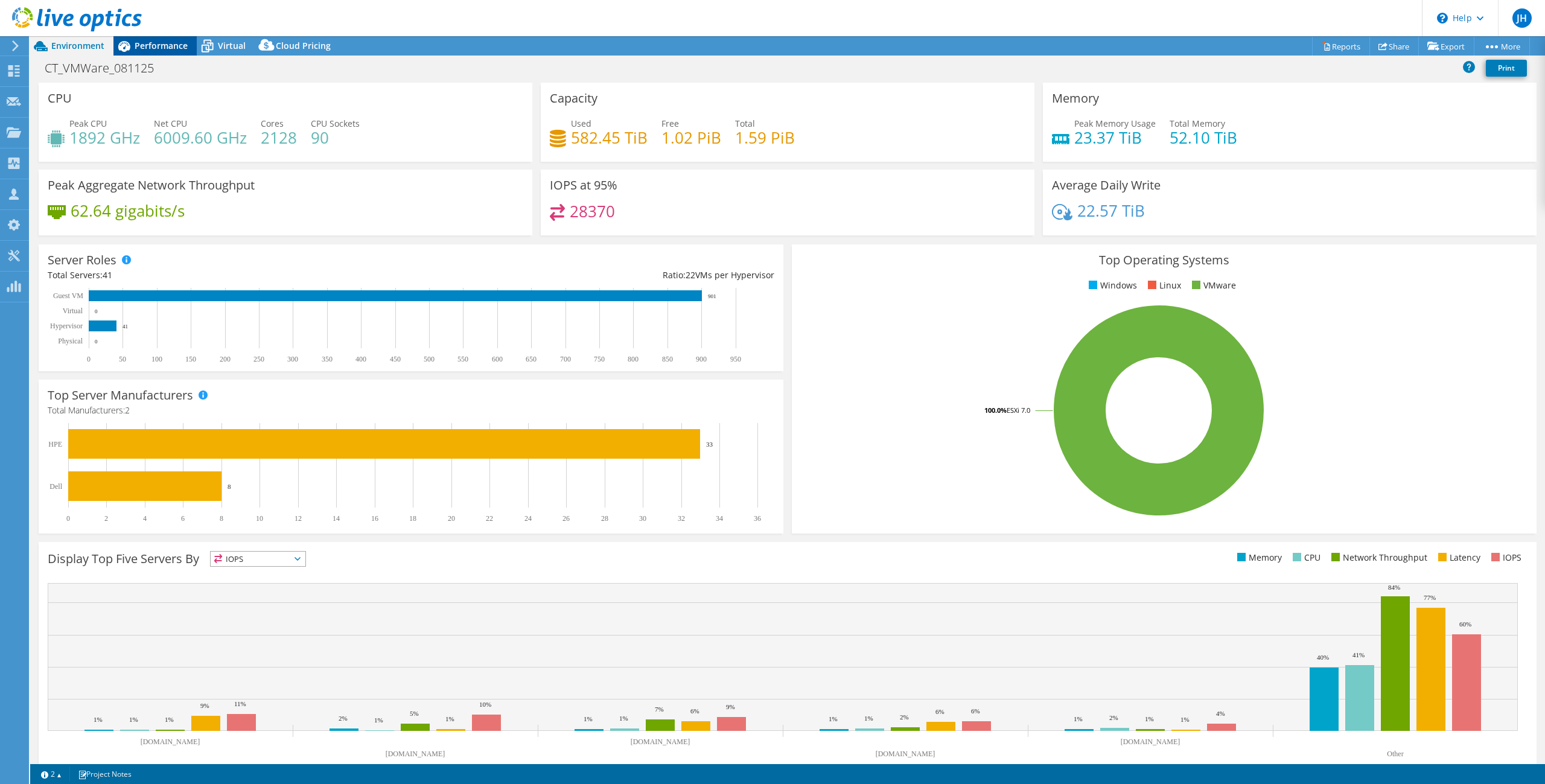
click at [163, 46] on span "Performance" at bounding box center [160, 46] width 53 height 12
